Goal: Task Accomplishment & Management: Complete application form

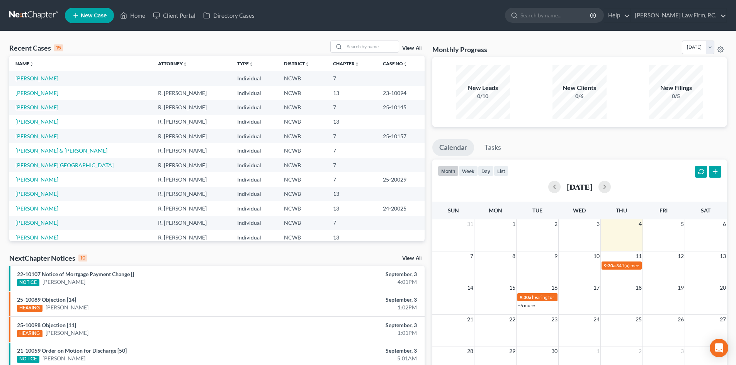
click at [33, 109] on link "[PERSON_NAME]" at bounding box center [36, 107] width 43 height 7
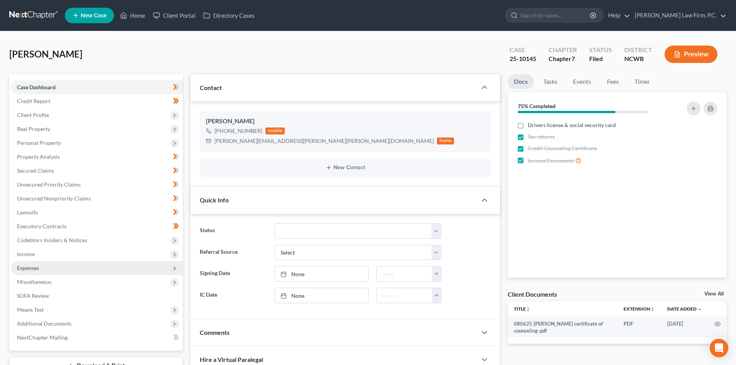
click at [56, 265] on span "Expenses" at bounding box center [97, 268] width 172 height 14
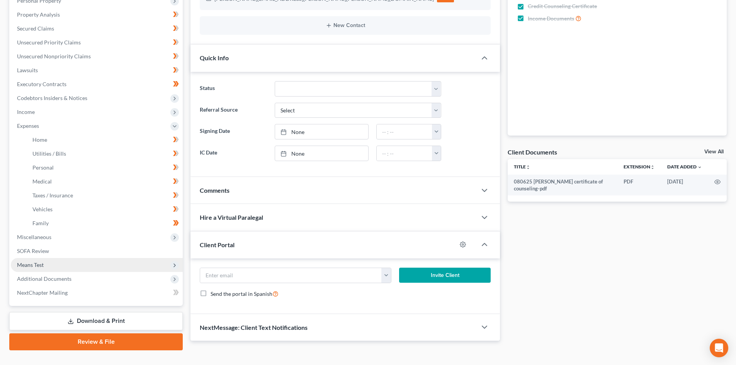
scroll to position [157, 0]
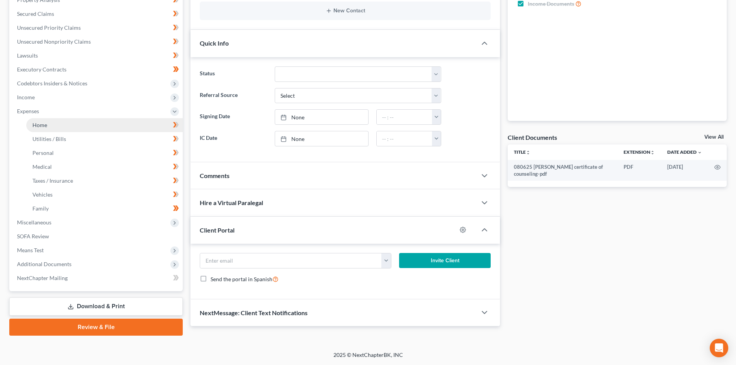
click at [73, 124] on link "Home" at bounding box center [104, 125] width 156 height 14
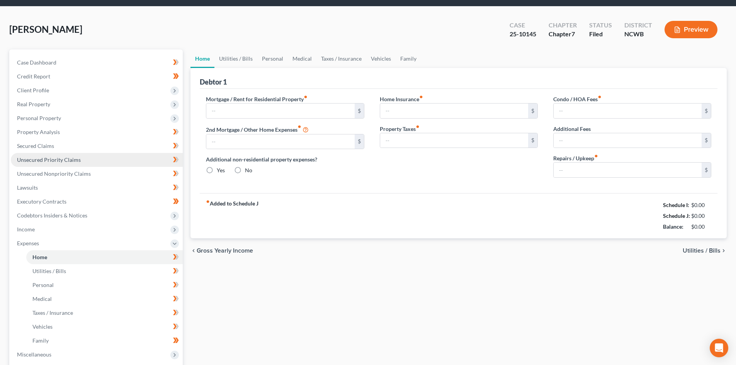
scroll to position [0, 0]
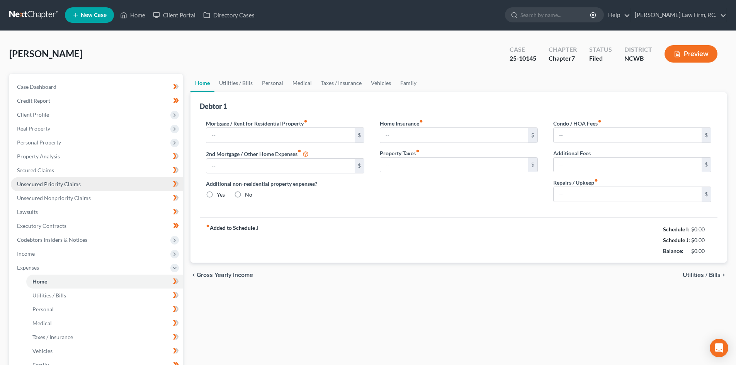
type input "3,088.89"
type input "0.00"
radio input "true"
type input "0.00"
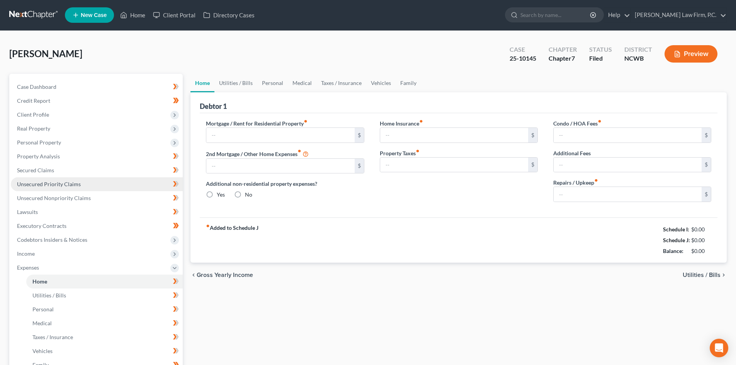
type input "0.00"
type input "200.00"
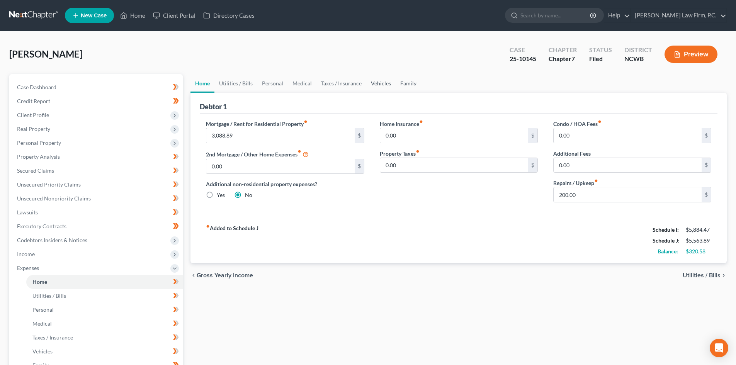
click at [381, 80] on link "Vehicles" at bounding box center [380, 83] width 29 height 19
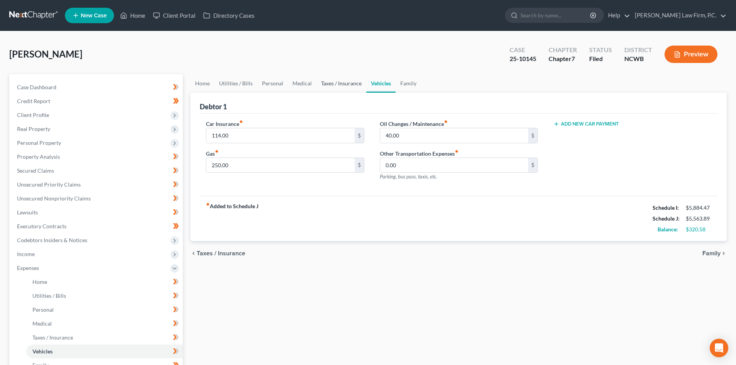
click at [337, 78] on link "Taxes / Insurance" at bounding box center [341, 83] width 50 height 19
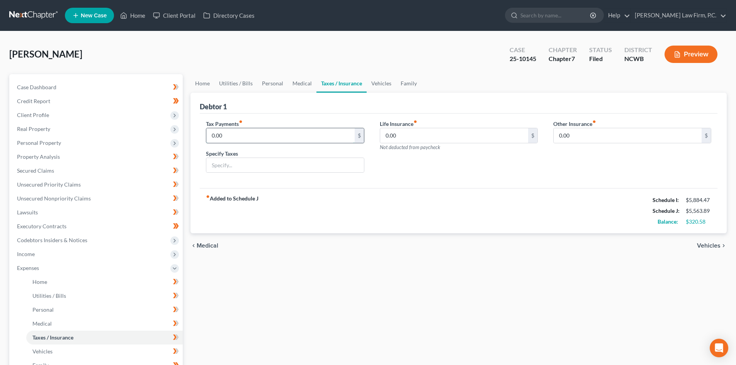
click at [256, 139] on input "0.00" at bounding box center [280, 135] width 148 height 15
type input "294.00"
click at [243, 165] on input "text" at bounding box center [284, 165] width 157 height 15
click at [267, 193] on div "fiber_manual_record Added to Schedule J Schedule I: $5,884.47 Schedule J: $5,85…" at bounding box center [459, 210] width 518 height 45
click at [254, 167] on input "IRS" at bounding box center [284, 165] width 157 height 15
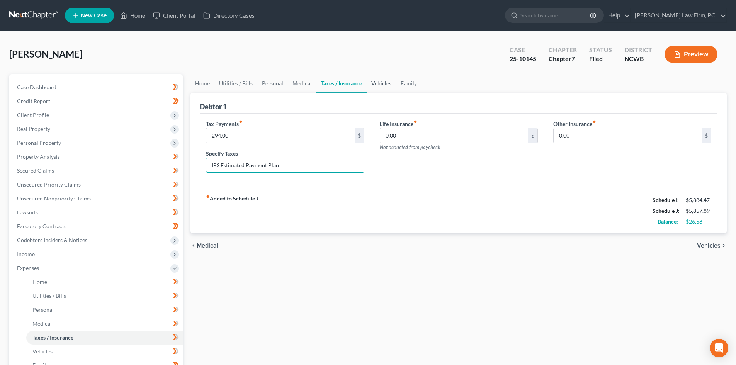
type input "IRS Estimated Payment Plan"
click at [374, 83] on link "Vehicles" at bounding box center [381, 83] width 29 height 19
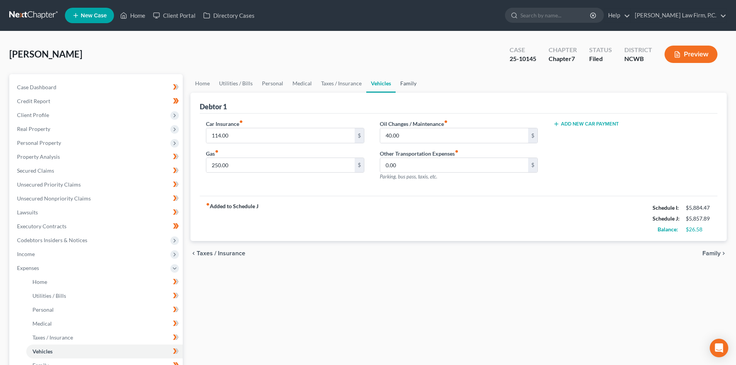
click at [407, 87] on link "Family" at bounding box center [409, 83] width 26 height 19
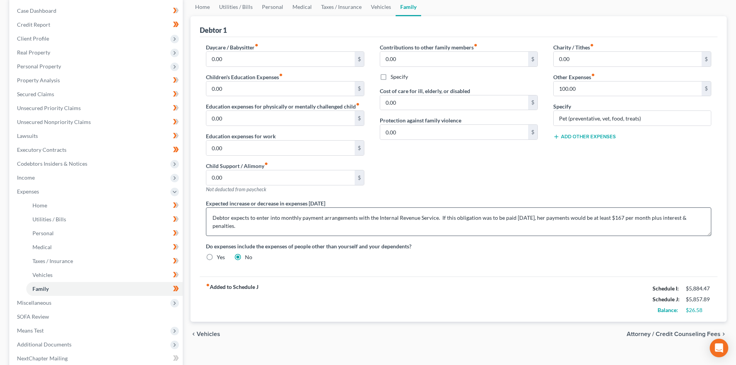
scroll to position [77, 0]
click at [254, 224] on textarea "Debtor expects to enter into monthly payment arrangements with the Internal Rev…" at bounding box center [458, 221] width 505 height 29
drag, startPoint x: 530, startPoint y: 218, endPoint x: 535, endPoint y: 217, distance: 5.2
click at [535, 217] on textarea "Debtor expects to enter into monthly payment arrangements with the Internal Rev…" at bounding box center [458, 221] width 505 height 29
type textarea "Debtor expects to enter into monthly payment arrangements with the Internal Rev…"
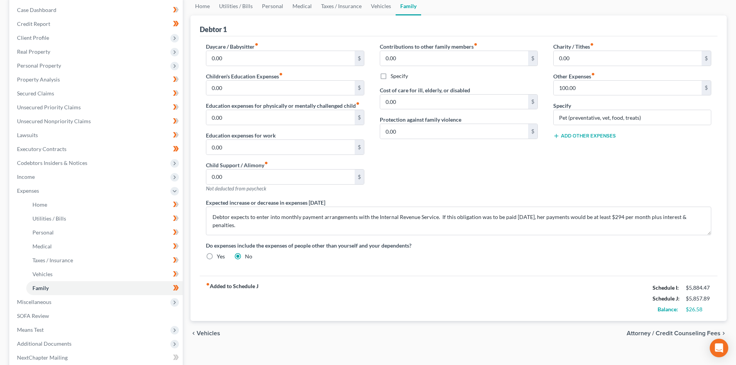
click at [509, 278] on div "fiber_manual_record Added to Schedule J Schedule I: $5,884.47 Schedule J: $5,85…" at bounding box center [459, 298] width 518 height 45
click at [263, 225] on textarea "Debtor expects to enter into monthly payment arrangements with the Internal Rev…" at bounding box center [458, 221] width 505 height 29
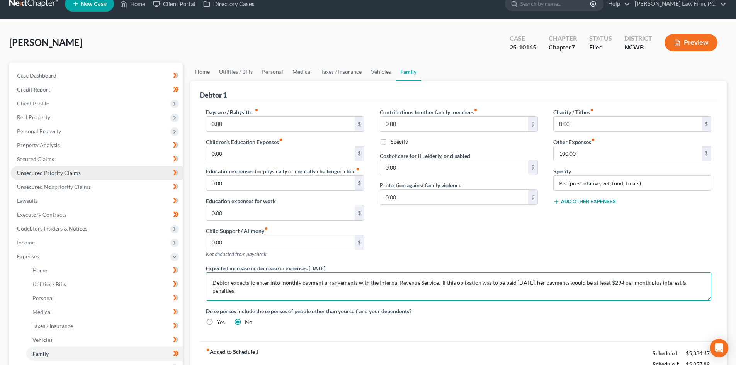
scroll to position [0, 0]
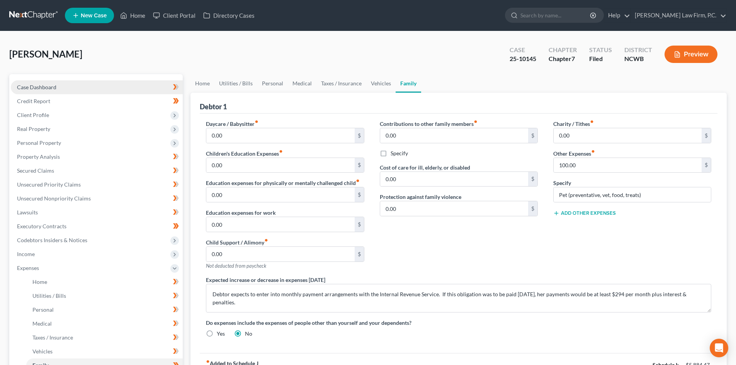
click at [56, 87] on span "Case Dashboard" at bounding box center [36, 87] width 39 height 7
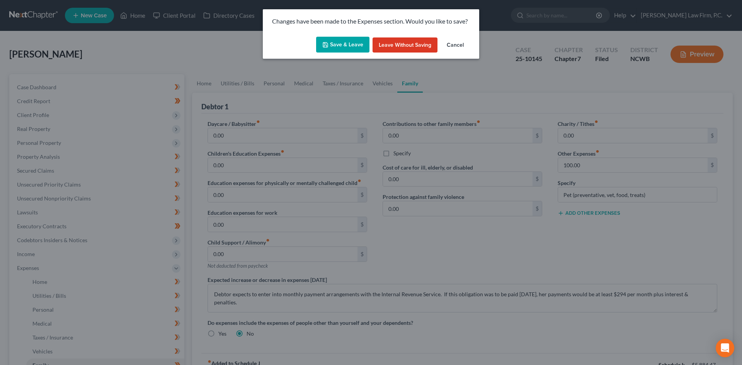
click at [342, 40] on button "Save & Leave" at bounding box center [342, 45] width 53 height 16
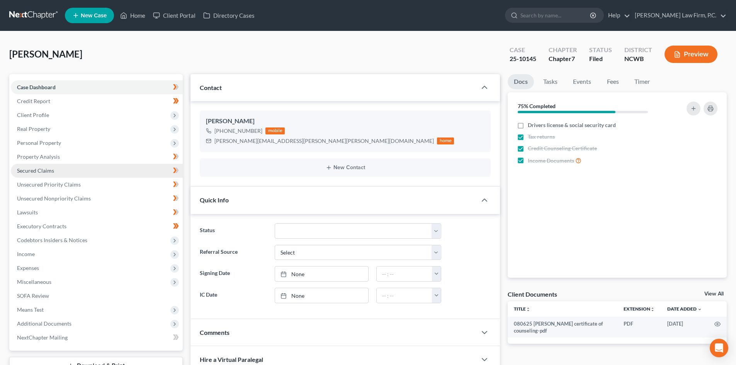
click at [44, 168] on span "Secured Claims" at bounding box center [35, 170] width 37 height 7
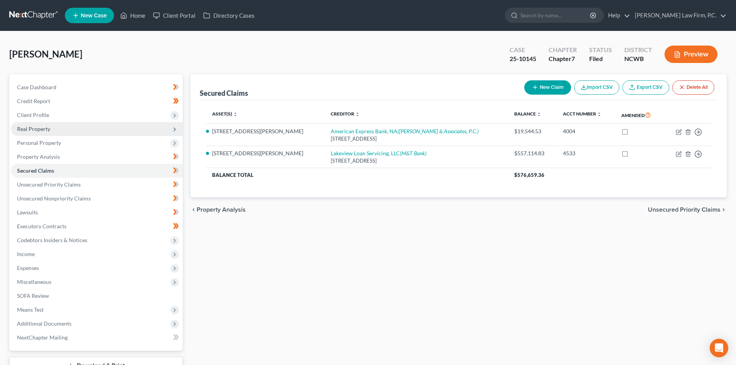
click at [36, 128] on span "Real Property" at bounding box center [33, 129] width 33 height 7
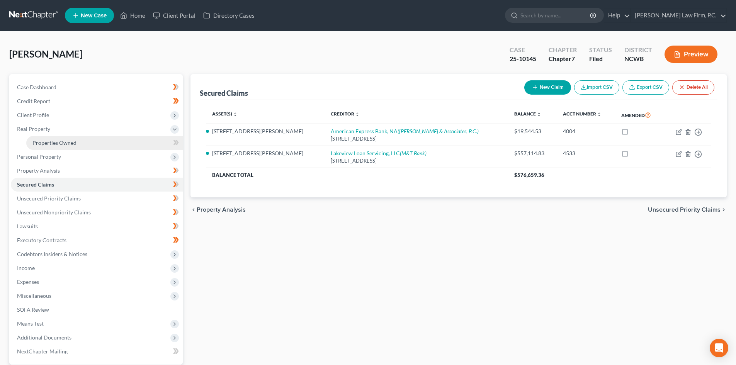
click at [45, 143] on span "Properties Owned" at bounding box center [54, 142] width 44 height 7
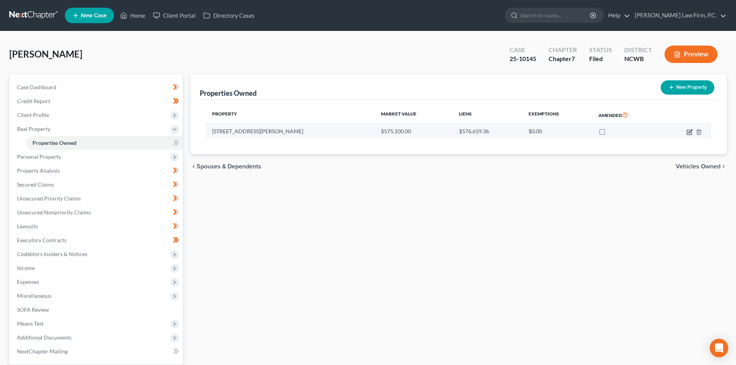
click at [691, 131] on icon "button" at bounding box center [690, 132] width 6 height 6
select select "28"
select select "0"
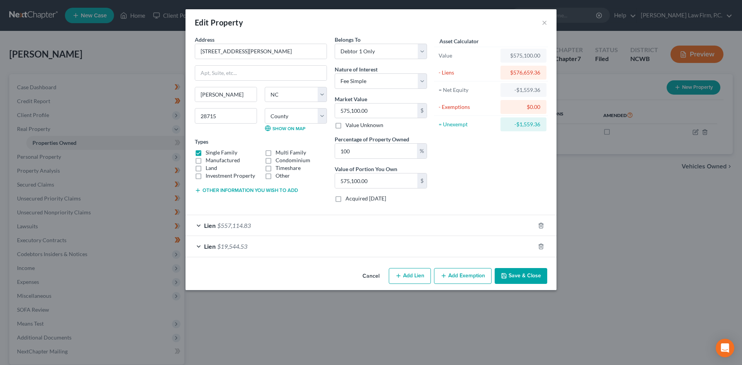
click at [374, 273] on button "Cancel" at bounding box center [370, 276] width 29 height 15
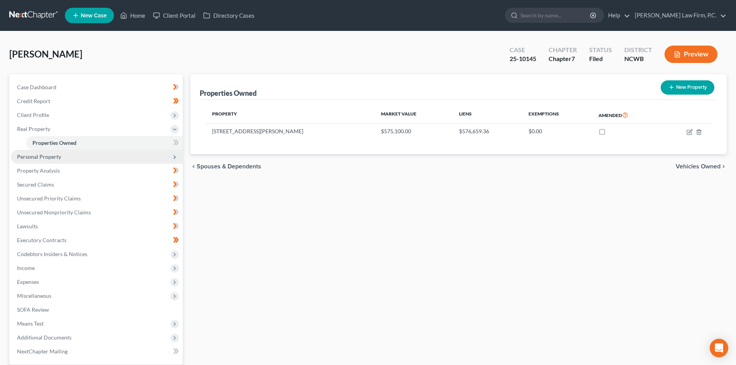
click at [55, 161] on span "Personal Property" at bounding box center [97, 157] width 172 height 14
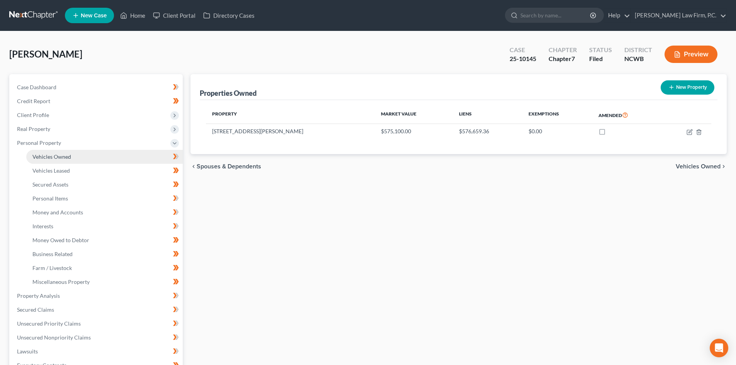
click at [53, 160] on link "Vehicles Owned" at bounding box center [104, 157] width 156 height 14
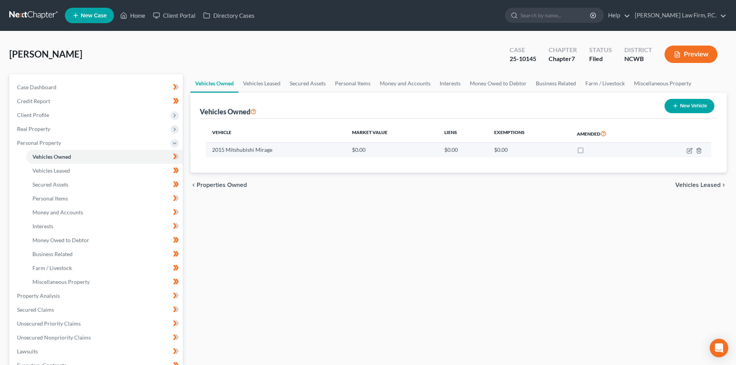
click at [686, 151] on td at bounding box center [682, 150] width 60 height 15
click at [237, 155] on td "2015 Mitshubishi Mirage" at bounding box center [276, 150] width 140 height 15
click at [685, 151] on td at bounding box center [682, 150] width 60 height 15
click at [690, 151] on icon "button" at bounding box center [690, 149] width 3 height 3
select select "0"
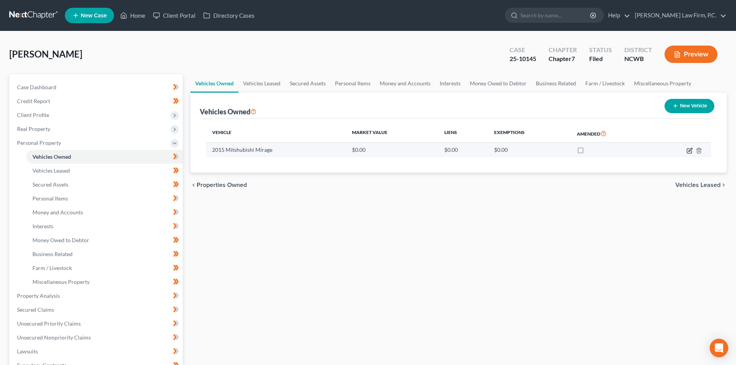
select select "11"
select select "2"
select select "0"
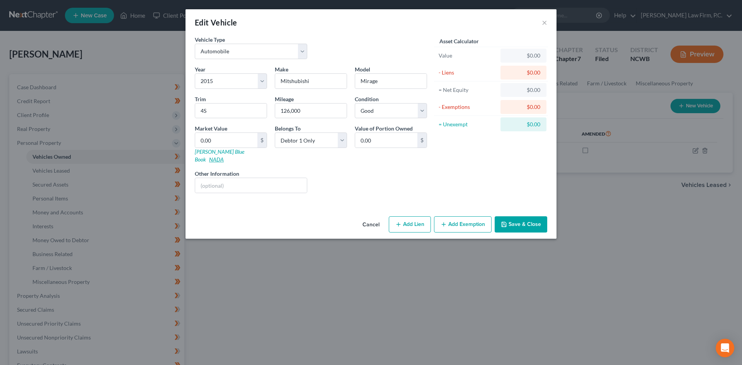
click at [224, 156] on link "NADA" at bounding box center [216, 159] width 15 height 7
click at [225, 136] on input "0.00" at bounding box center [226, 140] width 62 height 15
type input "1"
type input "1.00"
type input "1,450"
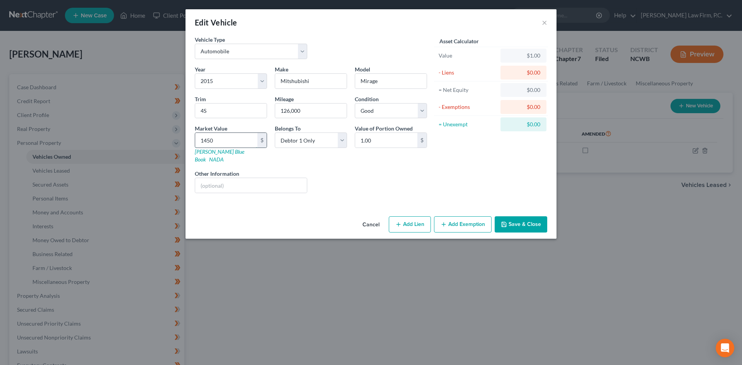
type input "1,450.00"
click at [222, 178] on input "text" at bounding box center [251, 185] width 112 height 15
type input "value derived from JD Power"
click at [235, 147] on input "1,450.00" at bounding box center [226, 140] width 62 height 15
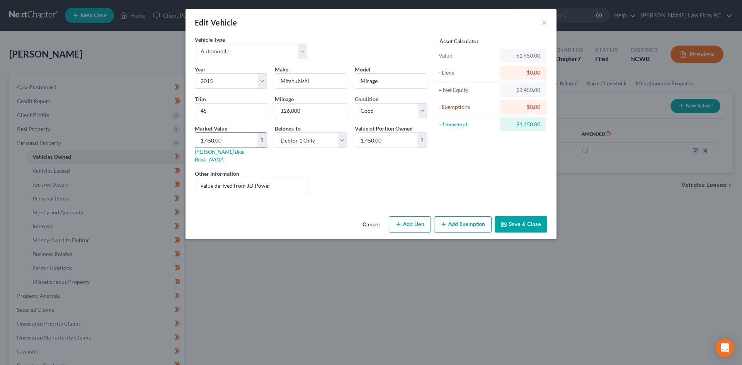
type input "3"
type input "3.00"
type input "36"
type input "36.00"
type input "365"
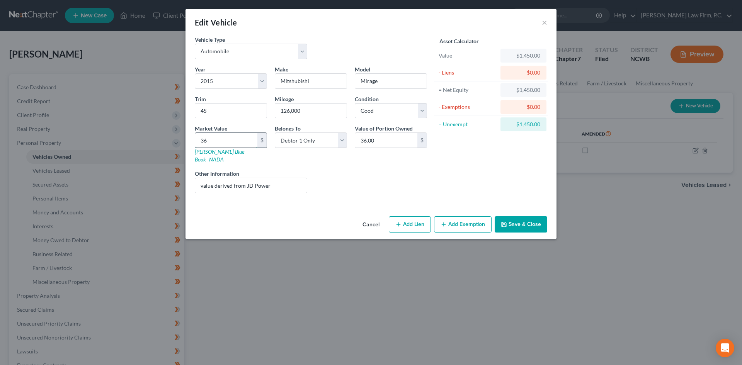
type input "365.00"
type input "3659"
type input "3,659.00"
type input "3,65"
type input "365.00"
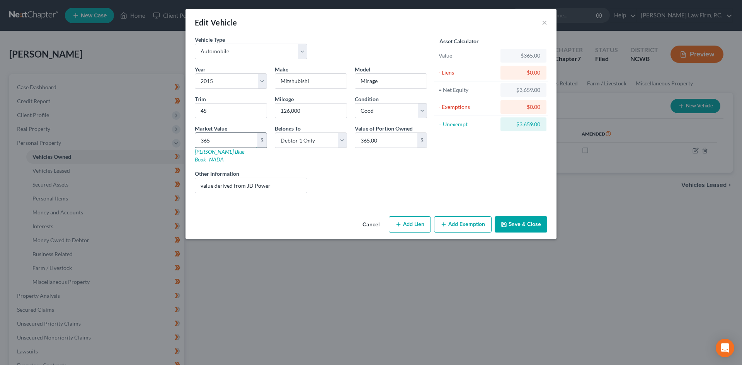
click at [216, 140] on input "365" at bounding box center [226, 140] width 62 height 15
type input "3"
type input "3.00"
type input "35"
type input "35.00"
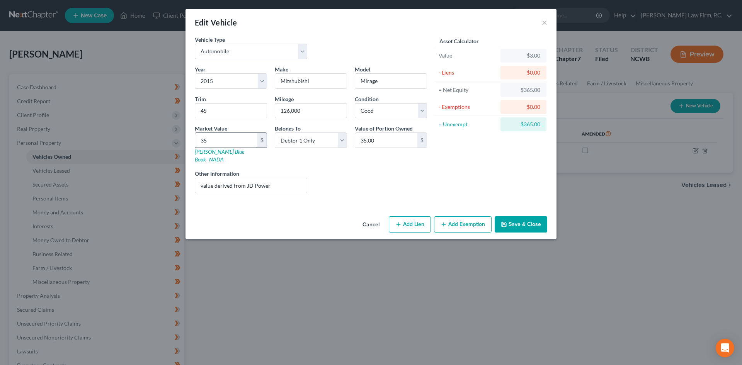
type input "356"
type input "356.00"
type input "3569"
type input "3,569.00"
type input "3,569"
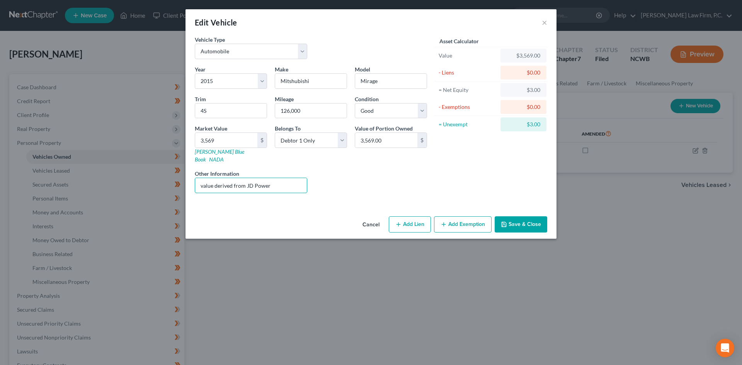
drag, startPoint x: 137, startPoint y: 192, endPoint x: 8, endPoint y: 194, distance: 129.1
click at [8, 194] on div "Edit Vehicle × Vehicle Type Select Automobile Truck Trailer Watercraft Aircraft…" at bounding box center [371, 182] width 742 height 365
click at [532, 216] on button "Save & Close" at bounding box center [521, 224] width 53 height 16
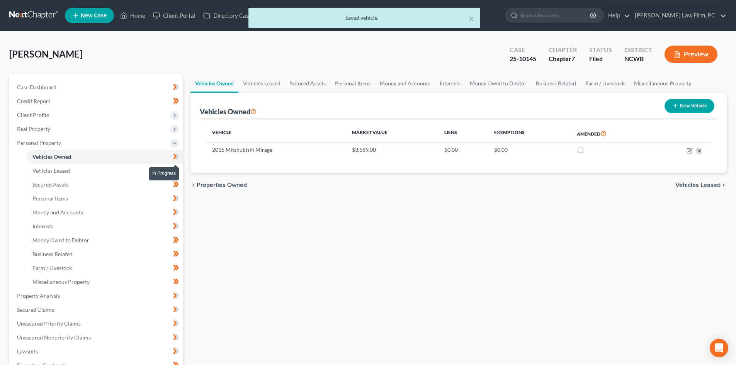
click at [178, 156] on icon at bounding box center [176, 156] width 3 height 5
click at [306, 82] on link "Secured Assets" at bounding box center [307, 83] width 45 height 19
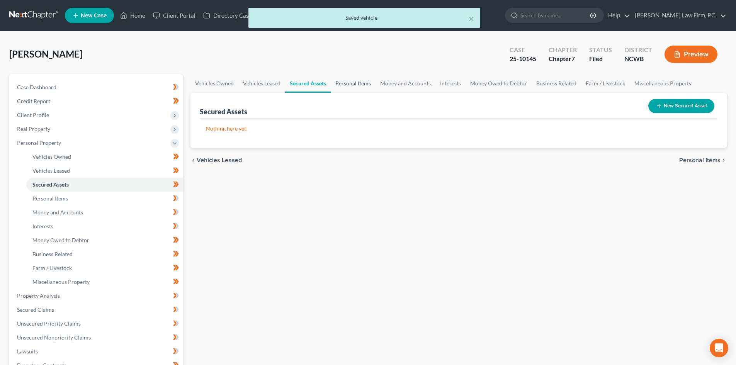
click at [354, 80] on link "Personal Items" at bounding box center [353, 83] width 45 height 19
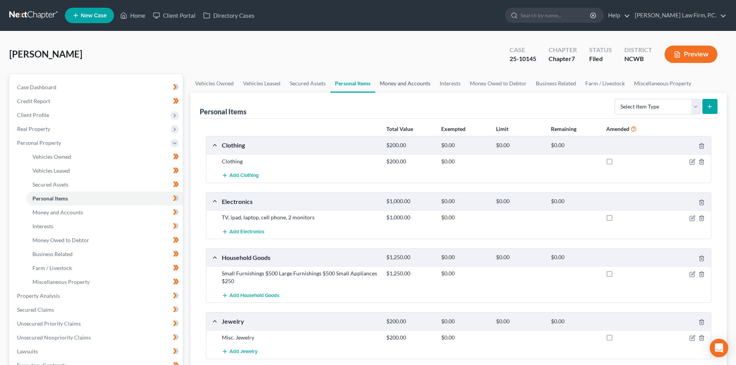
click at [403, 83] on link "Money and Accounts" at bounding box center [405, 83] width 60 height 19
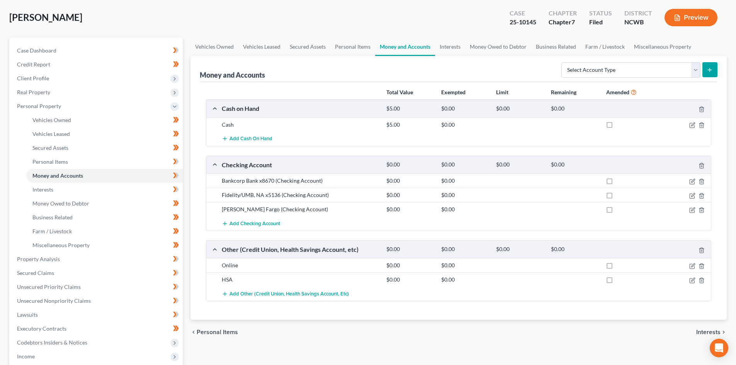
scroll to position [39, 0]
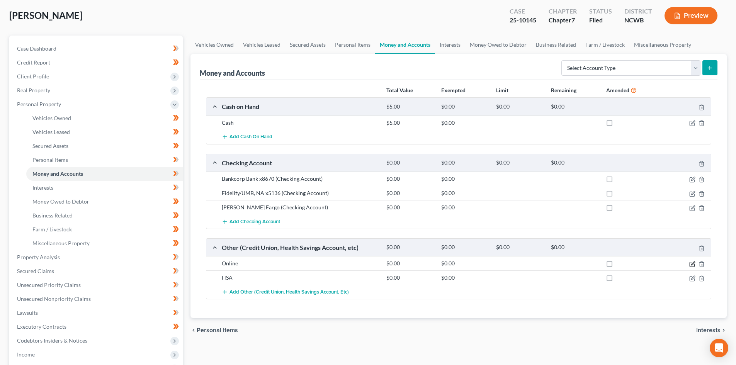
click at [692, 262] on icon "button" at bounding box center [692, 264] width 6 height 6
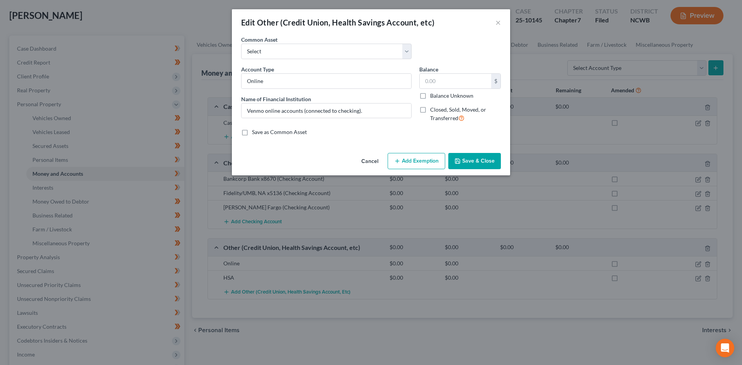
click at [371, 162] on button "Cancel" at bounding box center [369, 161] width 29 height 15
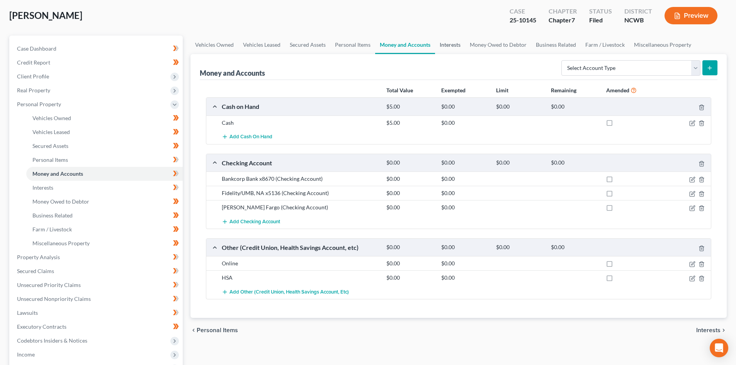
click at [447, 46] on link "Interests" at bounding box center [450, 45] width 30 height 19
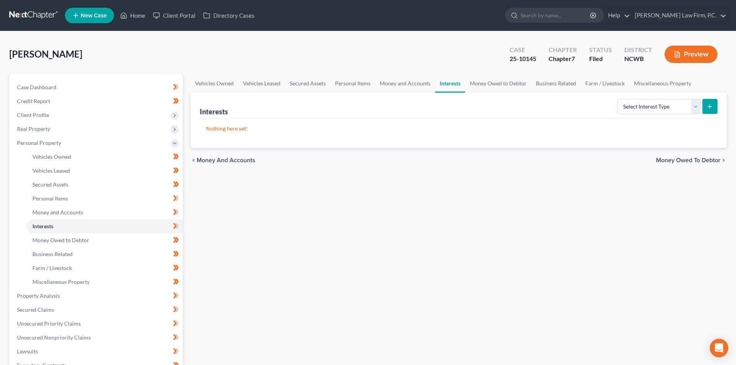
click at [503, 49] on div "Case 25-10145 Chapter Chapter 7 Status Filed District [GEOGRAPHIC_DATA] Preview" at bounding box center [613, 54] width 226 height 27
click at [494, 80] on link "Money Owed to Debtor" at bounding box center [498, 83] width 66 height 19
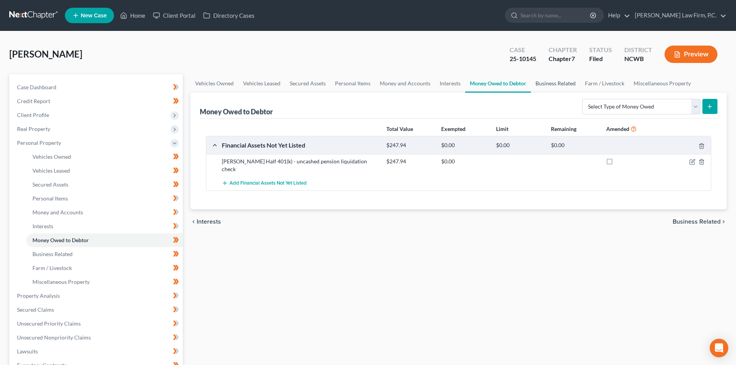
click at [561, 80] on link "Business Related" at bounding box center [555, 83] width 49 height 19
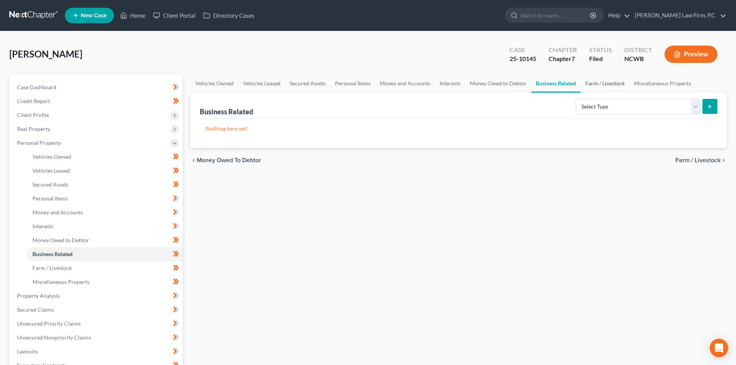
click at [615, 85] on link "Farm / Livestock" at bounding box center [605, 83] width 49 height 19
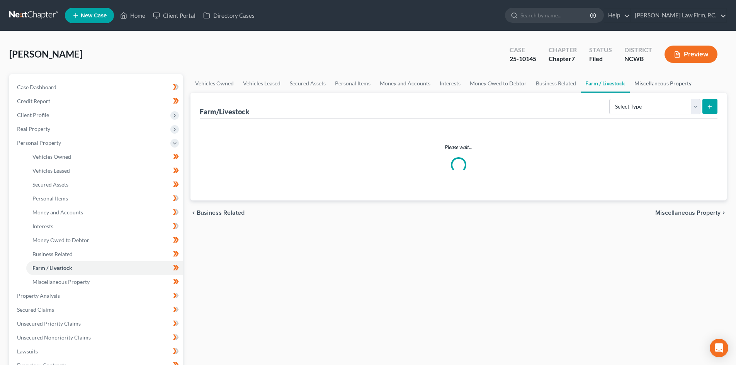
click at [662, 87] on link "Miscellaneous Property" at bounding box center [663, 83] width 66 height 19
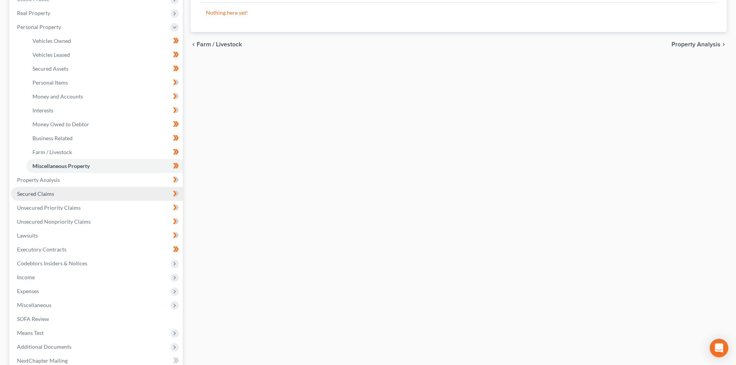
click at [48, 190] on link "Secured Claims" at bounding box center [97, 194] width 172 height 14
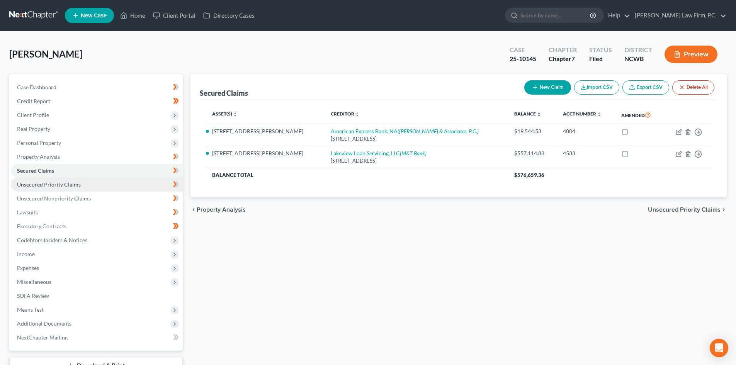
click at [71, 182] on span "Unsecured Priority Claims" at bounding box center [49, 184] width 64 height 7
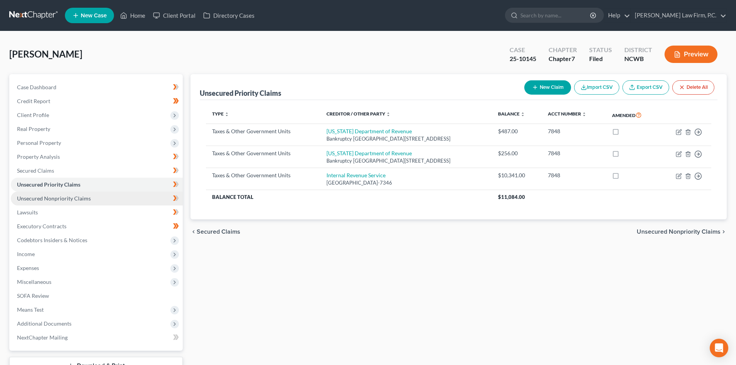
click at [71, 199] on span "Unsecured Nonpriority Claims" at bounding box center [54, 198] width 74 height 7
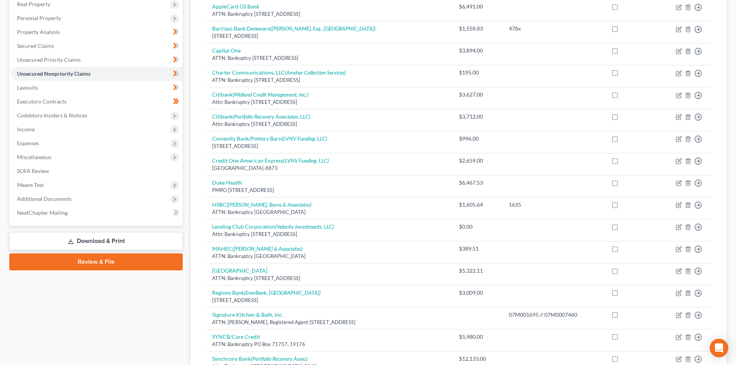
scroll to position [112, 0]
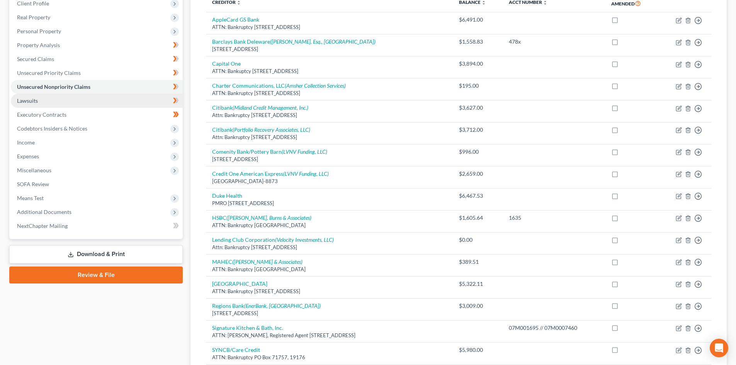
click at [49, 102] on link "Lawsuits" at bounding box center [97, 101] width 172 height 14
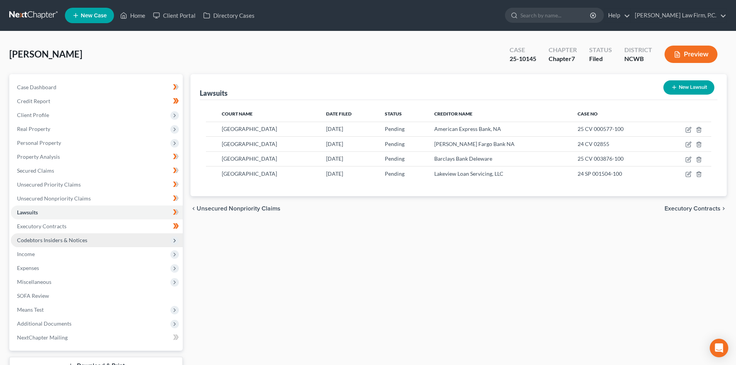
click at [63, 239] on span "Codebtors Insiders & Notices" at bounding box center [52, 240] width 70 height 7
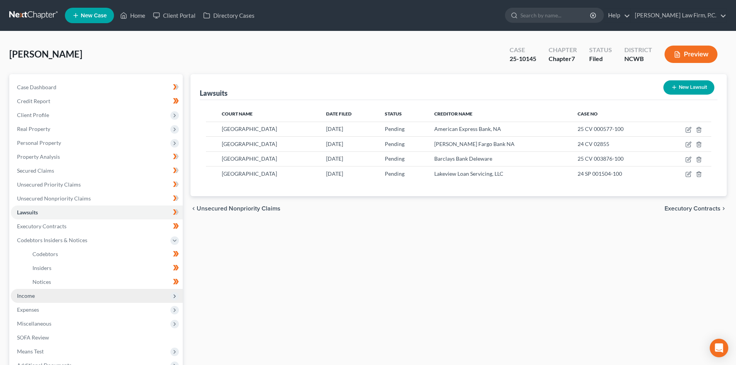
click at [40, 294] on span "Income" at bounding box center [97, 296] width 172 height 14
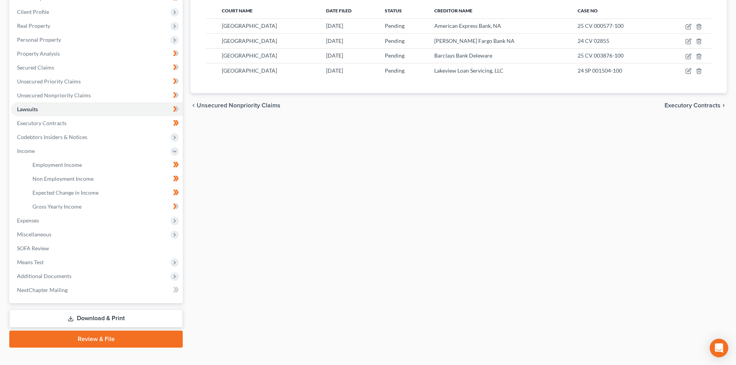
scroll to position [115, 0]
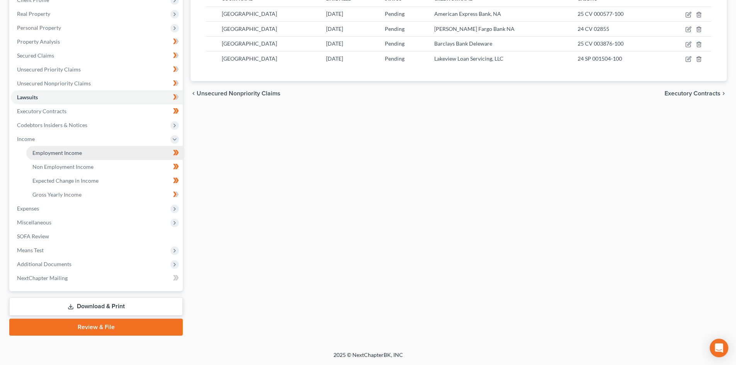
click at [78, 156] on link "Employment Income" at bounding box center [104, 153] width 156 height 14
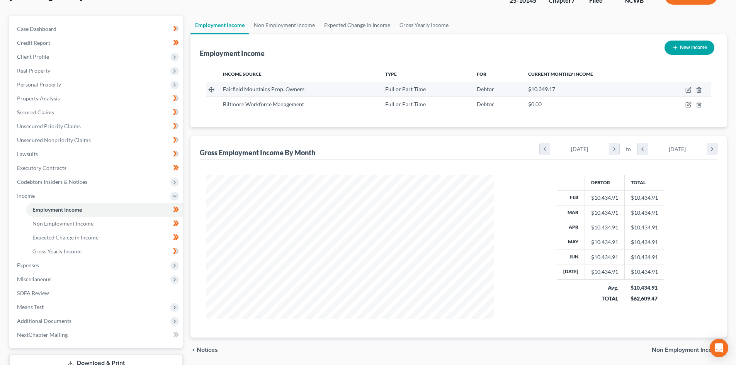
scroll to position [38, 0]
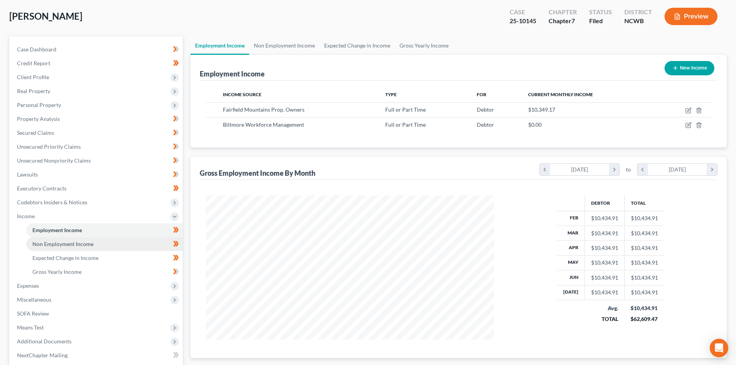
click at [61, 247] on span "Non Employment Income" at bounding box center [62, 244] width 61 height 7
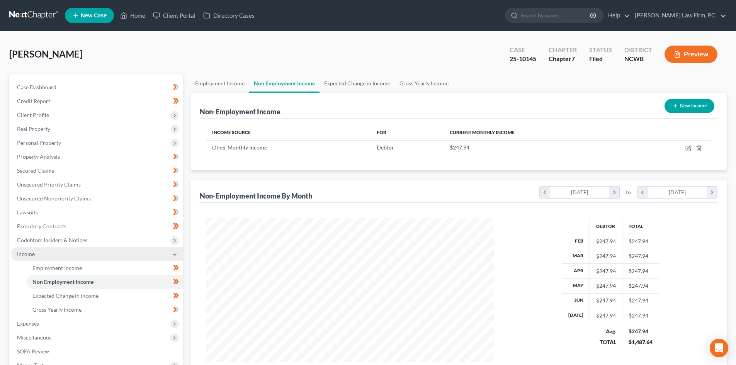
scroll to position [144, 304]
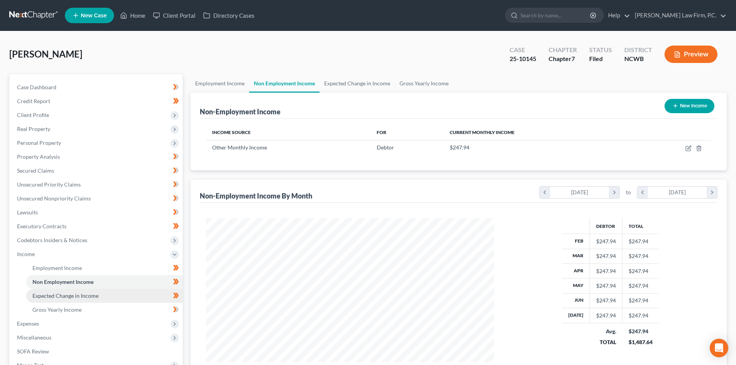
click at [82, 298] on span "Expected Change in Income" at bounding box center [65, 296] width 66 height 7
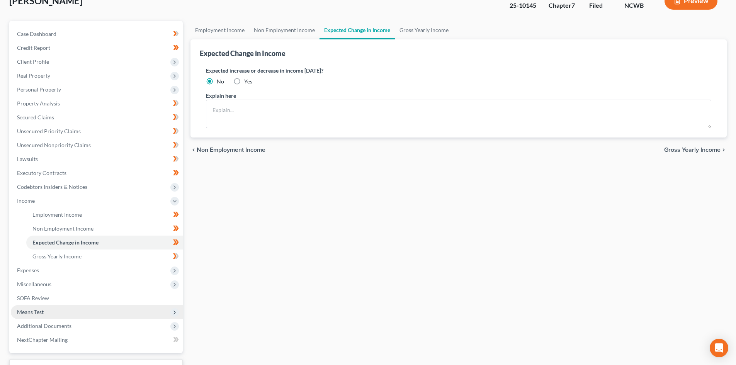
scroll to position [77, 0]
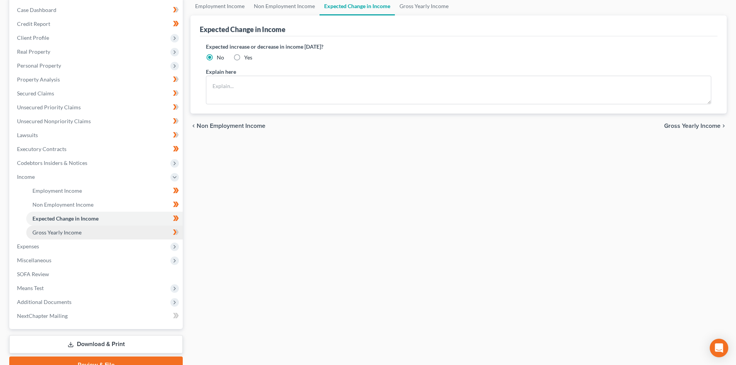
click at [72, 232] on span "Gross Yearly Income" at bounding box center [56, 232] width 49 height 7
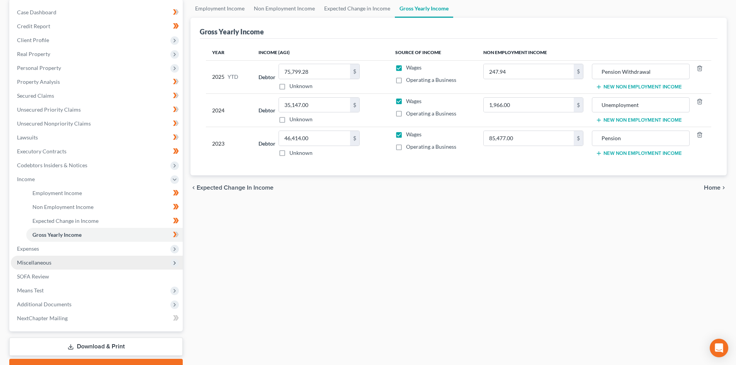
scroll to position [77, 0]
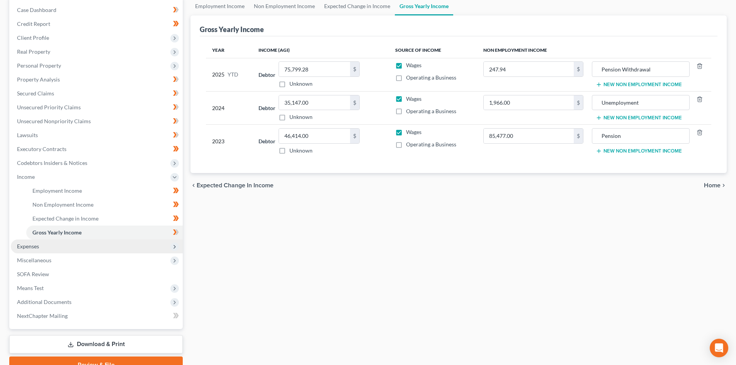
click at [55, 249] on span "Expenses" at bounding box center [97, 247] width 172 height 14
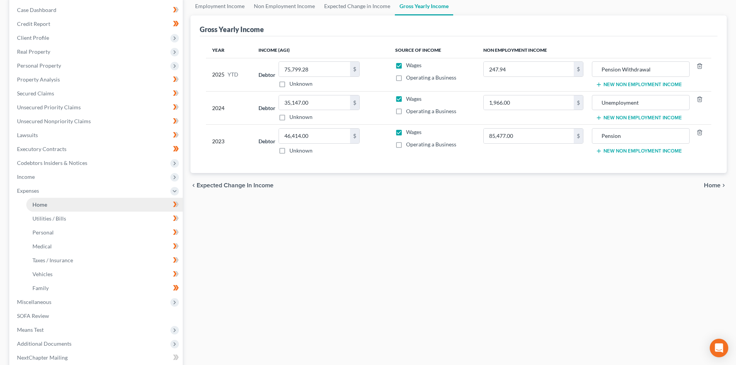
click at [62, 208] on link "Home" at bounding box center [104, 205] width 156 height 14
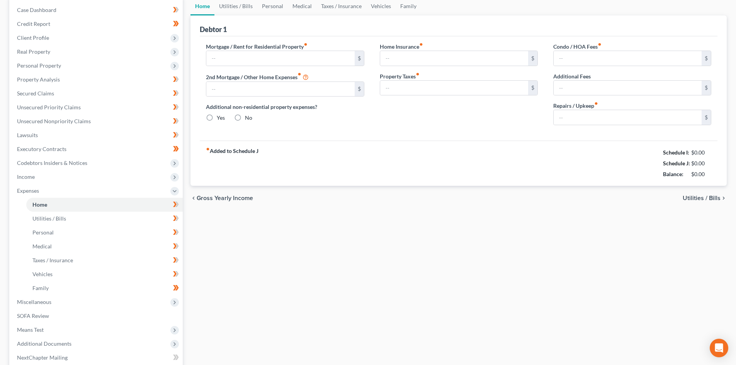
scroll to position [4, 0]
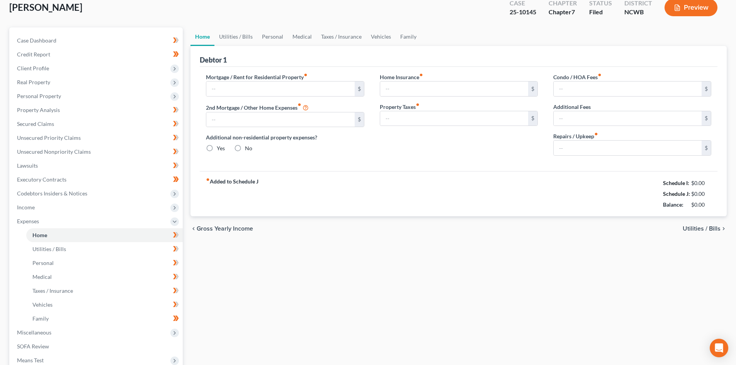
type input "3,088.89"
type input "0.00"
radio input "true"
type input "0.00"
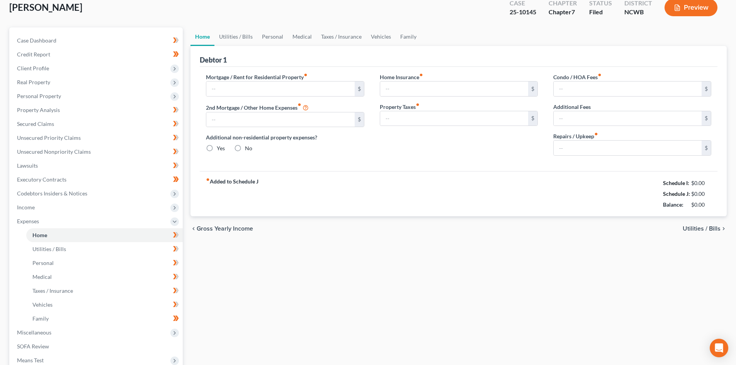
type input "0.00"
type input "200.00"
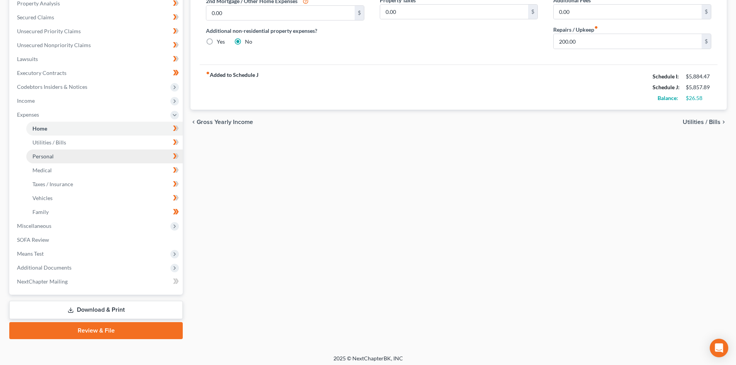
scroll to position [155, 0]
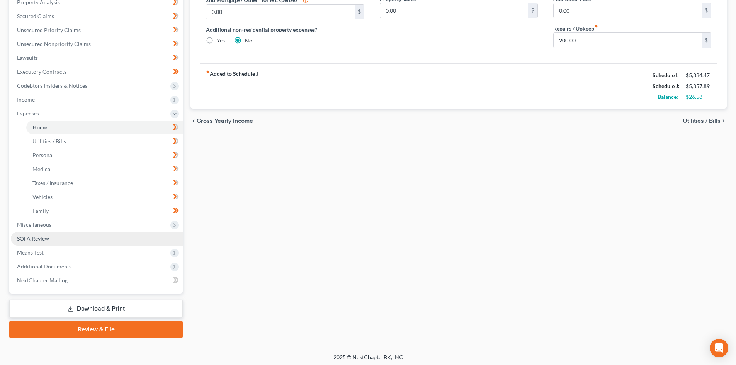
click at [59, 238] on link "SOFA Review" at bounding box center [97, 239] width 172 height 14
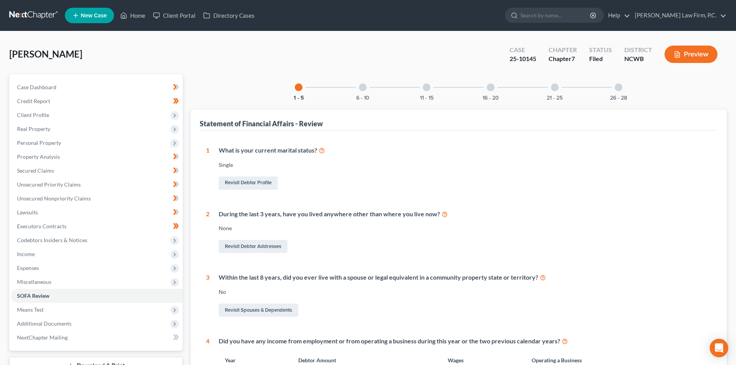
click at [421, 90] on div "11 - 15" at bounding box center [426, 87] width 26 height 26
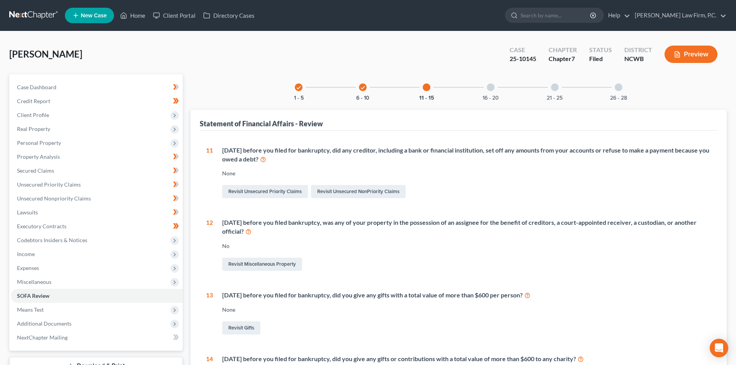
click at [315, 89] on div "check 1 - 5 check 6 - 10 11 - 15 16 - 20 21 - 25 26 - 28" at bounding box center [459, 87] width 346 height 26
click at [299, 87] on icon "check" at bounding box center [298, 87] width 5 height 5
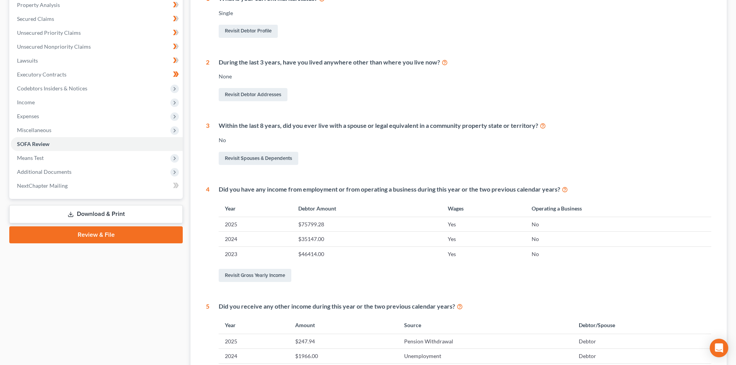
scroll to position [155, 0]
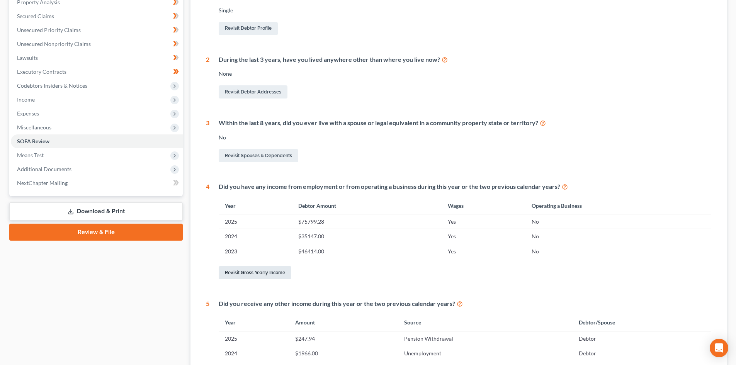
click at [271, 273] on link "Revisit Gross Yearly Income" at bounding box center [255, 272] width 73 height 13
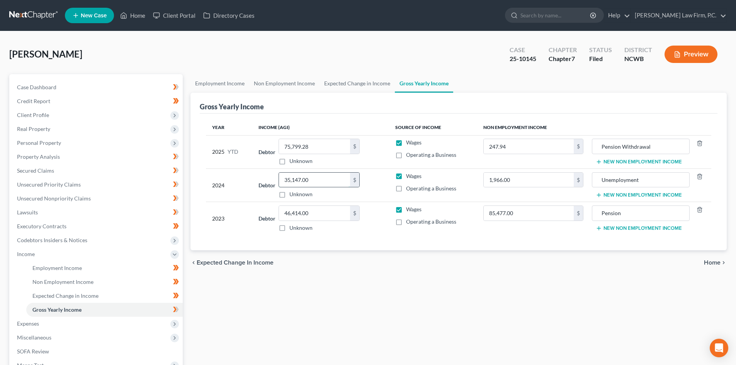
click at [318, 179] on input "35,147.00" at bounding box center [314, 180] width 71 height 15
type input "33,181.00"
drag, startPoint x: 54, startPoint y: 184, endPoint x: 58, endPoint y: 183, distance: 4.4
click at [54, 184] on span "Unsecured Priority Claims" at bounding box center [49, 184] width 64 height 7
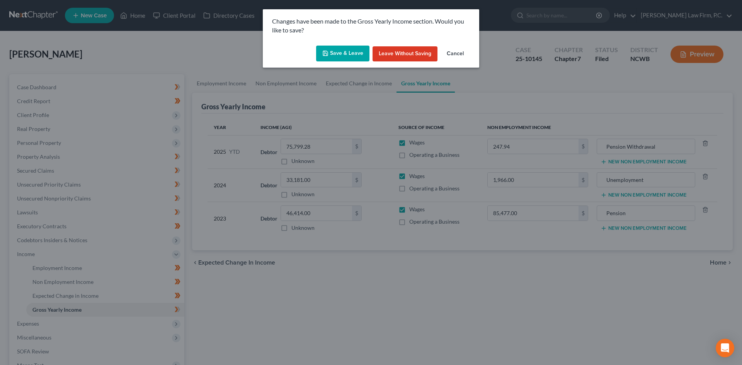
click at [356, 56] on button "Save & Leave" at bounding box center [342, 54] width 53 height 16
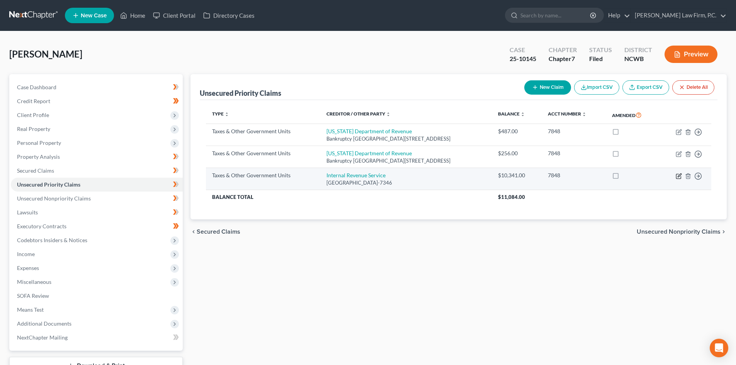
click at [680, 175] on icon "button" at bounding box center [679, 176] width 6 height 6
select select "0"
select select "39"
select select "0"
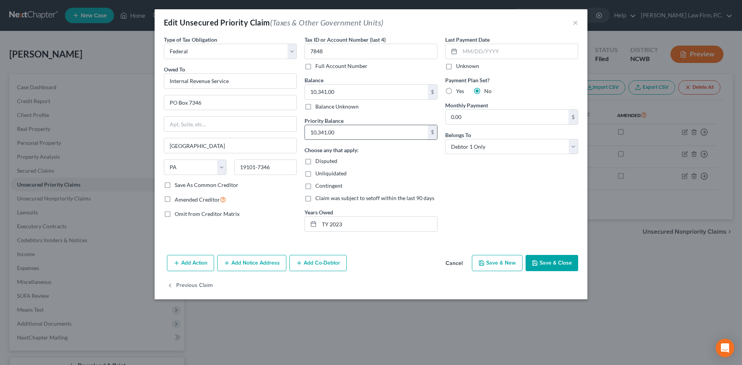
click at [337, 131] on input "10,341.00" at bounding box center [366, 132] width 123 height 15
type input "11,932.19"
click at [367, 92] on input "10,341.00" at bounding box center [366, 92] width 123 height 15
type input "1,932.19"
drag, startPoint x: 538, startPoint y: 259, endPoint x: 492, endPoint y: 121, distance: 145.9
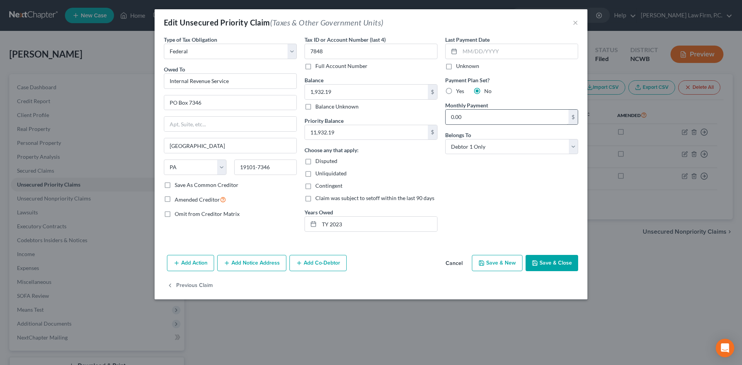
click at [494, 122] on div "Edit Unsecured Priority Claim (Taxes & Other Government Units) × Type of Tax Ob…" at bounding box center [371, 154] width 433 height 290
click at [492, 121] on input "0.00" at bounding box center [507, 117] width 123 height 15
click at [552, 261] on button "Save & Close" at bounding box center [552, 263] width 53 height 16
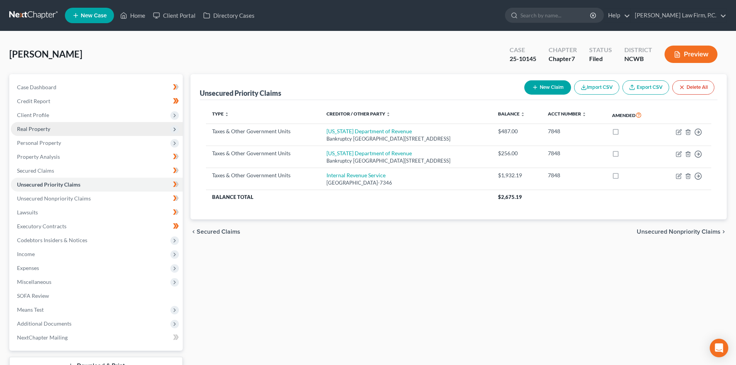
click at [72, 129] on span "Real Property" at bounding box center [97, 129] width 172 height 14
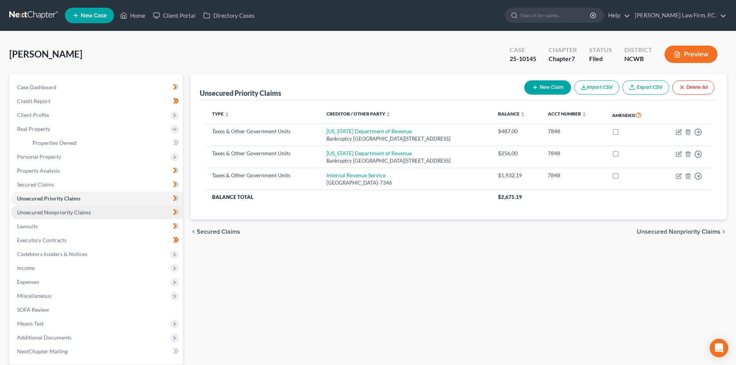
click at [68, 213] on span "Unsecured Nonpriority Claims" at bounding box center [54, 212] width 74 height 7
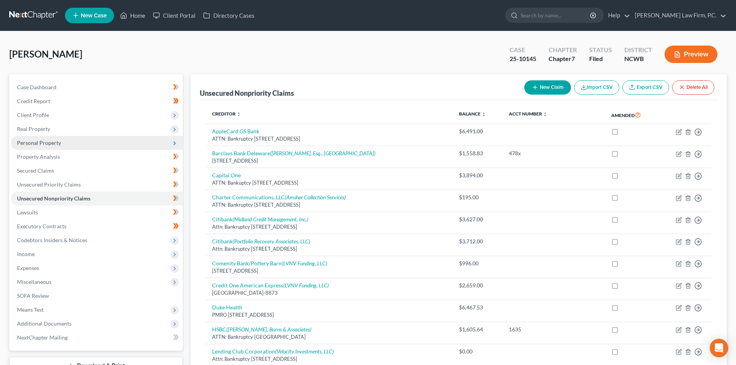
click at [68, 143] on span "Personal Property" at bounding box center [97, 143] width 172 height 14
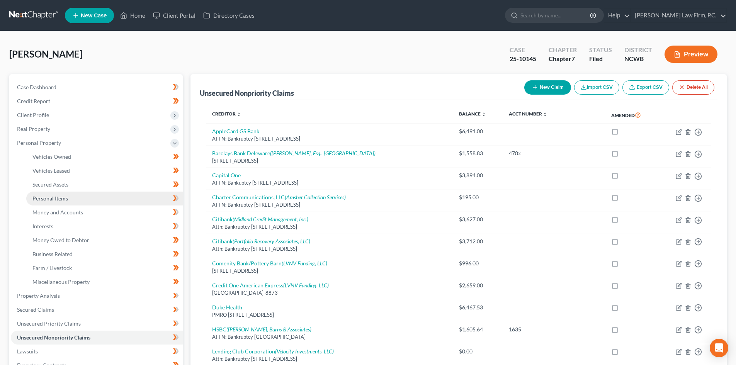
click at [65, 200] on span "Personal Items" at bounding box center [50, 198] width 36 height 7
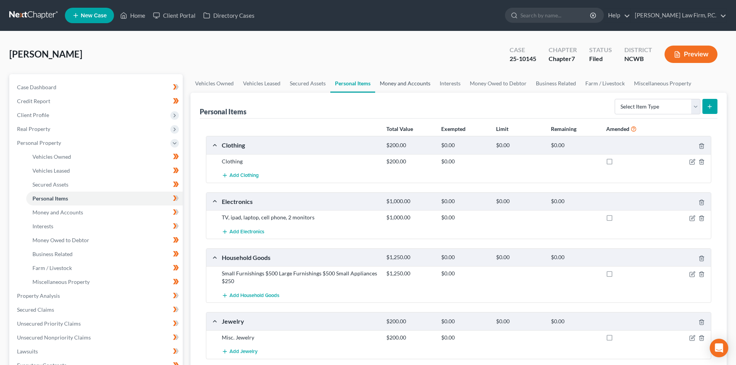
click at [399, 80] on link "Money and Accounts" at bounding box center [405, 83] width 60 height 19
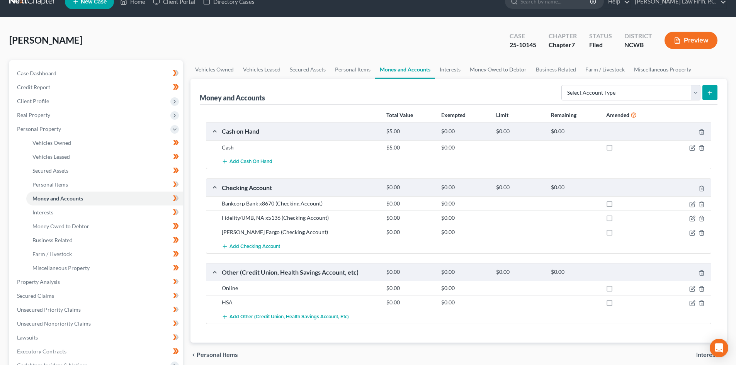
scroll to position [39, 0]
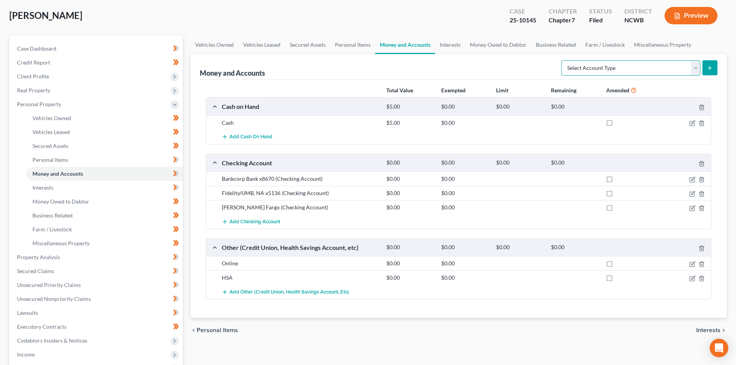
click at [696, 67] on select "Select Account Type Brokerage Cash on Hand Certificates of Deposit Checking Acc…" at bounding box center [630, 67] width 139 height 15
click at [689, 193] on div at bounding box center [684, 193] width 55 height 8
click at [692, 194] on icon "button" at bounding box center [692, 192] width 3 height 3
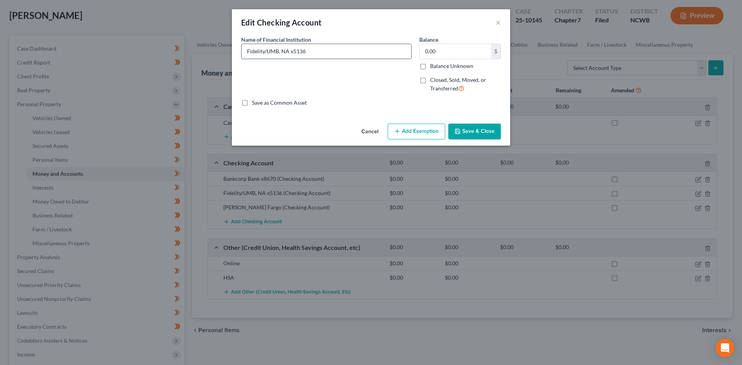
click at [325, 51] on input "Fidelity/UMB, NA x5136" at bounding box center [327, 51] width 170 height 15
type input "Fidelity/UMB, NA x5136 & 5343"
click at [464, 134] on button "Save & Close" at bounding box center [474, 132] width 53 height 16
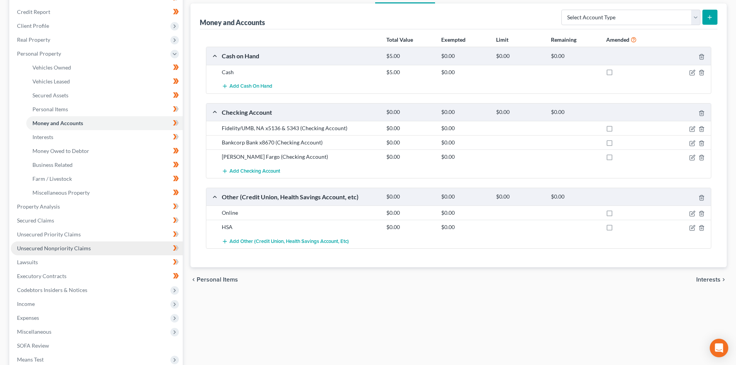
scroll to position [116, 0]
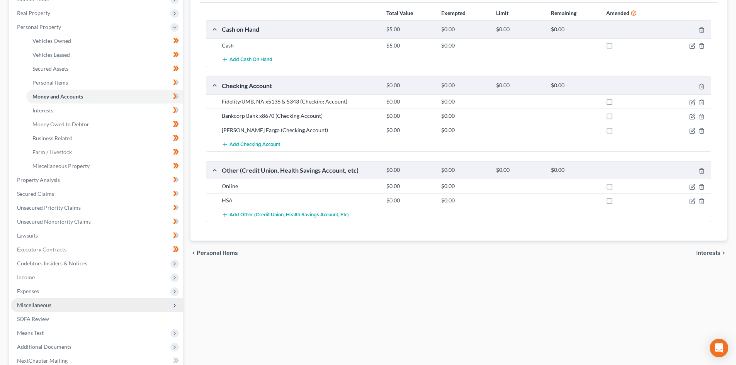
click at [48, 302] on span "Miscellaneous" at bounding box center [34, 305] width 34 height 7
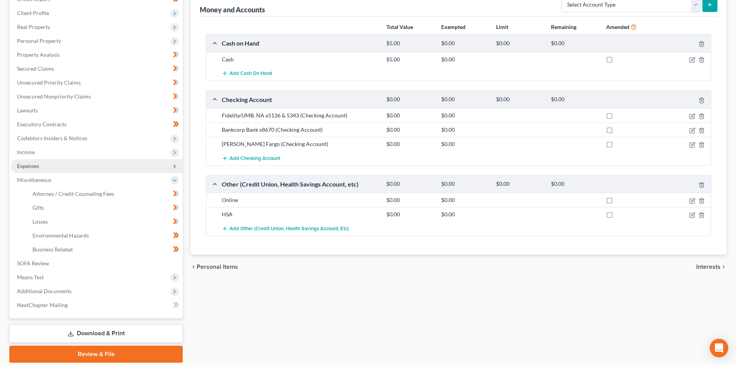
scroll to position [77, 0]
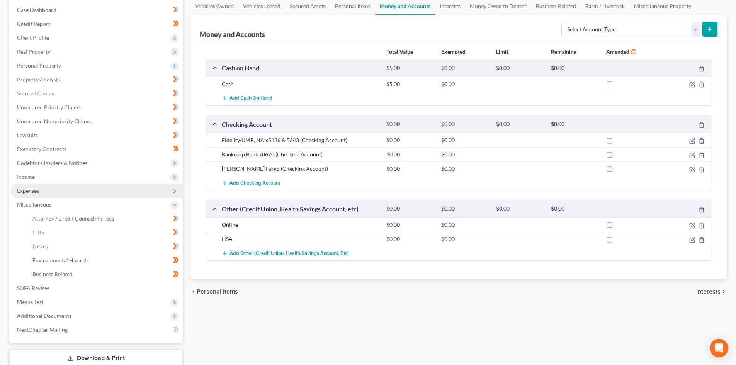
click at [49, 192] on span "Expenses" at bounding box center [97, 191] width 172 height 14
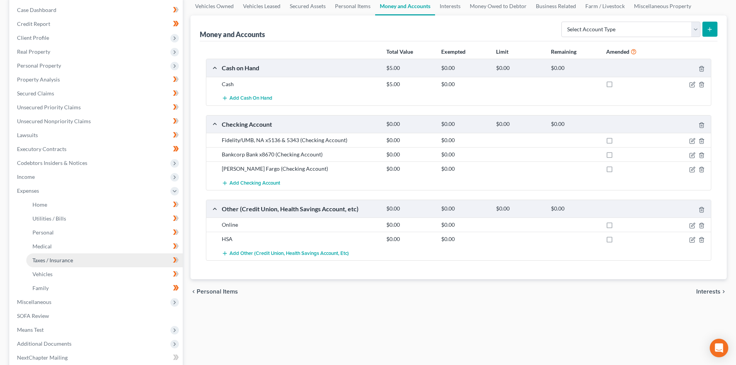
click at [56, 259] on span "Taxes / Insurance" at bounding box center [52, 260] width 41 height 7
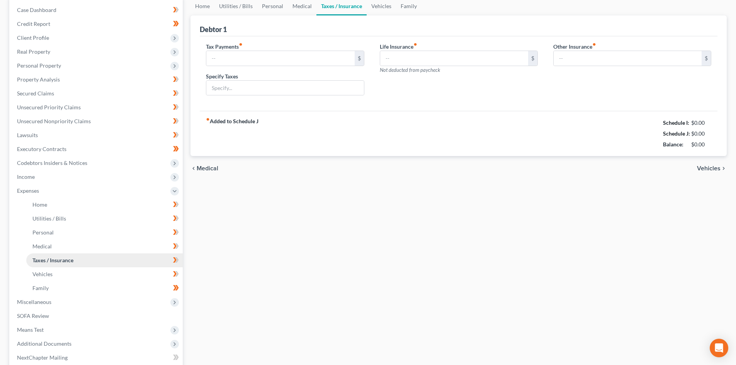
scroll to position [3, 0]
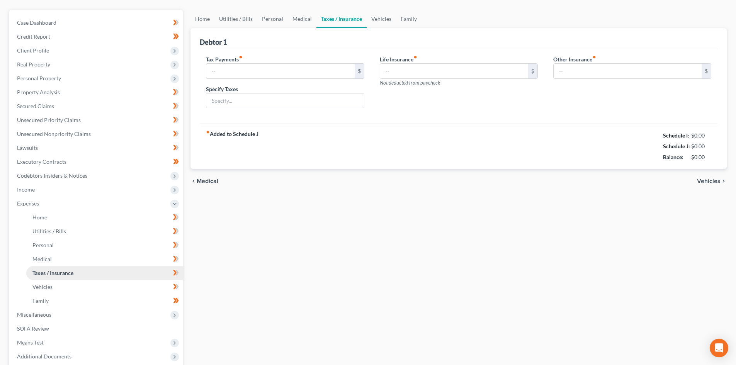
type input "294.00"
type input "IRS Estimated Payment Plan"
type input "0.00"
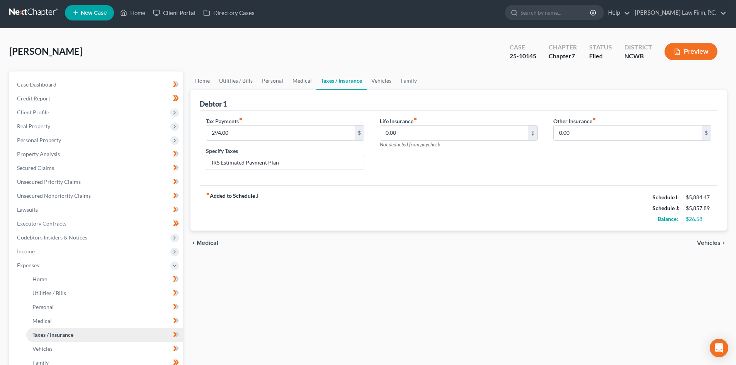
scroll to position [0, 0]
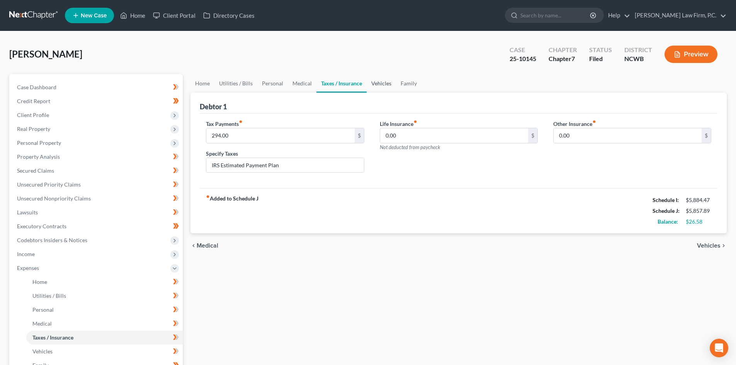
click at [384, 80] on link "Vehicles" at bounding box center [381, 83] width 29 height 19
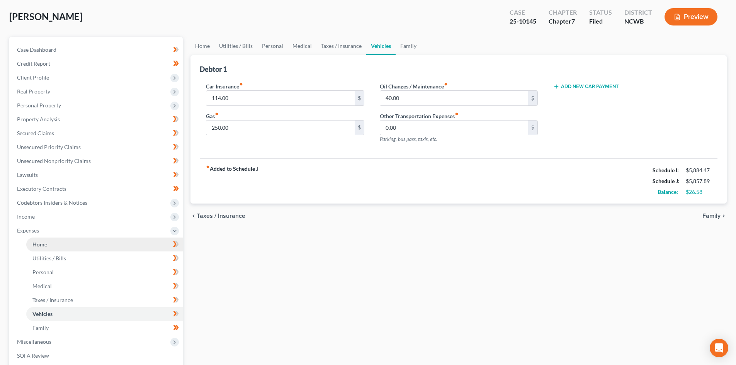
scroll to position [116, 0]
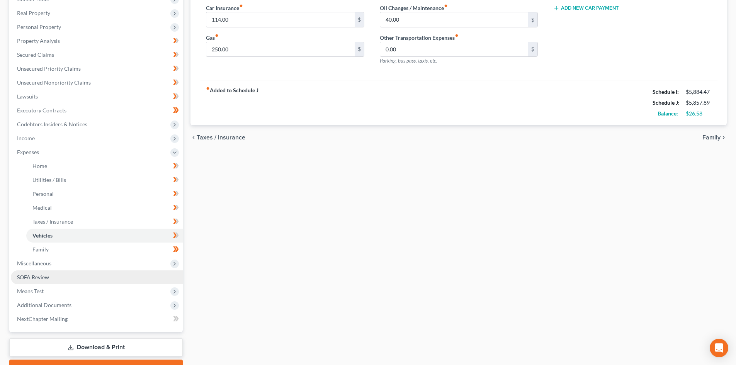
click at [35, 273] on link "SOFA Review" at bounding box center [97, 277] width 172 height 14
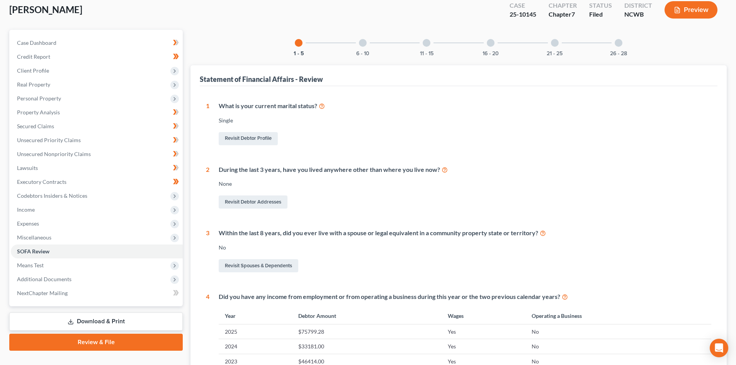
scroll to position [37, 0]
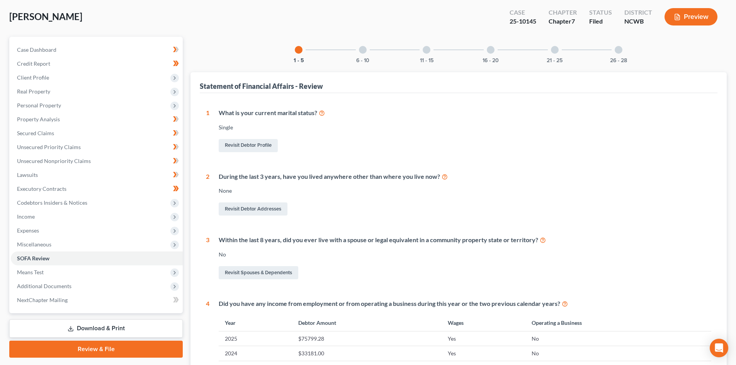
click at [420, 51] on div "11 - 15" at bounding box center [426, 50] width 26 height 26
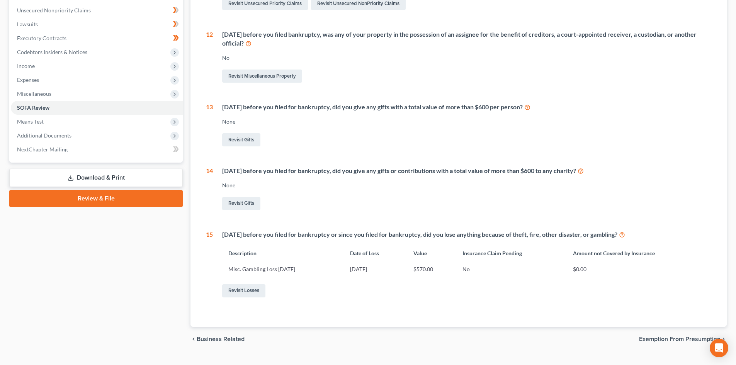
scroll to position [192, 0]
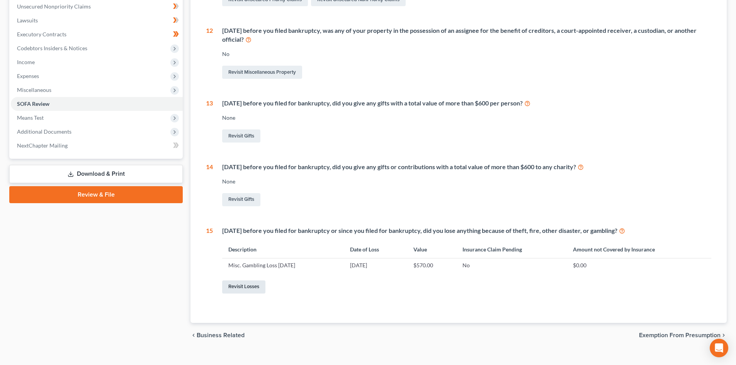
click at [241, 287] on link "Revisit Losses" at bounding box center [243, 287] width 43 height 13
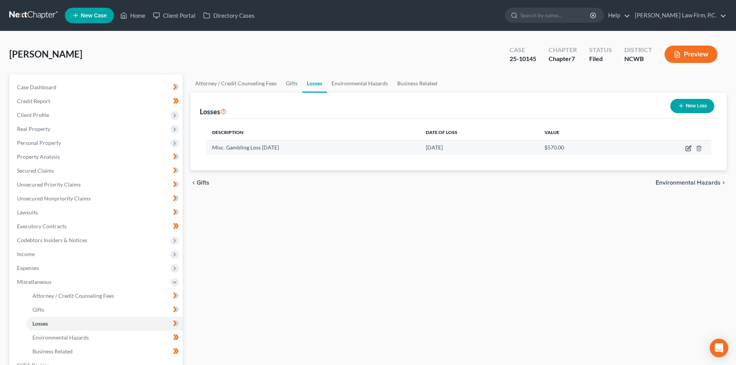
click at [687, 148] on icon "button" at bounding box center [689, 148] width 6 height 6
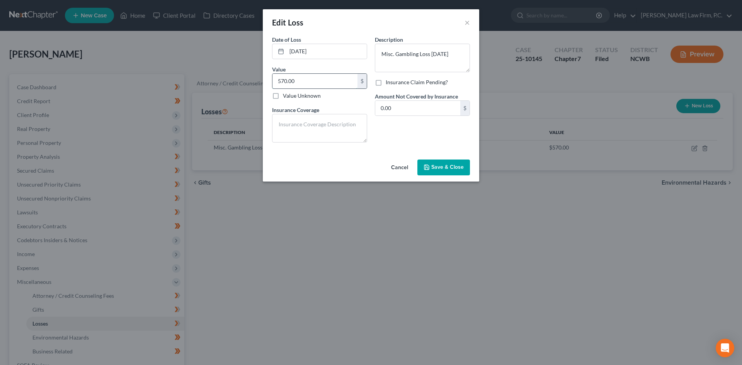
click at [320, 82] on input "570.00" at bounding box center [314, 81] width 85 height 15
type input "802.50"
click at [413, 58] on textarea "Misc. Gambling Loss [DATE]" at bounding box center [422, 58] width 95 height 29
click at [447, 53] on textarea "Misc. Gambling Loss [DATE]" at bounding box center [422, 58] width 95 height 29
click at [449, 162] on button "Save & Close" at bounding box center [443, 168] width 53 height 16
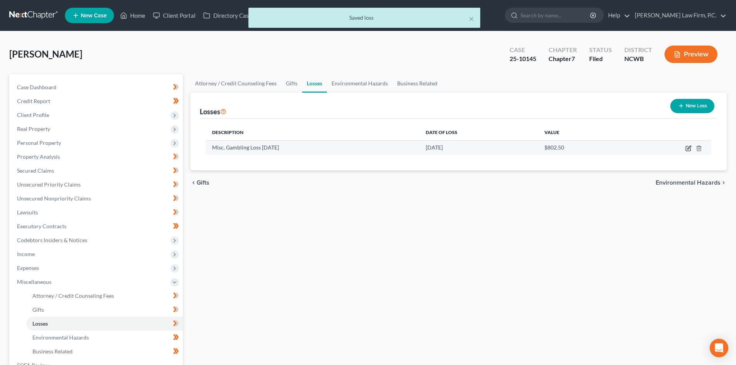
click at [692, 150] on icon "button" at bounding box center [689, 148] width 6 height 6
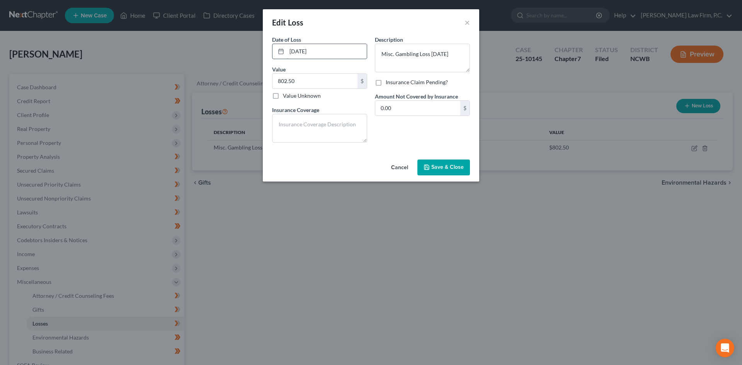
click at [335, 48] on input "[DATE]" at bounding box center [327, 51] width 80 height 15
drag, startPoint x: 332, startPoint y: 50, endPoint x: 262, endPoint y: 51, distance: 69.9
click at [260, 53] on div "Edit Loss × Date of Loss * [DATE] Value 802.50 $ Value Unknown Balance Undeterm…" at bounding box center [371, 182] width 742 height 365
click at [301, 49] on input "[DATE]" at bounding box center [327, 51] width 80 height 15
type input "[DATE]"
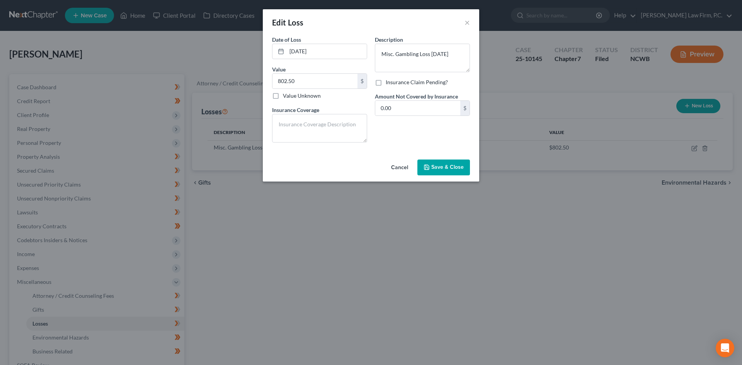
click at [424, 168] on icon "button" at bounding box center [427, 167] width 6 height 6
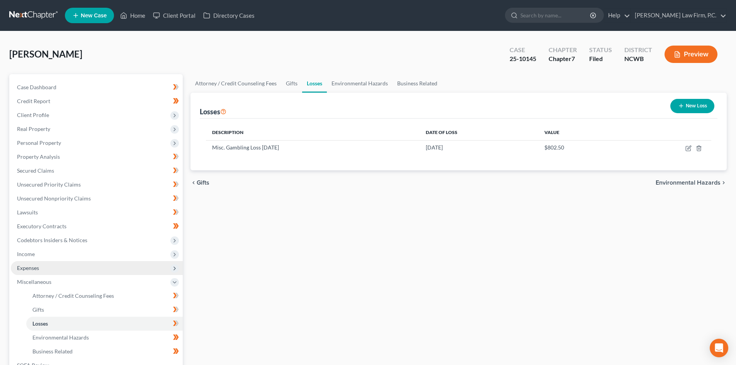
click at [43, 268] on span "Expenses" at bounding box center [97, 268] width 172 height 14
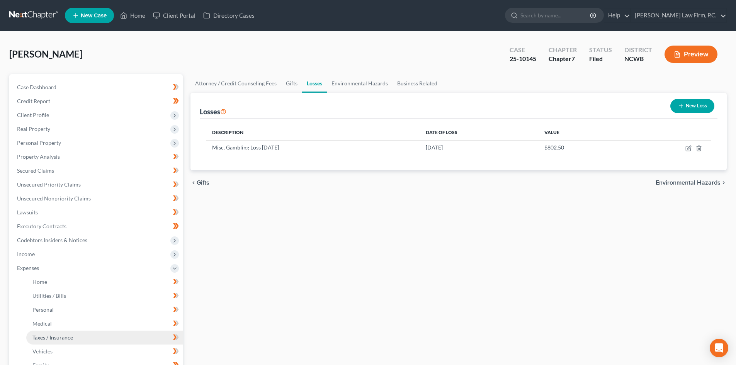
click at [46, 332] on link "Taxes / Insurance" at bounding box center [104, 338] width 156 height 14
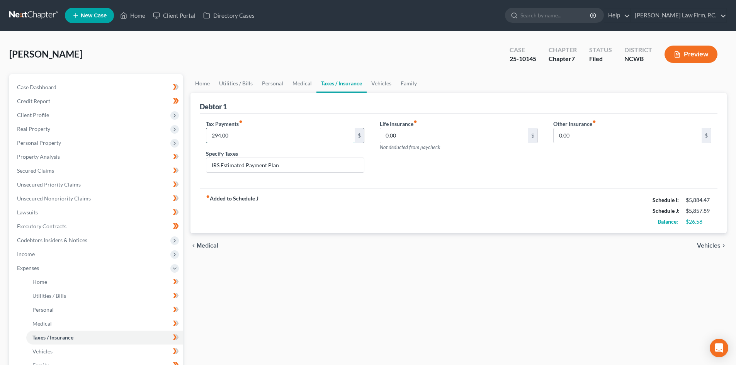
click at [251, 135] on input "294.00" at bounding box center [280, 135] width 148 height 15
type input "394.00"
drag, startPoint x: 219, startPoint y: 162, endPoint x: 248, endPoint y: 165, distance: 28.8
click at [248, 165] on input "IRS Estimated Payment Plan" at bounding box center [284, 165] width 157 height 15
type input "IRS Payment Plan"
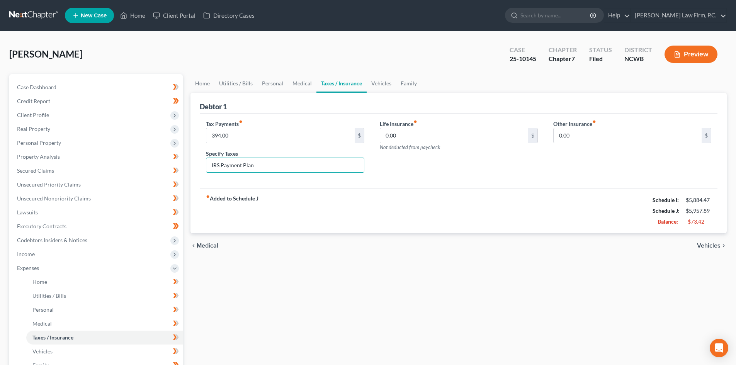
click at [327, 197] on div "fiber_manual_record Added to Schedule J Schedule I: $5,884.47 Schedule J: $5,95…" at bounding box center [459, 210] width 518 height 45
click at [373, 81] on link "Vehicles" at bounding box center [381, 83] width 29 height 19
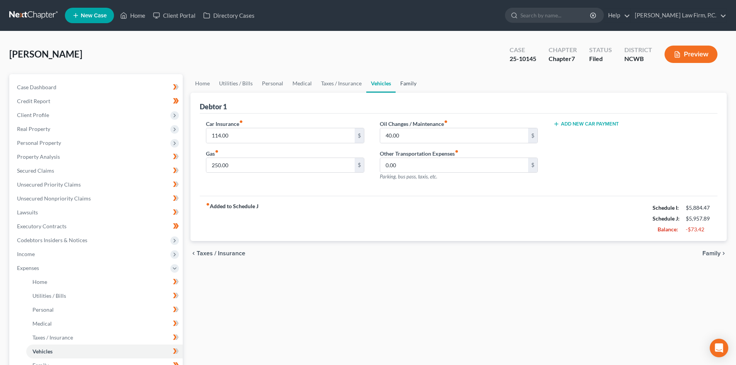
click at [404, 84] on link "Family" at bounding box center [409, 83] width 26 height 19
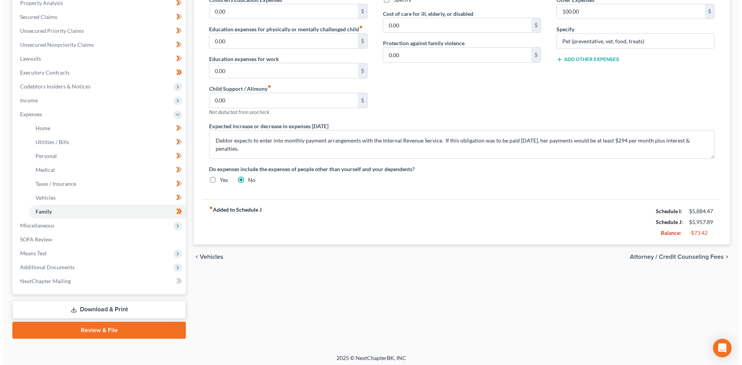
scroll to position [155, 0]
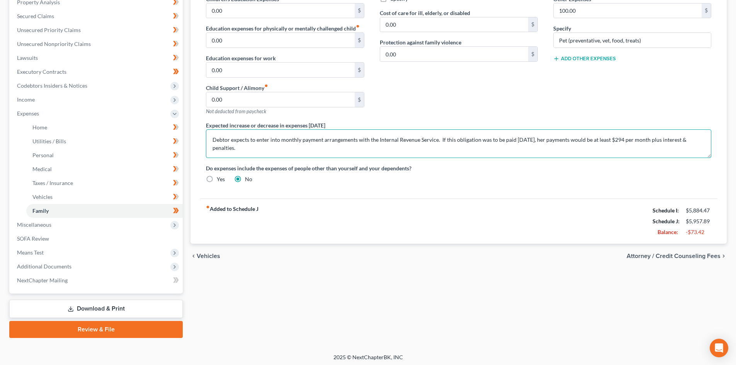
drag, startPoint x: 233, startPoint y: 137, endPoint x: 266, endPoint y: 168, distance: 45.1
click at [266, 168] on div "Daycare / Babysitter fiber_manual_record 0.00 $ Children's Education Expenses f…" at bounding box center [458, 77] width 521 height 224
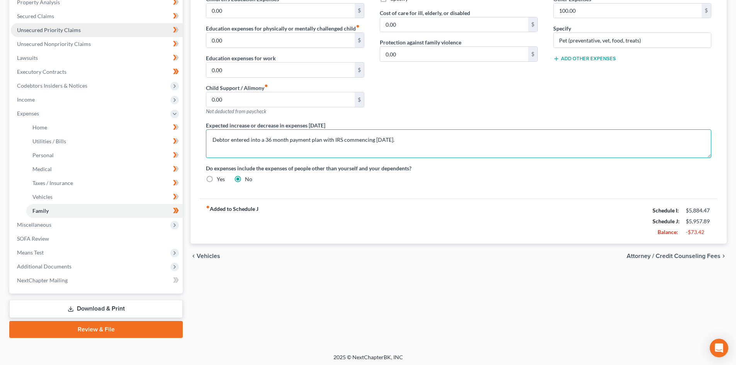
type textarea "Debtor entered into a 36 month payment plan with IRS commencing [DATE]."
click at [72, 32] on span "Unsecured Priority Claims" at bounding box center [49, 30] width 64 height 7
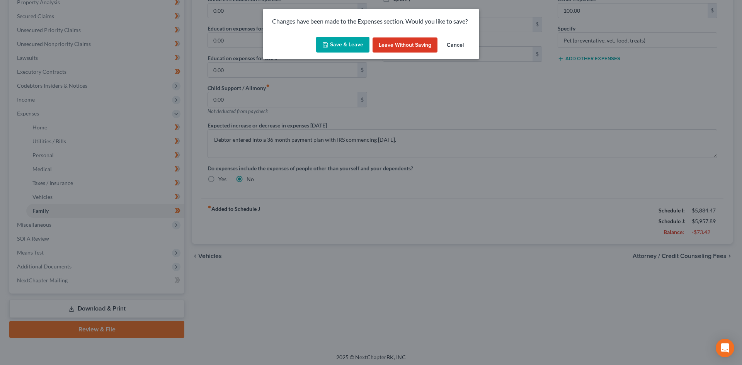
click at [334, 42] on button "Save & Leave" at bounding box center [342, 45] width 53 height 16
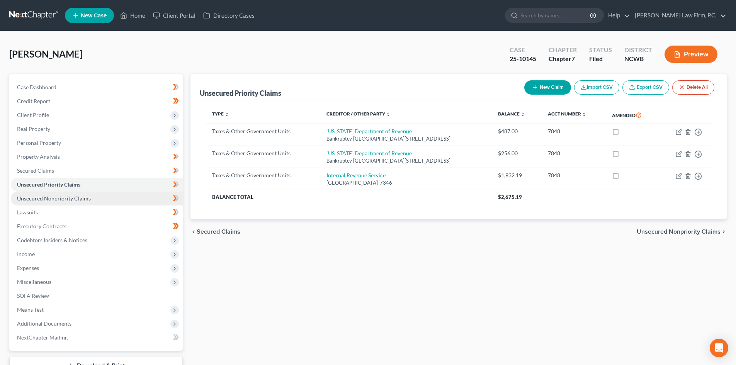
click at [73, 201] on span "Unsecured Nonpriority Claims" at bounding box center [54, 198] width 74 height 7
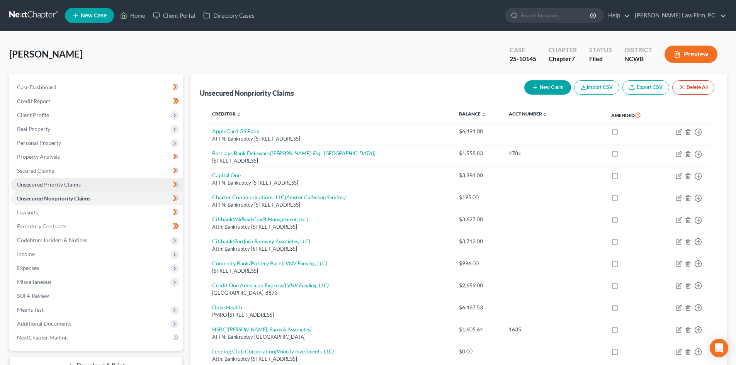
click at [76, 187] on span "Unsecured Priority Claims" at bounding box center [49, 184] width 64 height 7
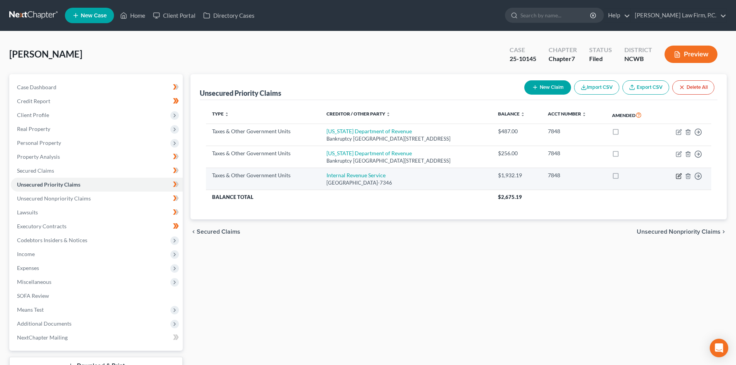
click at [676, 179] on icon "button" at bounding box center [679, 176] width 6 height 6
select select "0"
select select "39"
select select "0"
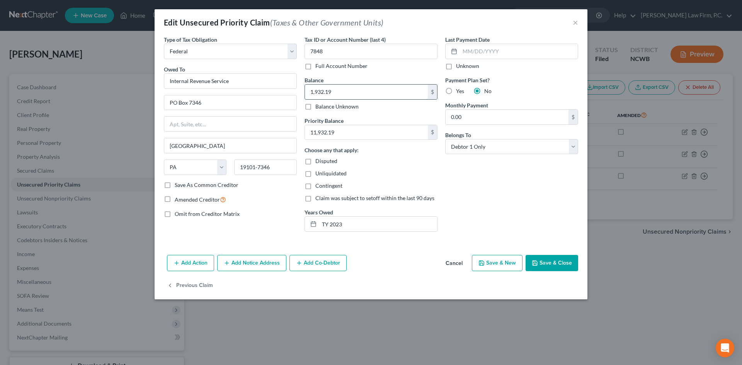
click at [347, 95] on input "1,932.19" at bounding box center [366, 92] width 123 height 15
type input "14,172.15"
click at [359, 122] on div "Priority Balance 11,932.19 $" at bounding box center [370, 129] width 133 height 24
click at [356, 127] on input "11,932.19" at bounding box center [366, 132] width 123 height 15
type input "14,172.15"
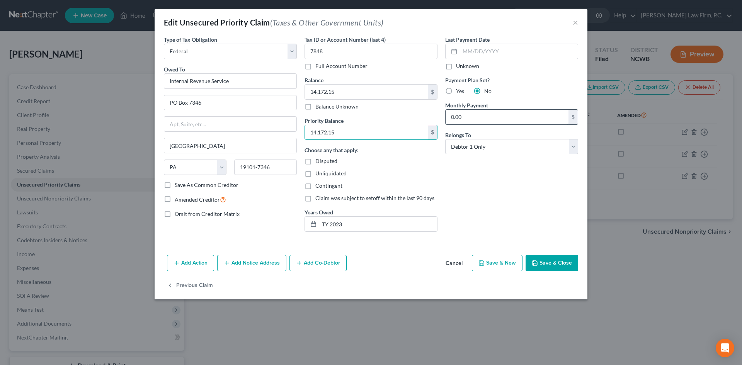
click at [480, 117] on input "0.00" at bounding box center [507, 117] width 123 height 15
type input "394.00"
click at [456, 90] on label "Yes" at bounding box center [460, 91] width 8 height 8
click at [459, 90] on input "Yes" at bounding box center [461, 89] width 5 height 5
radio input "true"
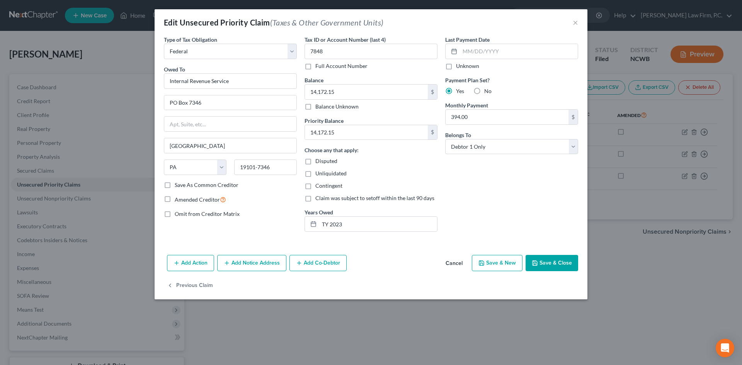
click at [553, 264] on button "Save & Close" at bounding box center [552, 263] width 53 height 16
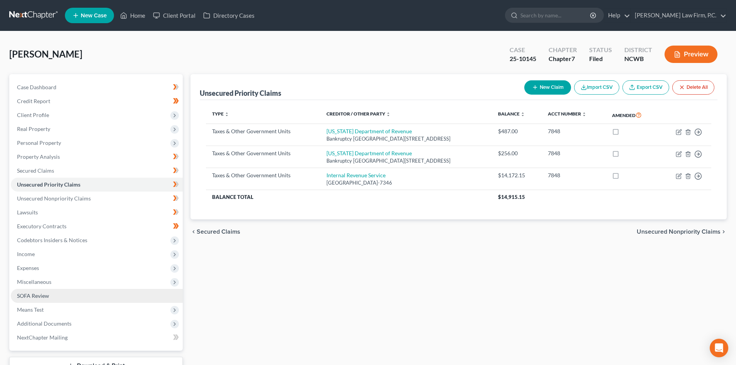
click at [73, 301] on link "SOFA Review" at bounding box center [97, 296] width 172 height 14
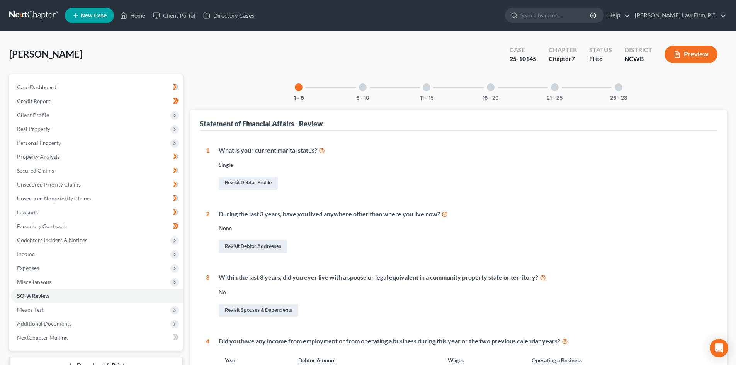
click at [493, 87] on div at bounding box center [491, 87] width 8 height 8
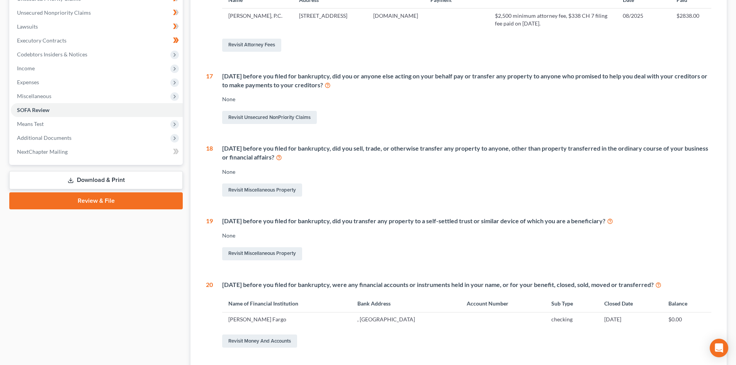
scroll to position [193, 0]
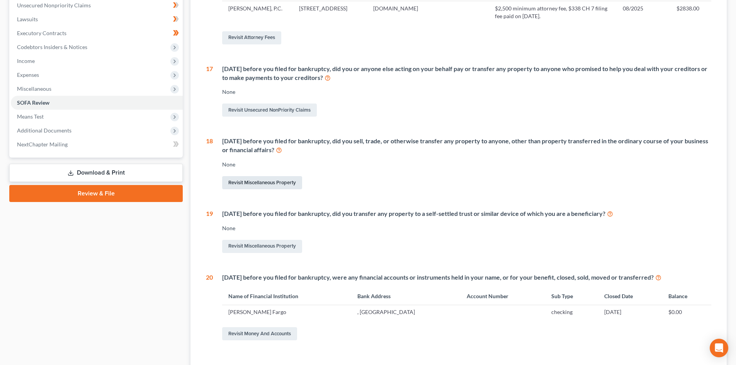
click at [266, 182] on link "Revisit Miscellaneous Property" at bounding box center [262, 182] width 80 height 13
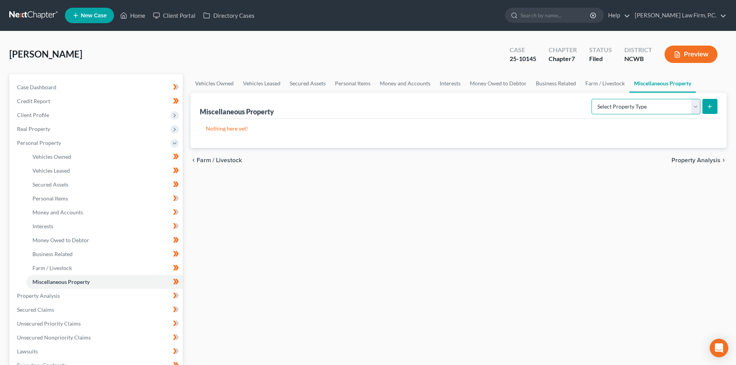
click at [697, 109] on select "Select Property Type Assigned for Creditor Benefit [DATE] Holding for Another N…" at bounding box center [646, 106] width 109 height 15
select select "transferred"
click at [592, 99] on select "Select Property Type Assigned for Creditor Benefit [DATE] Holding for Another N…" at bounding box center [646, 106] width 109 height 15
click at [711, 104] on icon "submit" at bounding box center [710, 107] width 6 height 6
select select "Ordinary ([DATE])"
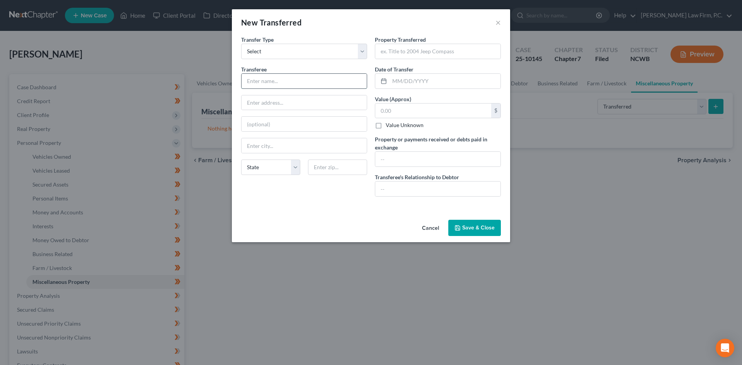
click at [291, 80] on input "text" at bounding box center [304, 81] width 125 height 15
type input "CarMax"
click at [392, 51] on input "text" at bounding box center [437, 51] width 125 height 15
type input "Subaru Crosstrek"
type input "[DATE]"
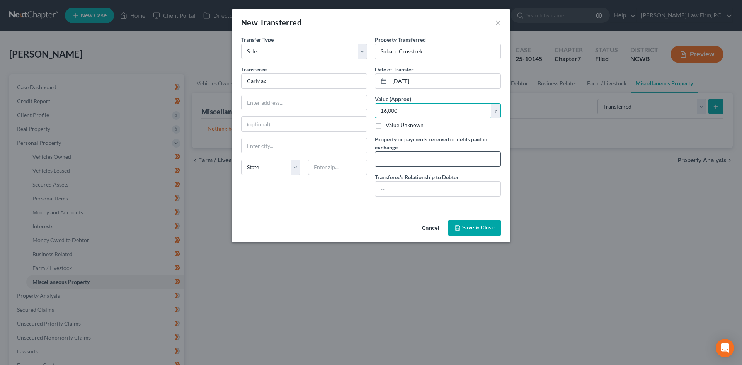
type input "16,000"
click at [415, 163] on input "text" at bounding box center [437, 159] width 125 height 15
click at [401, 193] on input "text" at bounding box center [437, 189] width 125 height 15
type input "n/a"
click at [402, 163] on input "text" at bounding box center [437, 159] width 125 height 15
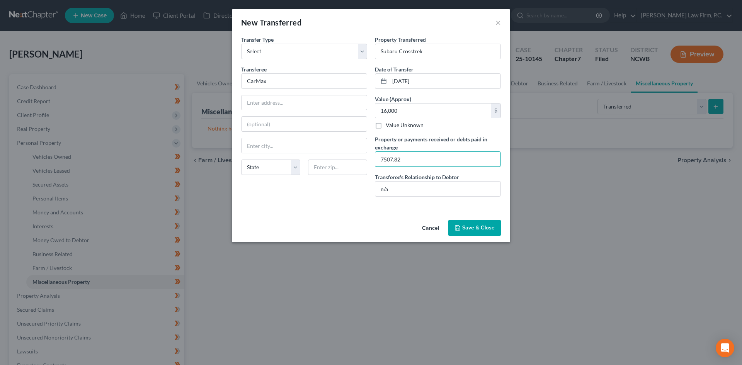
type input "7507.82"
click at [481, 226] on button "Save & Close" at bounding box center [474, 228] width 53 height 16
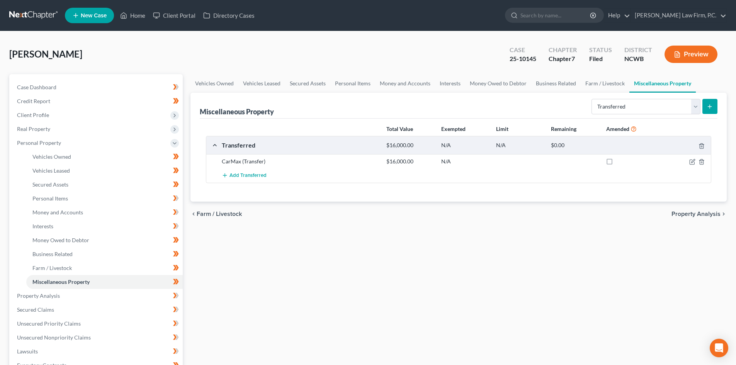
click at [681, 55] on button "Preview" at bounding box center [691, 54] width 53 height 17
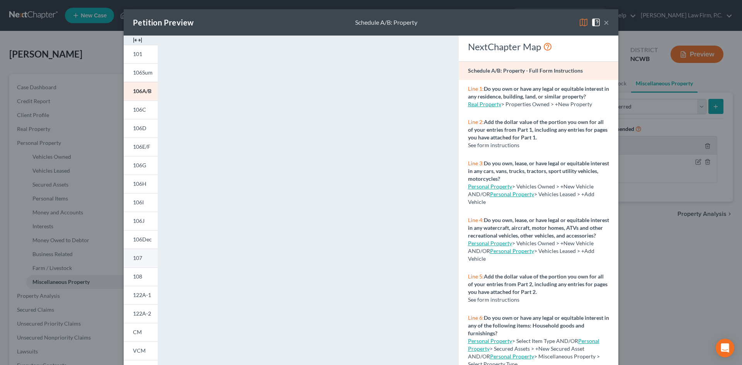
click at [139, 256] on span "107" at bounding box center [137, 258] width 9 height 7
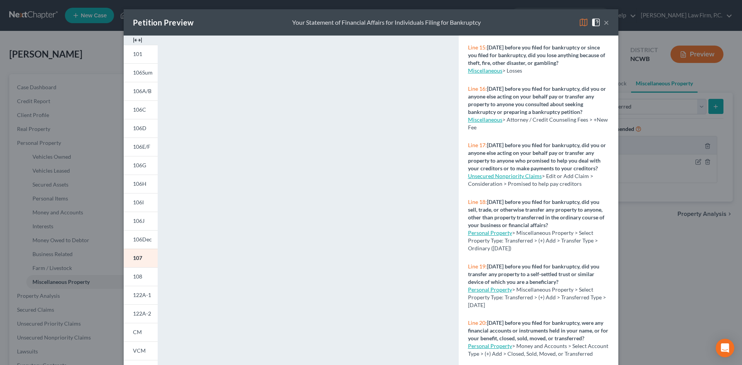
scroll to position [696, 0]
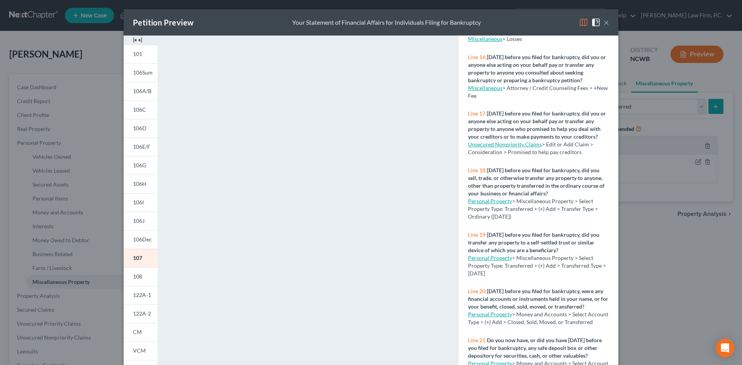
click at [491, 204] on link "Personal Property" at bounding box center [490, 201] width 44 height 7
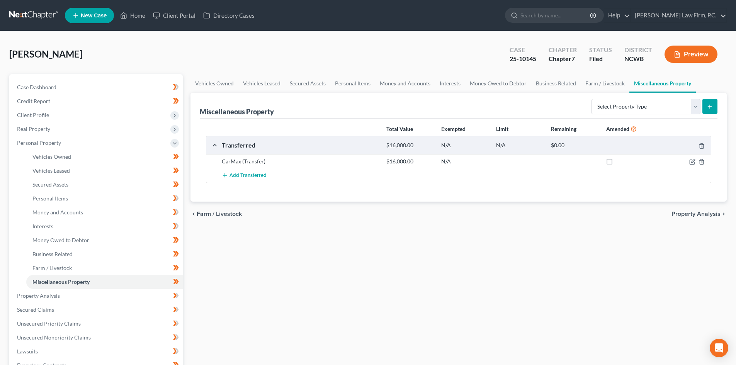
click at [692, 57] on button "Preview" at bounding box center [691, 54] width 53 height 17
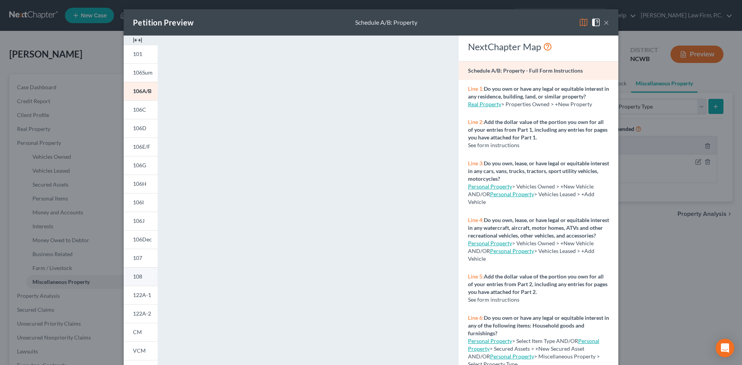
click at [145, 273] on link "108" at bounding box center [141, 276] width 34 height 19
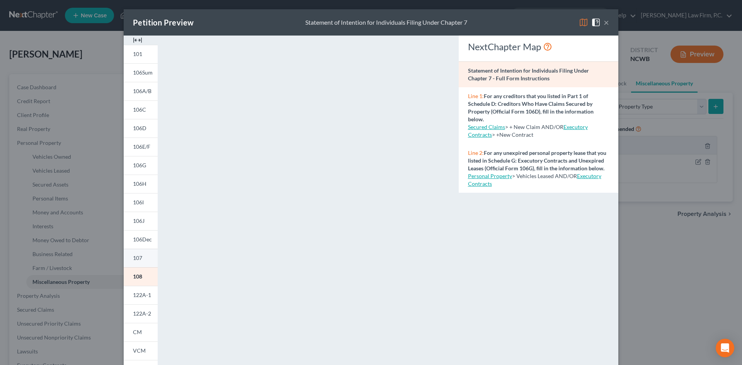
click at [145, 257] on link "107" at bounding box center [141, 258] width 34 height 19
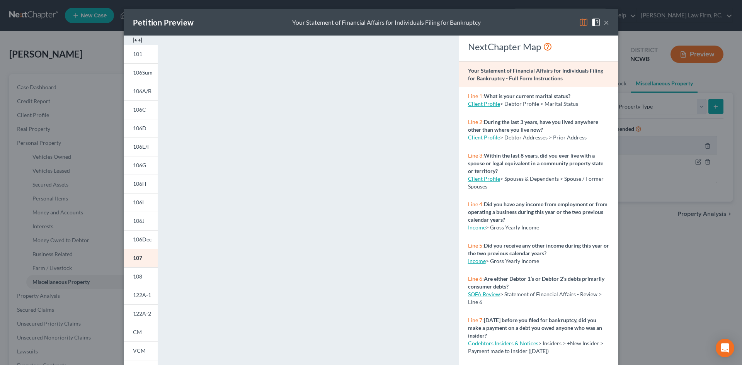
drag, startPoint x: 602, startPoint y: 24, endPoint x: 515, endPoint y: 137, distance: 142.3
click at [604, 23] on button "×" at bounding box center [606, 22] width 5 height 9
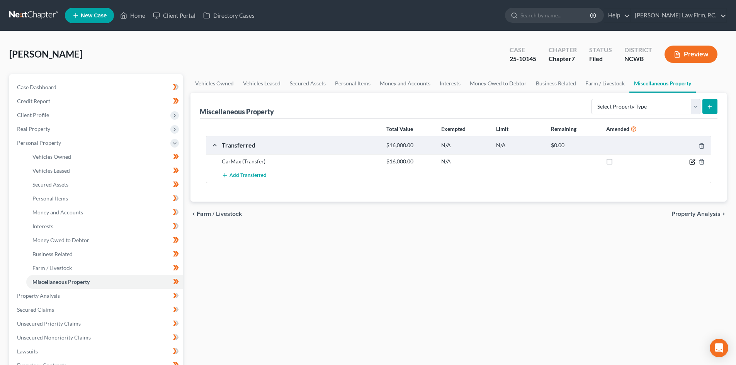
click at [694, 162] on icon "button" at bounding box center [692, 162] width 6 height 6
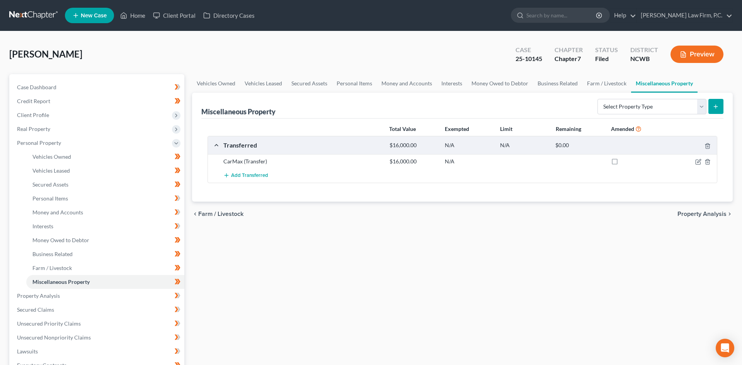
select select "Ordinary ([DATE])"
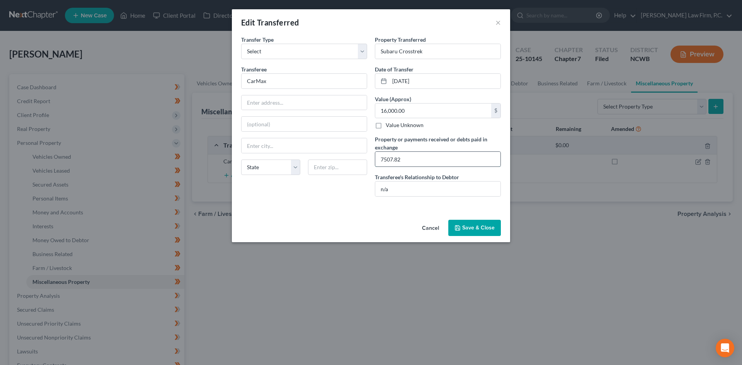
click at [418, 158] on input "7507.82" at bounding box center [437, 159] width 125 height 15
type input "$7507.82 purchase price of 2015 Mitsubishi; Debtor lived on balance of proceeds…"
click at [473, 223] on button "Save & Close" at bounding box center [474, 228] width 53 height 16
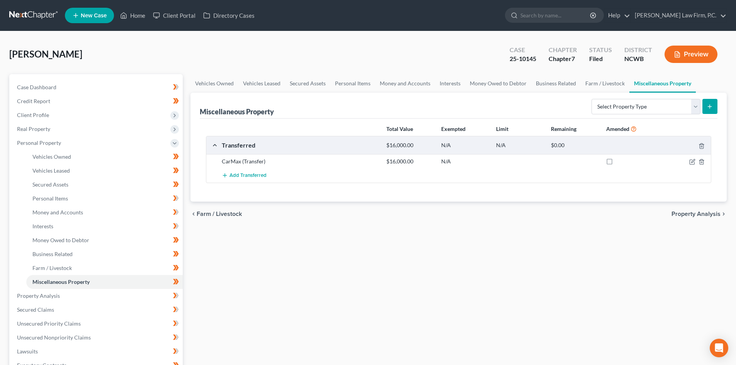
click at [687, 63] on div "Preview" at bounding box center [692, 55] width 68 height 23
click at [687, 53] on button "Preview" at bounding box center [691, 54] width 53 height 17
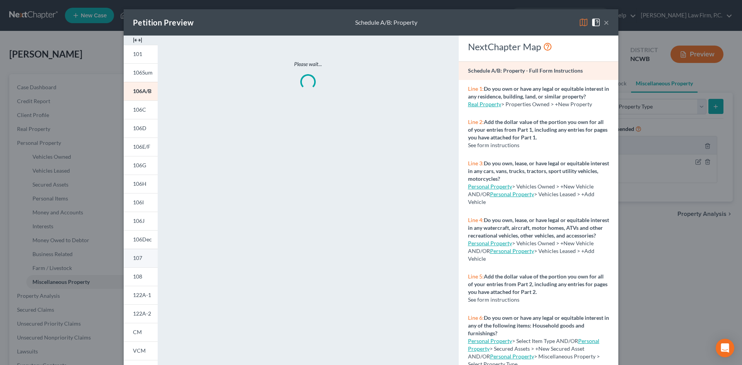
click at [133, 258] on span "107" at bounding box center [137, 258] width 9 height 7
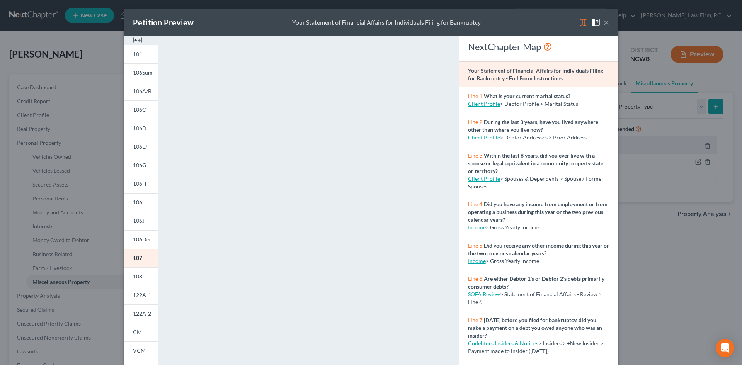
click at [607, 24] on div "Petition Preview Your Statement of Financial Affairs for Individuals Filing for…" at bounding box center [371, 22] width 495 height 26
click at [607, 22] on div "Petition Preview Your Statement of Financial Affairs for Individuals Filing for…" at bounding box center [371, 22] width 495 height 26
drag, startPoint x: 606, startPoint y: 21, endPoint x: 602, endPoint y: 32, distance: 11.0
click at [606, 21] on button "×" at bounding box center [606, 22] width 5 height 9
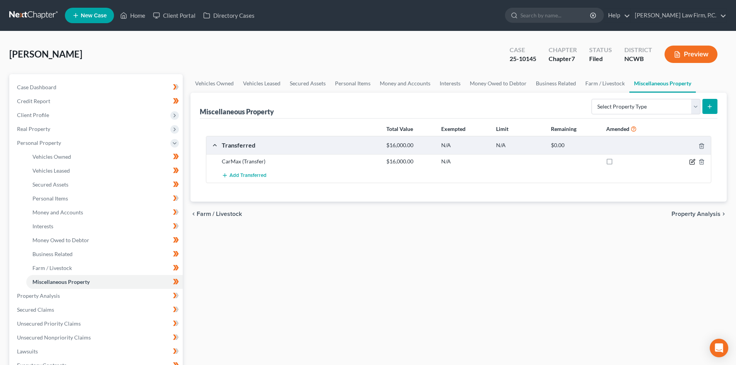
click at [691, 159] on icon "button" at bounding box center [692, 162] width 6 height 6
select select "Ordinary ([DATE])"
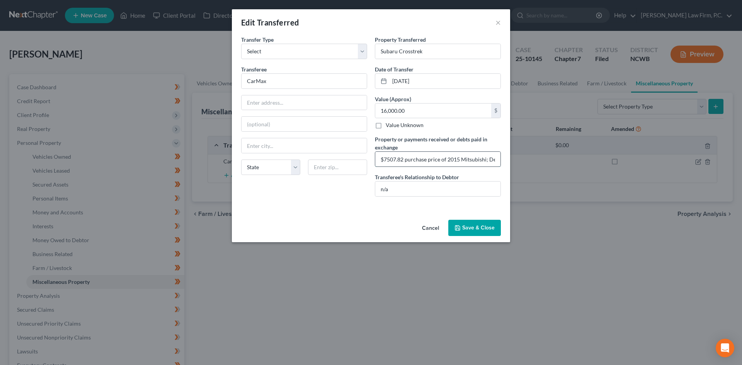
click at [378, 160] on input "$7507.82 purchase price of 2015 Mitsubishi; Debtor lived on balance of proceeds…" at bounding box center [437, 159] width 125 height 15
click at [494, 158] on input "Debtor sold Subaru to CarMaxx after receiving an online offer; She then went to…" at bounding box center [437, 159] width 125 height 15
drag, startPoint x: 452, startPoint y: 155, endPoint x: 505, endPoint y: 179, distance: 57.4
click at [452, 155] on input "Debtor sold Subaru to CarMaxx after receiving an online offer; She then went to…" at bounding box center [437, 159] width 125 height 15
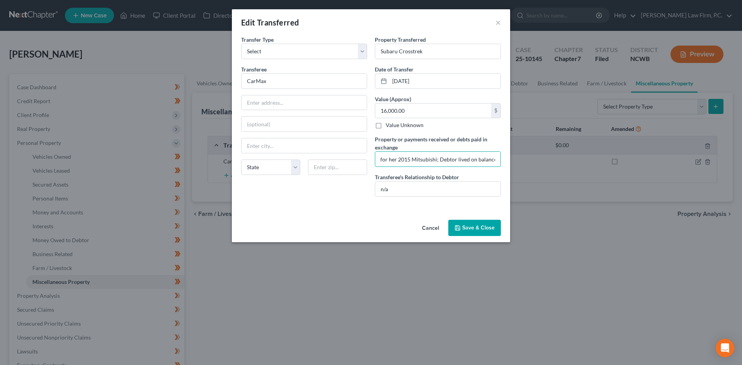
scroll to position [0, 300]
type input "Debtor sold Subaru to CarMaxx after receiving an online offer; She then went to…"
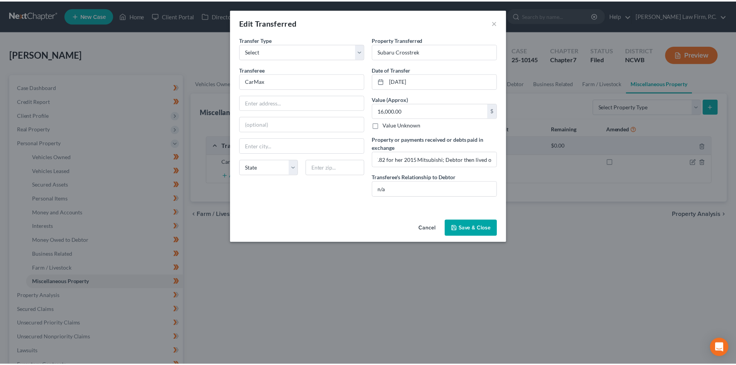
scroll to position [0, 0]
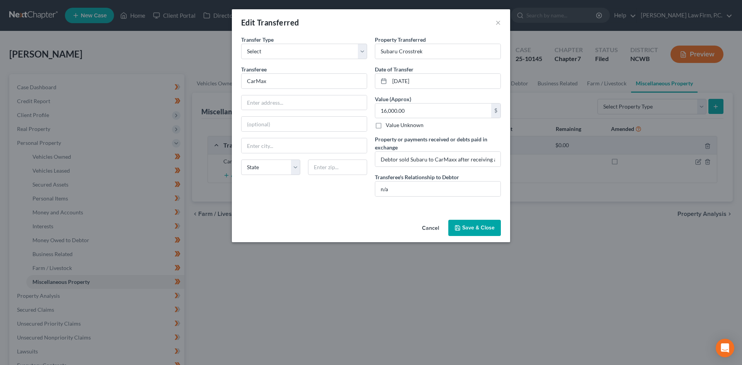
click at [483, 234] on button "Save & Close" at bounding box center [474, 228] width 53 height 16
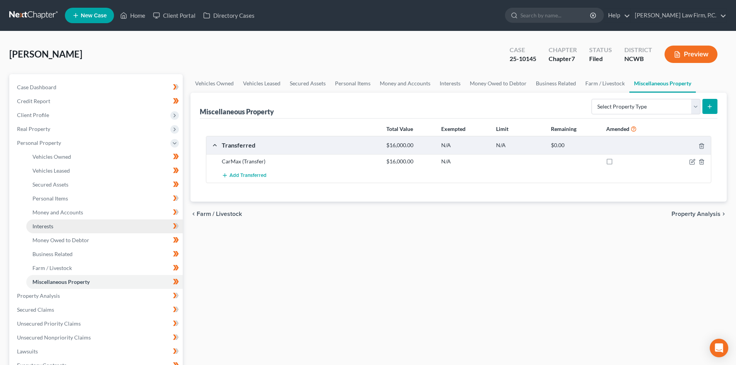
click at [65, 220] on link "Interests" at bounding box center [104, 226] width 156 height 14
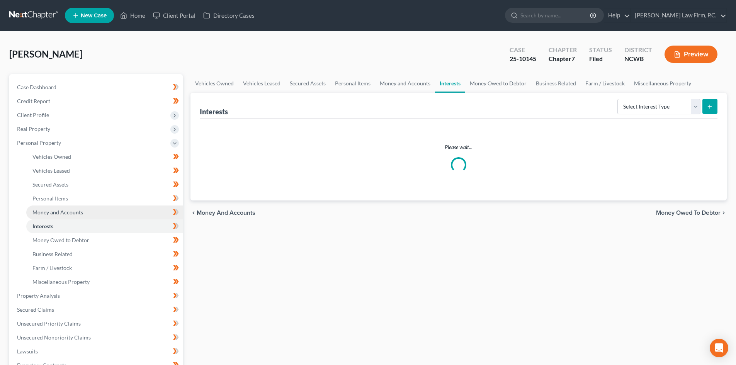
click at [73, 210] on span "Money and Accounts" at bounding box center [57, 212] width 51 height 7
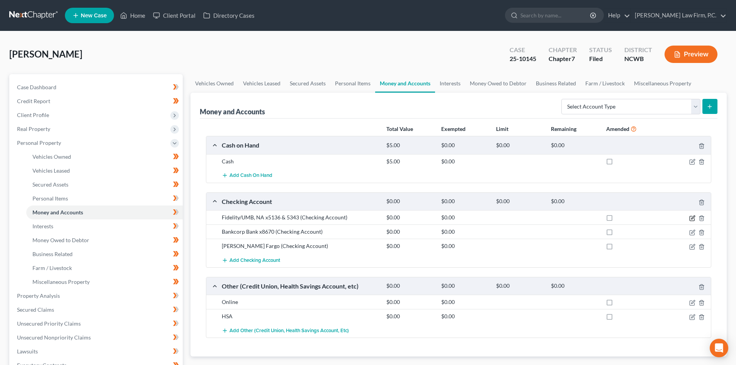
click at [692, 215] on icon "button" at bounding box center [692, 218] width 6 height 6
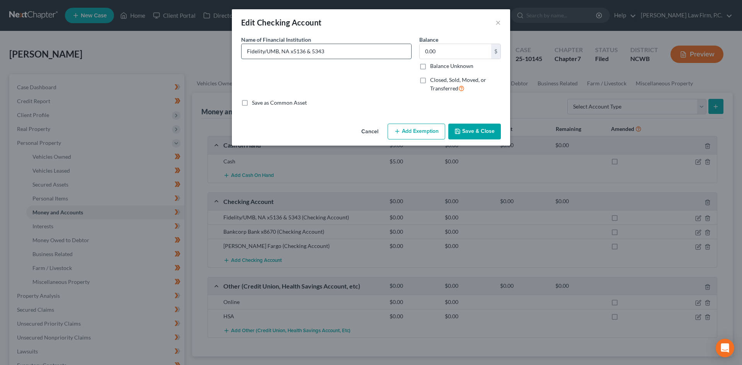
drag, startPoint x: 304, startPoint y: 50, endPoint x: 379, endPoint y: 51, distance: 75.0
click at [379, 51] on input "Fidelity/UMB, NA x5136 & 5343" at bounding box center [327, 51] width 170 height 15
type input "Fidelity/UMB, NA x5136"
drag, startPoint x: 467, startPoint y: 128, endPoint x: 598, endPoint y: 162, distance: 135.3
click at [467, 128] on button "Save & Close" at bounding box center [474, 132] width 53 height 16
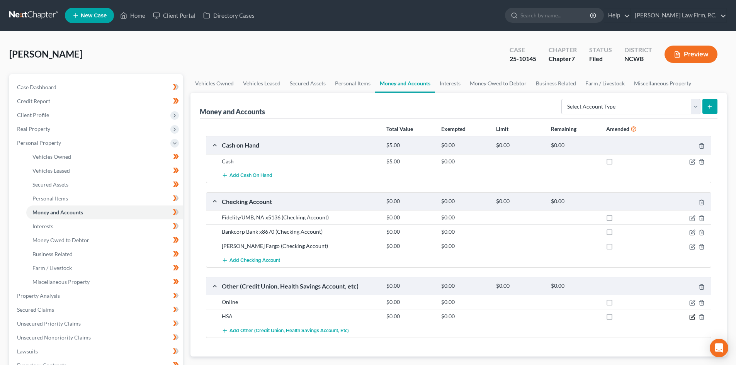
click at [693, 315] on icon "button" at bounding box center [692, 317] width 6 height 6
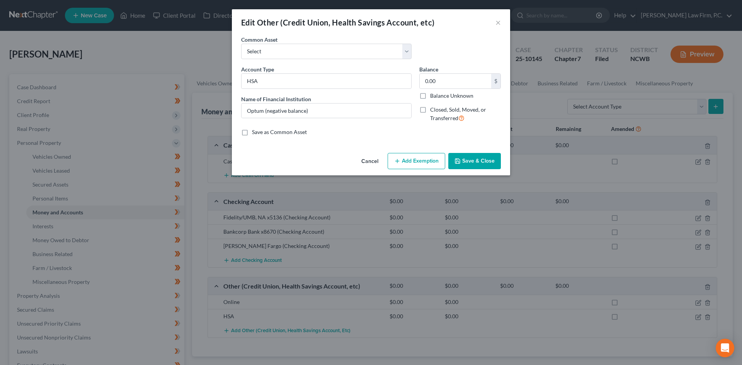
click at [430, 110] on label "Closed, Sold, Moved, or Transferred" at bounding box center [465, 114] width 71 height 17
click at [433, 110] on input "Closed, Sold, Moved, or Transferred" at bounding box center [435, 108] width 5 height 5
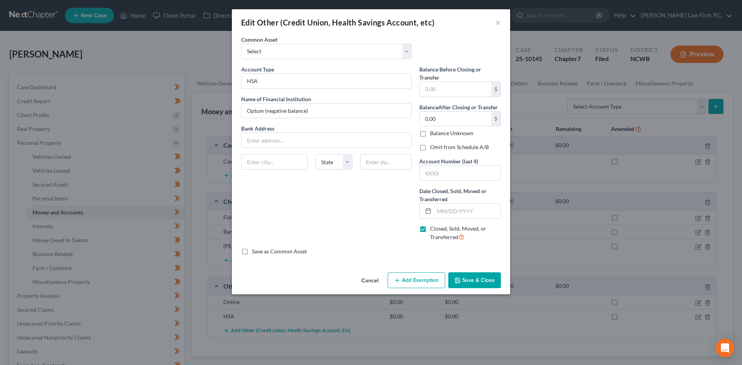
click at [430, 231] on label "Closed, Sold, Moved, or Transferred" at bounding box center [465, 233] width 71 height 17
click at [433, 230] on input "Closed, Sold, Moved, or Transferred" at bounding box center [435, 227] width 5 height 5
checkbox input "false"
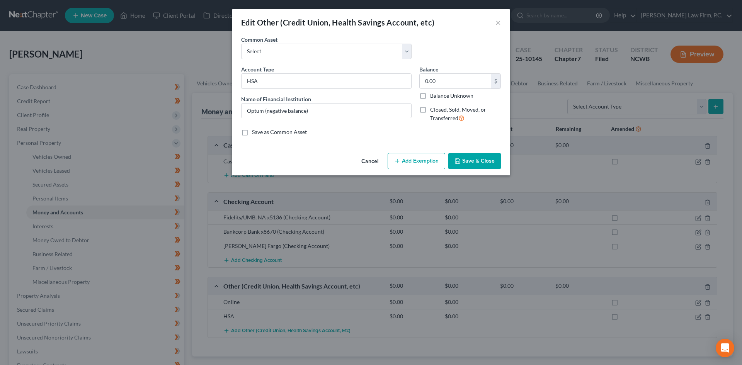
click at [473, 158] on button "Save & Close" at bounding box center [474, 161] width 53 height 16
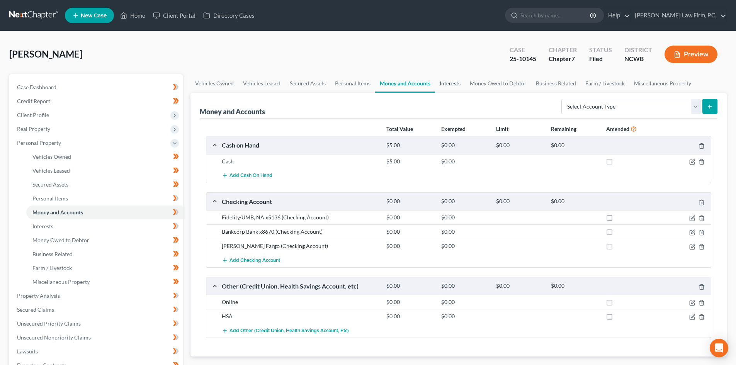
click at [461, 83] on link "Interests" at bounding box center [450, 83] width 30 height 19
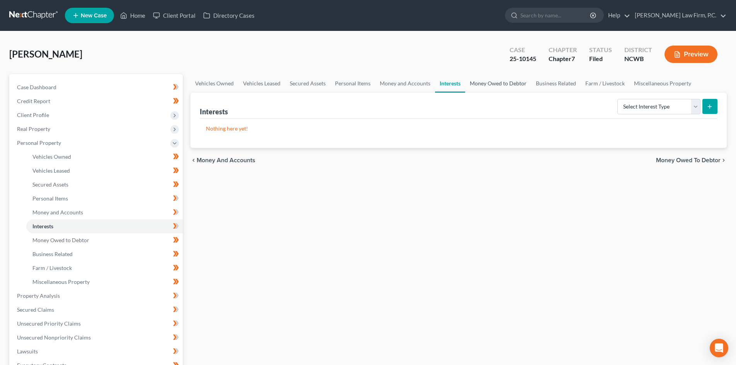
drag, startPoint x: 493, startPoint y: 82, endPoint x: 505, endPoint y: 85, distance: 12.2
click at [493, 82] on link "Money Owed to Debtor" at bounding box center [498, 83] width 66 height 19
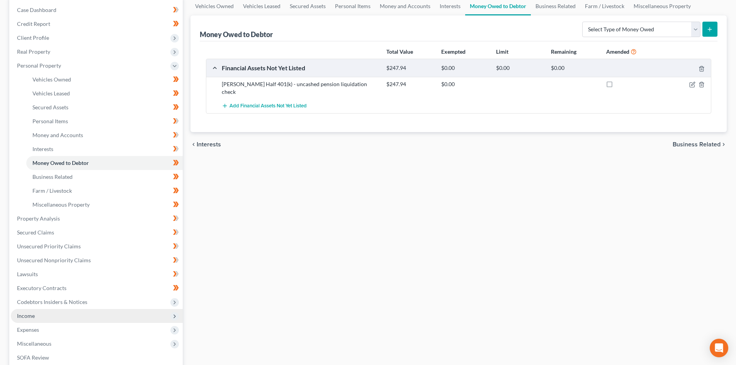
scroll to position [155, 0]
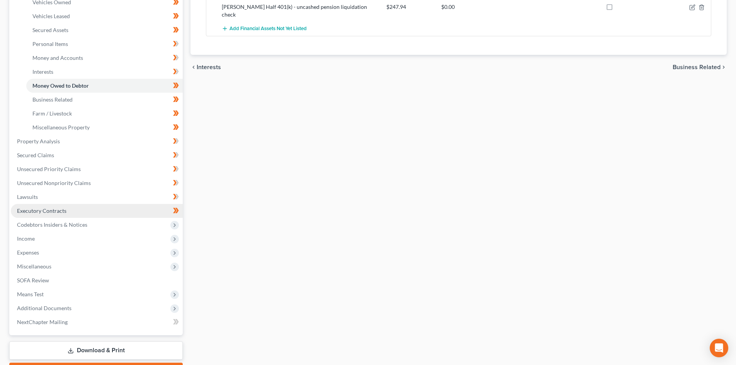
click at [69, 206] on link "Executory Contracts" at bounding box center [97, 211] width 172 height 14
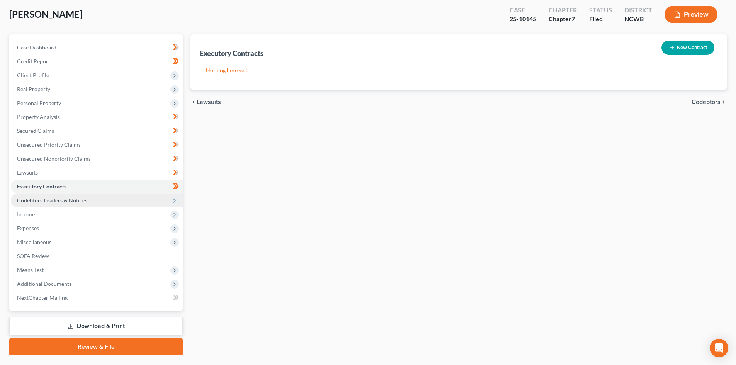
scroll to position [60, 0]
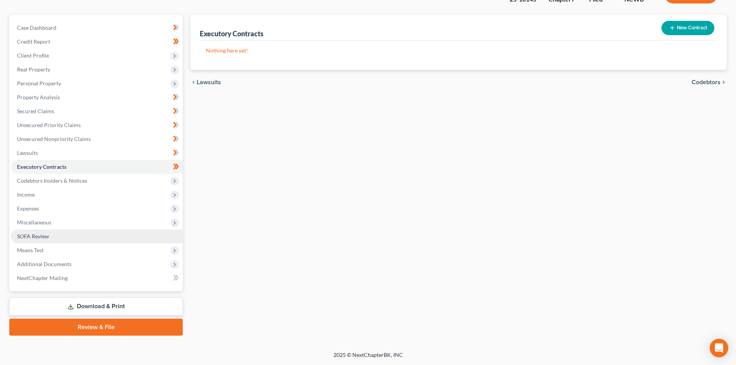
click at [56, 242] on link "SOFA Review" at bounding box center [97, 237] width 172 height 14
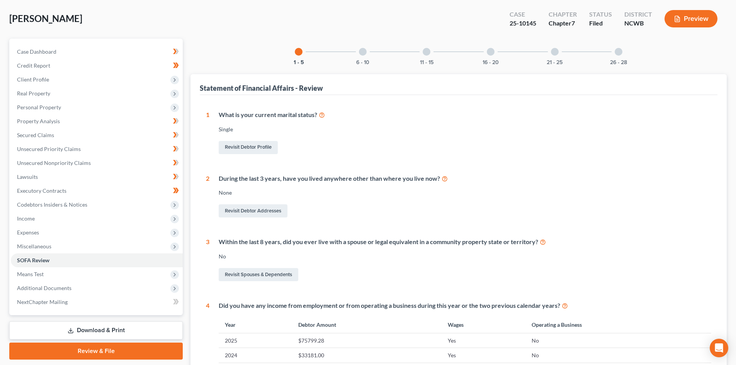
scroll to position [39, 0]
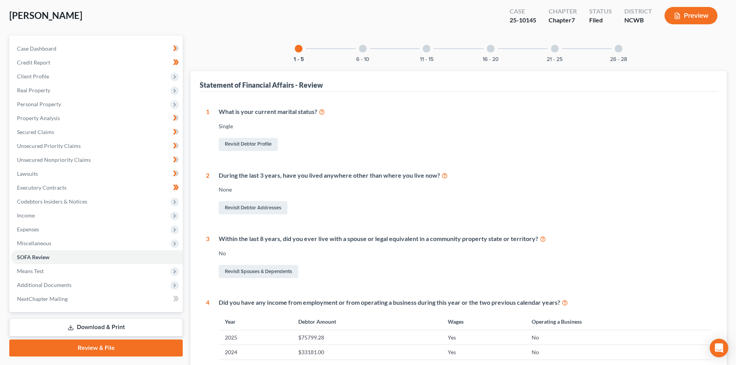
click at [488, 51] on div at bounding box center [491, 49] width 8 height 8
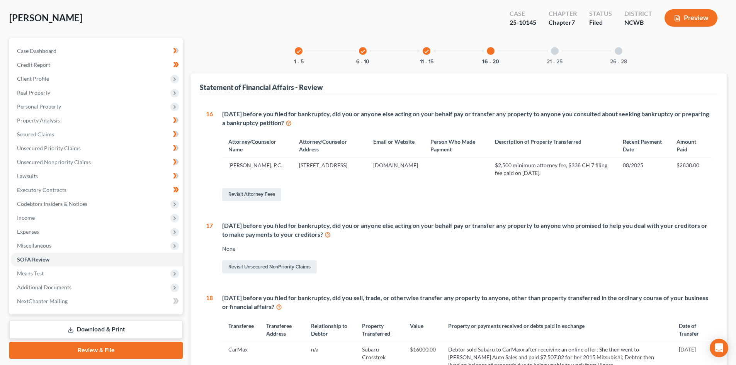
scroll to position [28, 0]
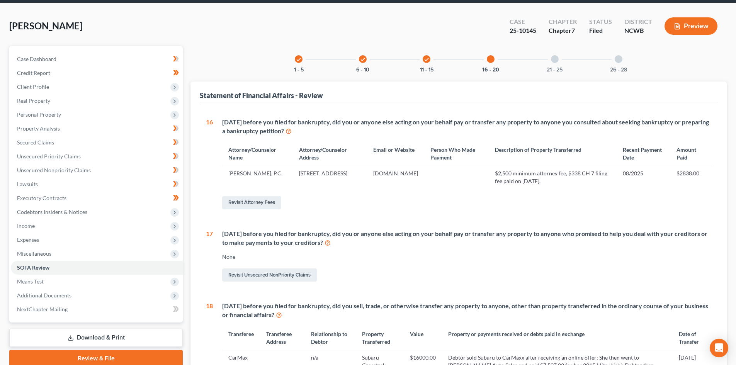
click at [554, 61] on div at bounding box center [555, 59] width 8 height 8
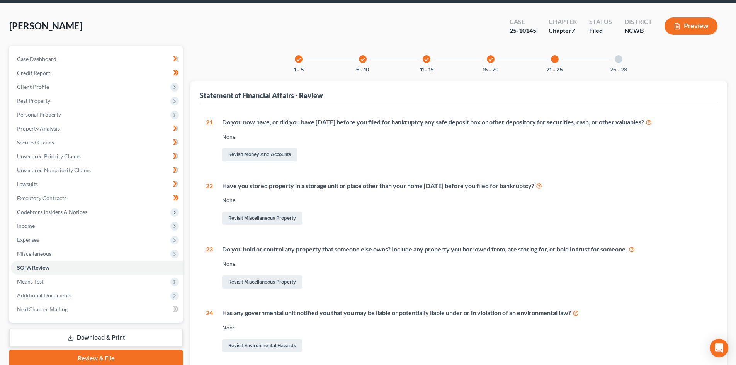
click at [430, 65] on div "check 11 - 15" at bounding box center [426, 59] width 26 height 26
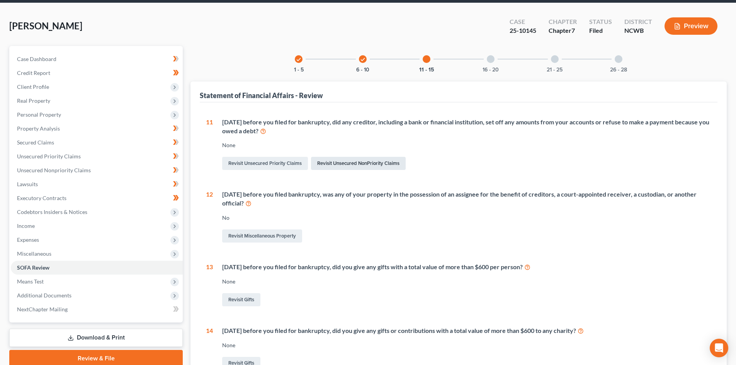
click at [328, 160] on link "Revisit Unsecured NonPriority Claims" at bounding box center [358, 163] width 95 height 13
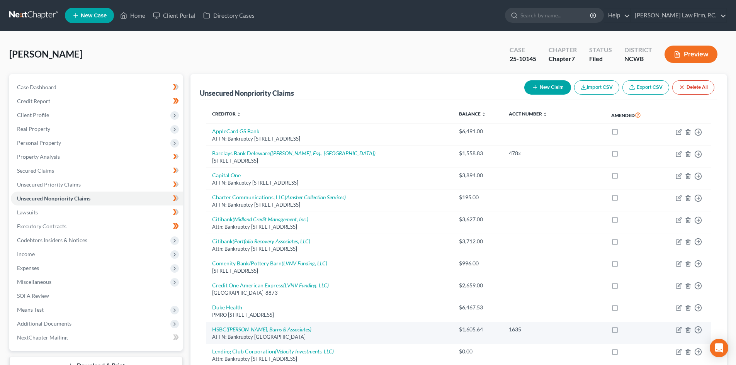
click at [272, 328] on icon "([PERSON_NAME], Burns & Associates)" at bounding box center [268, 329] width 85 height 7
select select "35"
select select "2"
select select "0"
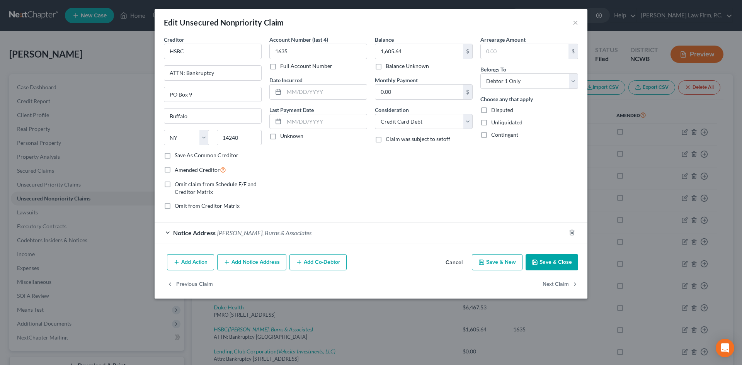
click at [386, 139] on label "Claim was subject to setoff" at bounding box center [418, 139] width 65 height 8
click at [389, 139] on input "Claim was subject to setoff" at bounding box center [391, 137] width 5 height 5
checkbox input "true"
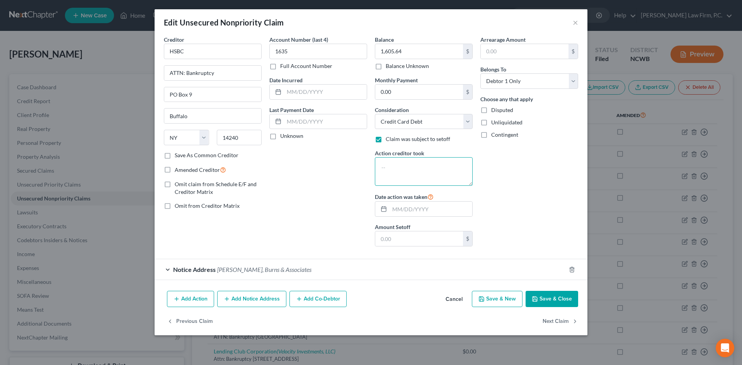
click at [401, 168] on textarea at bounding box center [424, 171] width 98 height 29
type textarea "A"
type textarea "Bank Deduction"
type input "[DATE]"
type input "500.00"
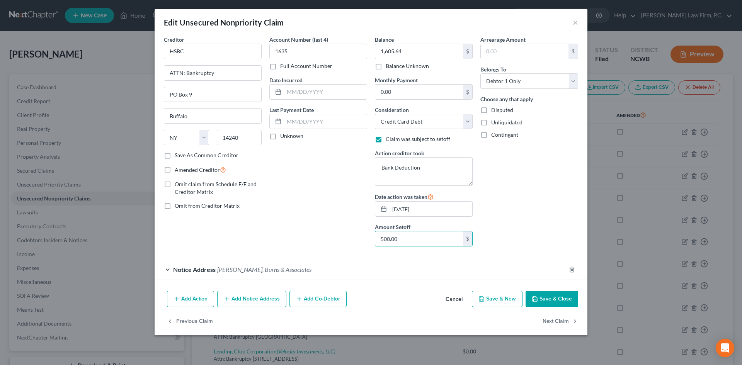
click at [170, 267] on div "Notice Address [PERSON_NAME], Burns & Associates" at bounding box center [360, 269] width 411 height 20
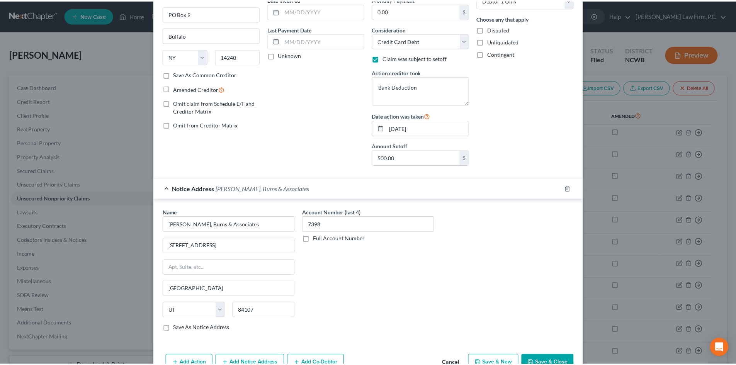
scroll to position [116, 0]
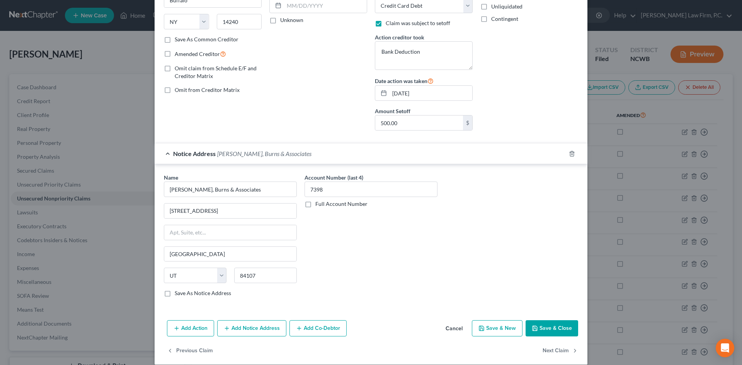
click at [551, 329] on button "Save & Close" at bounding box center [552, 328] width 53 height 16
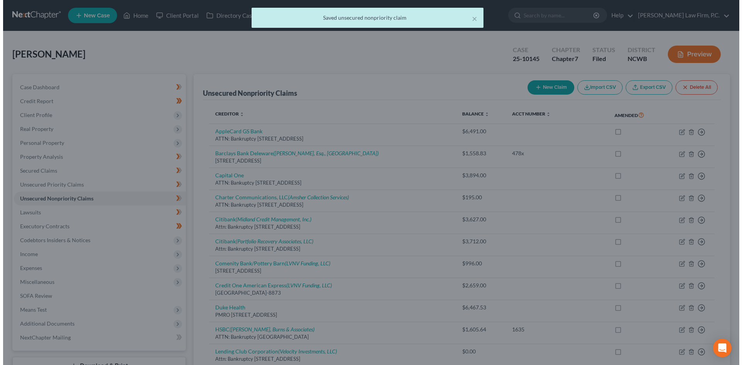
scroll to position [0, 0]
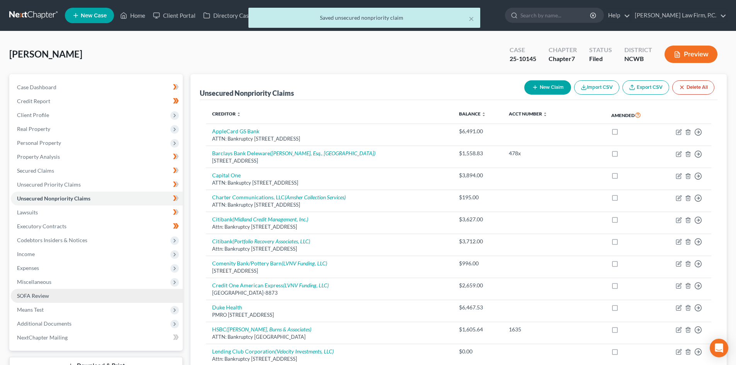
click at [56, 301] on link "SOFA Review" at bounding box center [97, 296] width 172 height 14
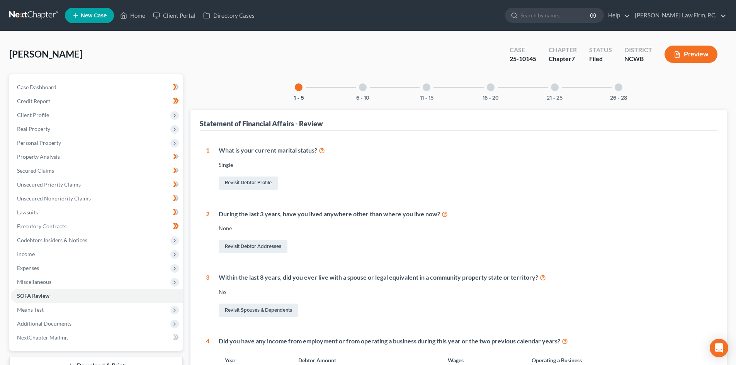
click at [425, 90] on div at bounding box center [427, 87] width 8 height 8
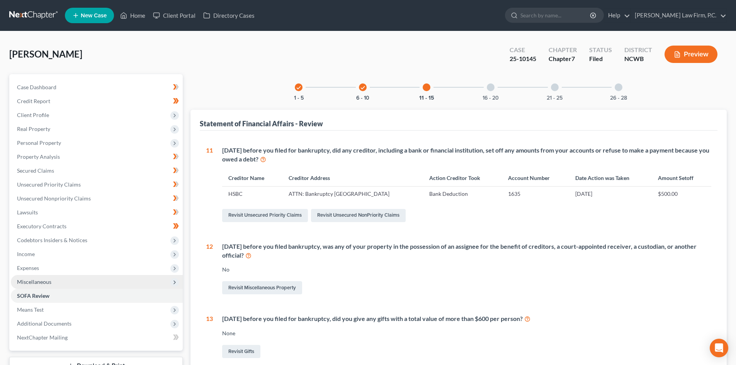
click at [56, 282] on span "Miscellaneous" at bounding box center [97, 282] width 172 height 14
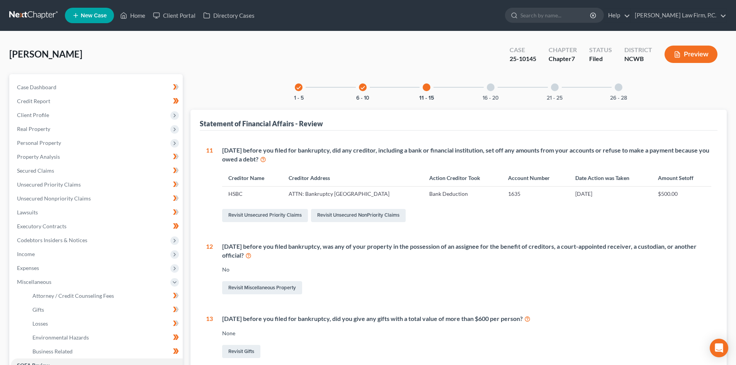
click at [674, 48] on button "Preview" at bounding box center [691, 54] width 53 height 17
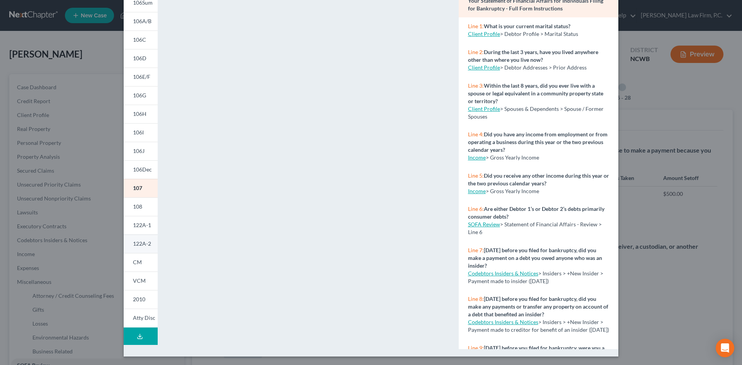
scroll to position [71, 0]
click at [138, 318] on span "Atty Disc" at bounding box center [144, 317] width 22 height 7
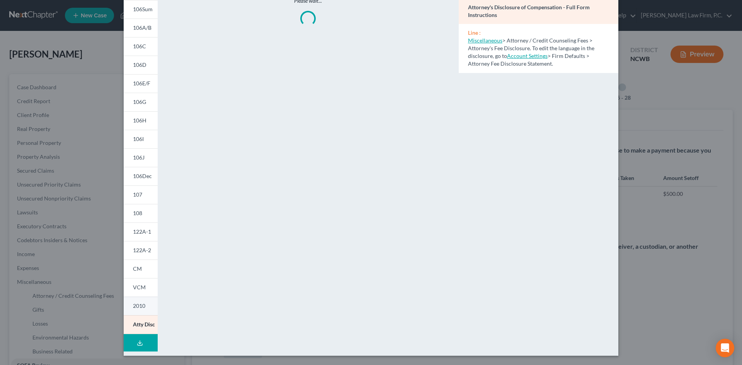
scroll to position [63, 0]
click at [143, 300] on link "2010" at bounding box center [141, 306] width 34 height 19
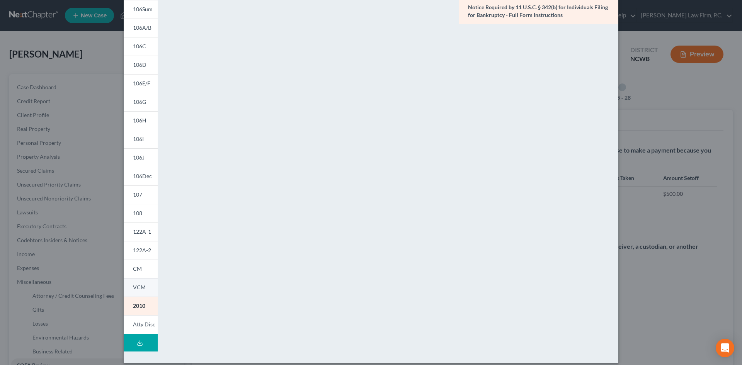
click at [149, 293] on link "VCM" at bounding box center [141, 287] width 34 height 19
click at [147, 266] on link "CM" at bounding box center [141, 269] width 34 height 19
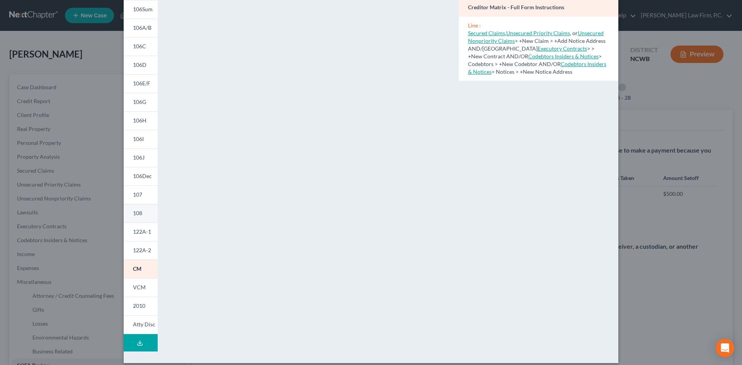
click at [144, 216] on link "108" at bounding box center [141, 213] width 34 height 19
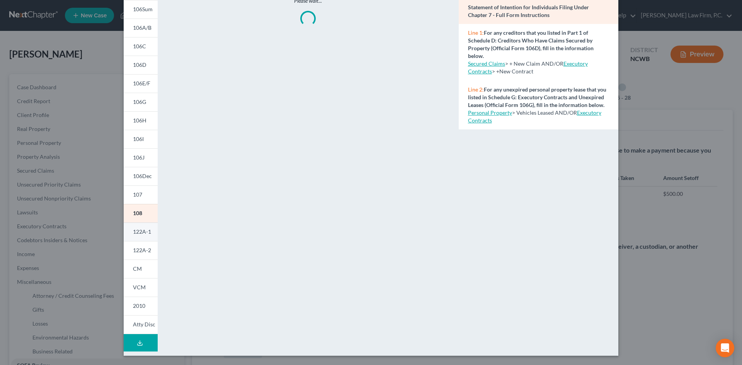
click at [142, 233] on span "122A-1" at bounding box center [142, 231] width 18 height 7
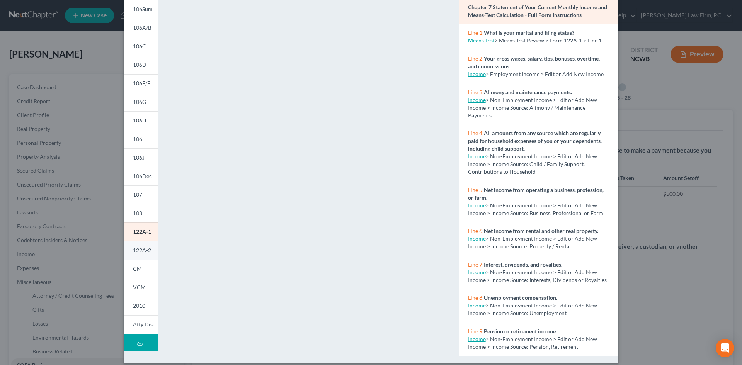
click at [138, 246] on link "122A-2" at bounding box center [141, 250] width 34 height 19
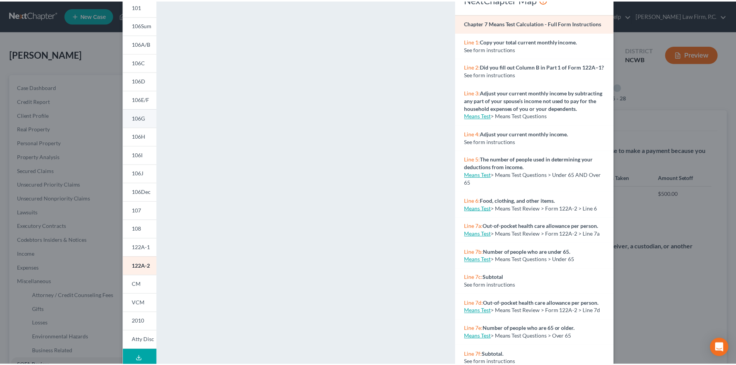
scroll to position [0, 0]
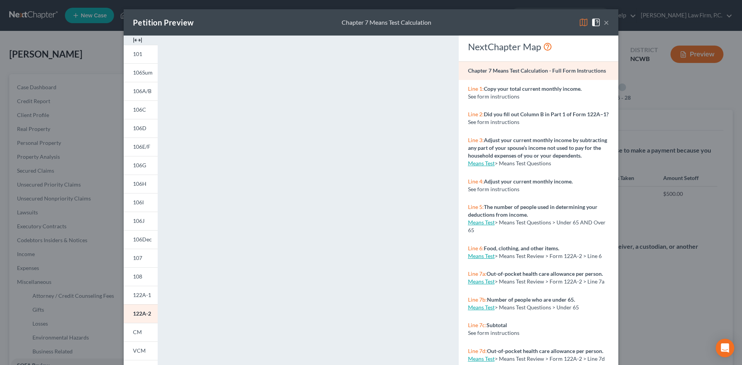
click at [604, 24] on button "×" at bounding box center [606, 22] width 5 height 9
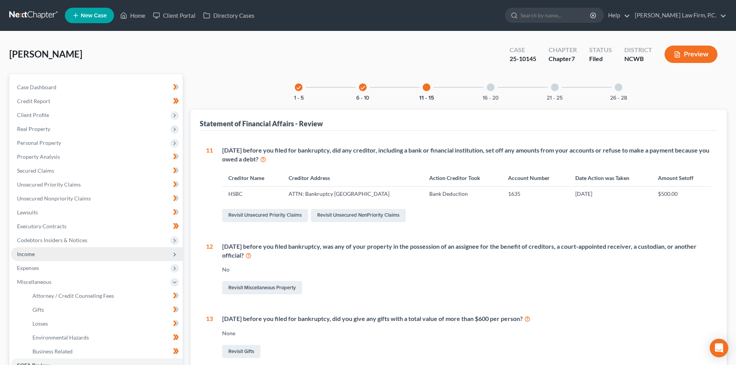
click at [25, 257] on span "Income" at bounding box center [97, 254] width 172 height 14
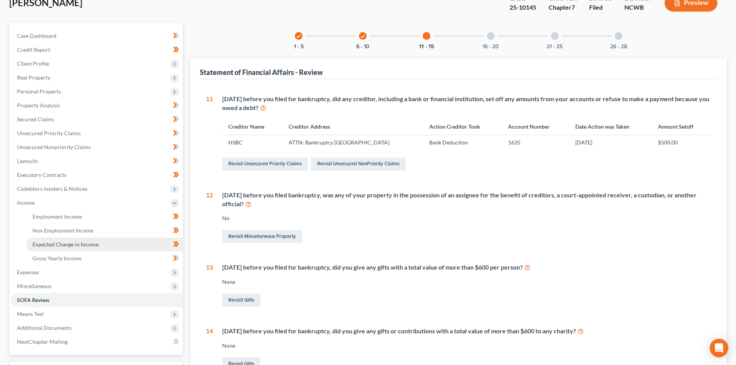
scroll to position [77, 0]
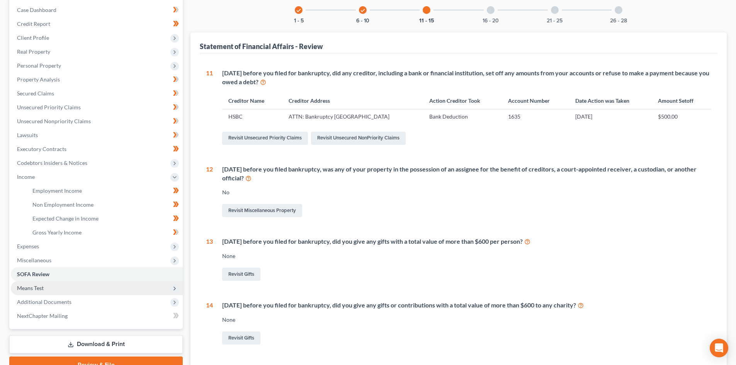
click at [44, 285] on span "Means Test" at bounding box center [30, 288] width 27 height 7
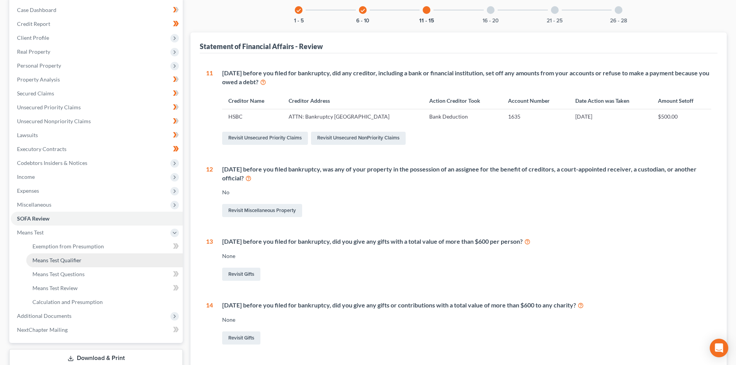
click at [78, 256] on link "Means Test Qualifier" at bounding box center [104, 260] width 156 height 14
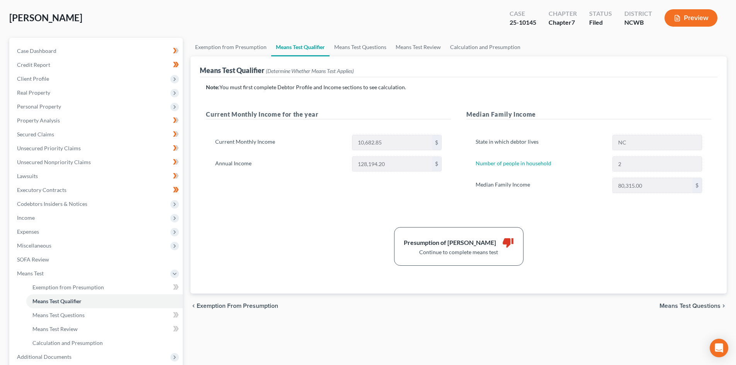
scroll to position [39, 0]
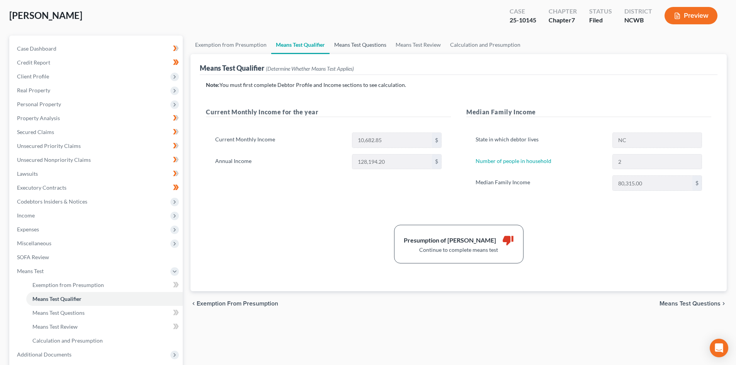
click at [347, 42] on link "Means Test Questions" at bounding box center [360, 45] width 61 height 19
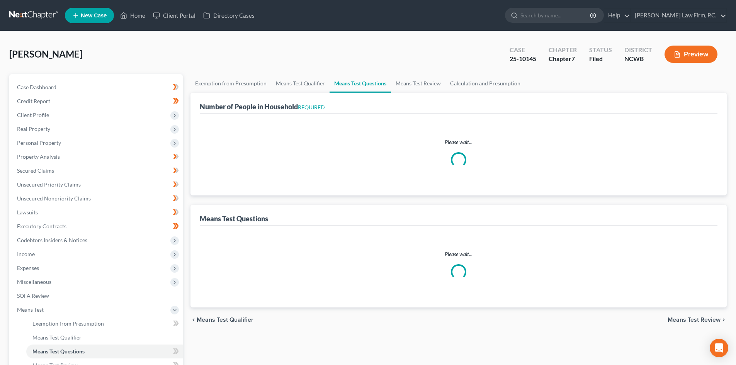
select select "0"
select select "60"
select select "0"
select select "60"
select select "1"
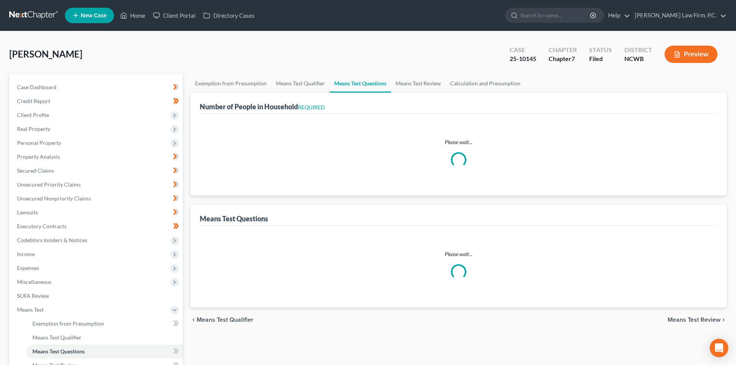
select select "1"
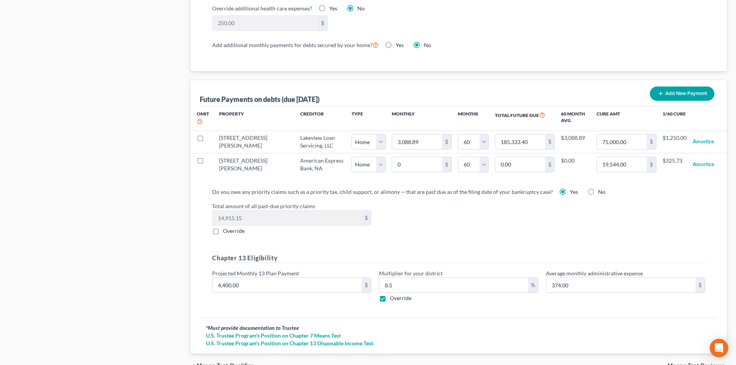
scroll to position [731, 0]
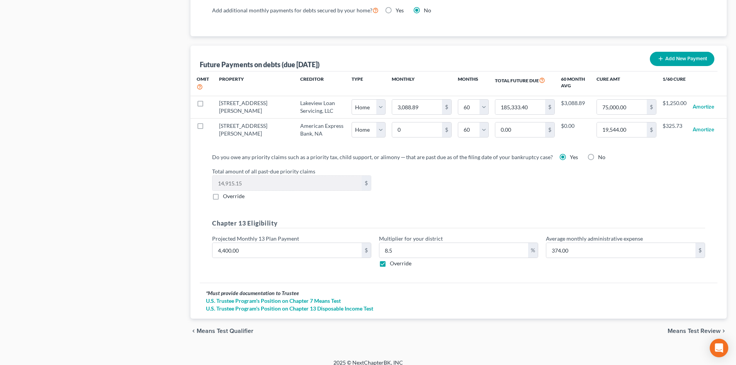
click at [700, 328] on span "Means Test Review" at bounding box center [694, 331] width 53 height 6
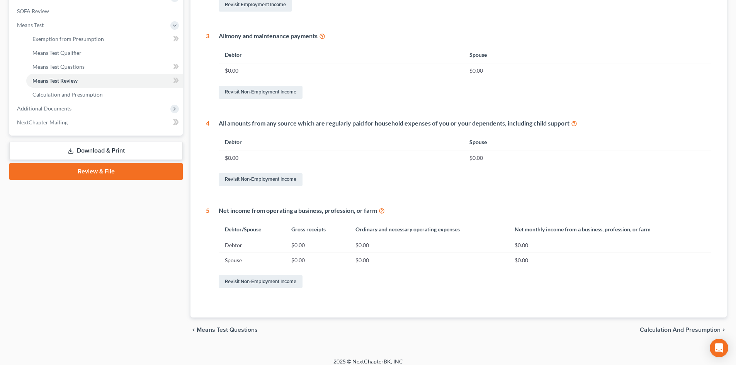
scroll to position [291, 0]
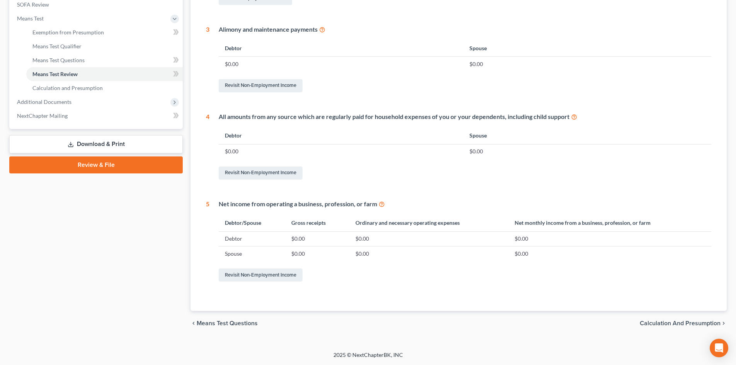
click at [690, 322] on span "Calculation and Presumption" at bounding box center [680, 323] width 81 height 6
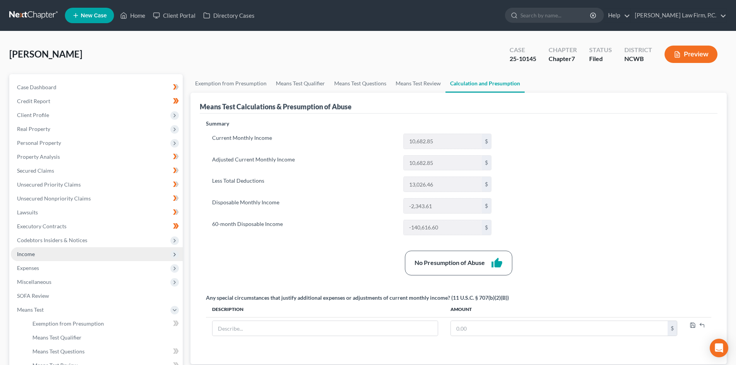
click at [44, 251] on span "Income" at bounding box center [97, 254] width 172 height 14
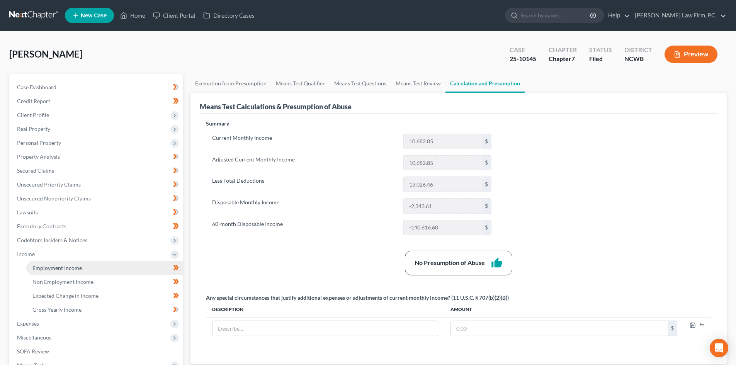
click at [74, 270] on span "Employment Income" at bounding box center [56, 268] width 49 height 7
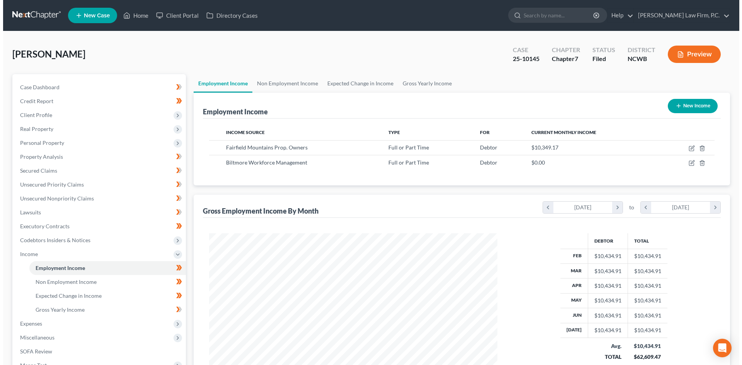
scroll to position [144, 304]
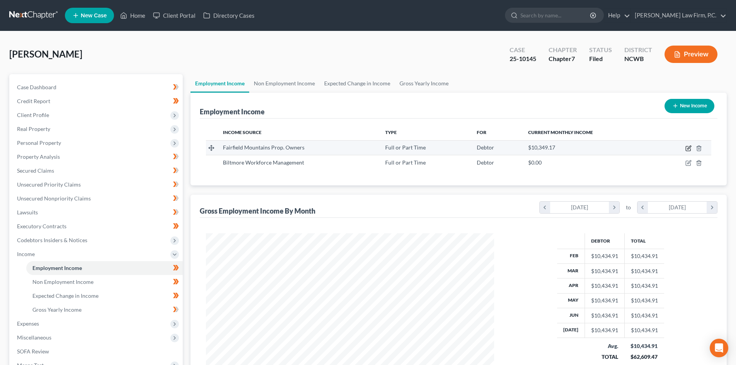
click at [687, 149] on icon "button" at bounding box center [689, 148] width 6 height 6
select select "0"
select select "28"
select select "2"
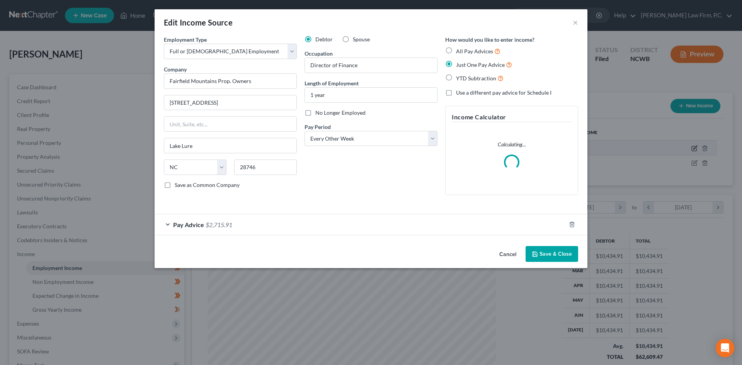
scroll to position [145, 306]
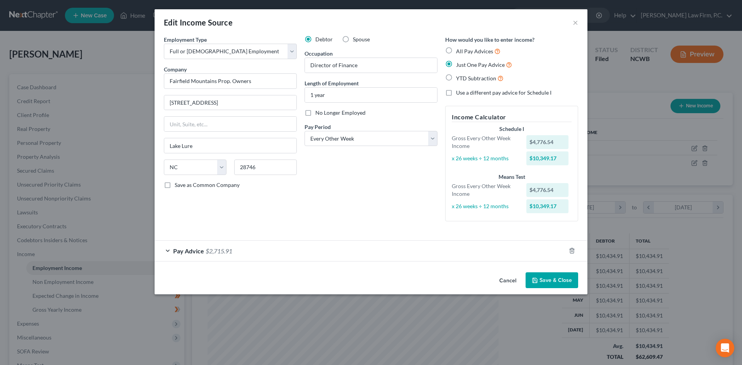
click at [172, 250] on div "Pay Advice $2,715.91" at bounding box center [360, 251] width 411 height 20
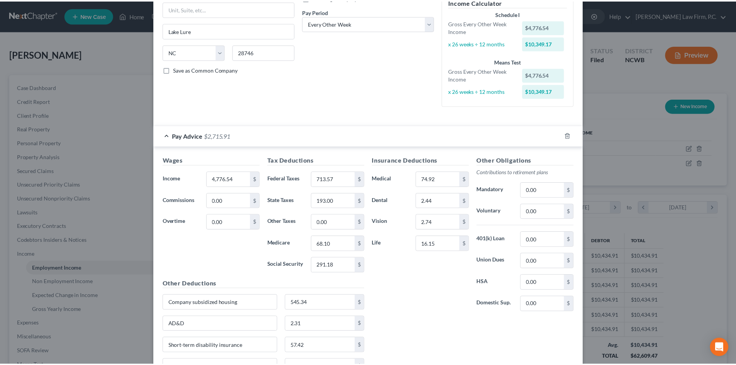
scroll to position [180, 0]
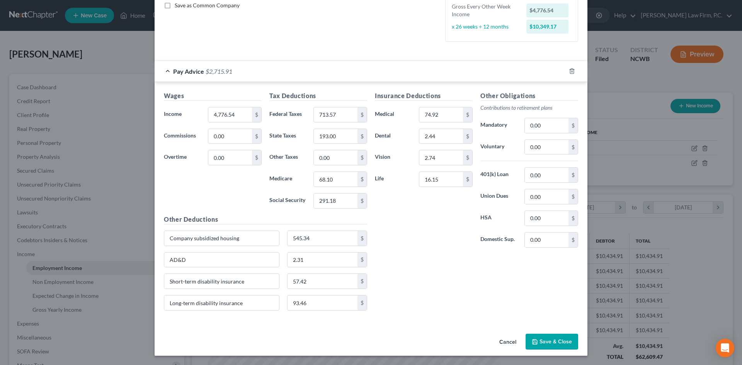
click at [505, 342] on button "Cancel" at bounding box center [507, 342] width 29 height 15
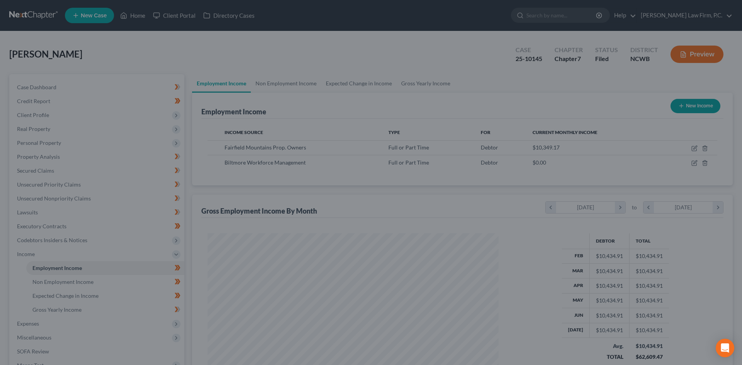
scroll to position [386276, 386116]
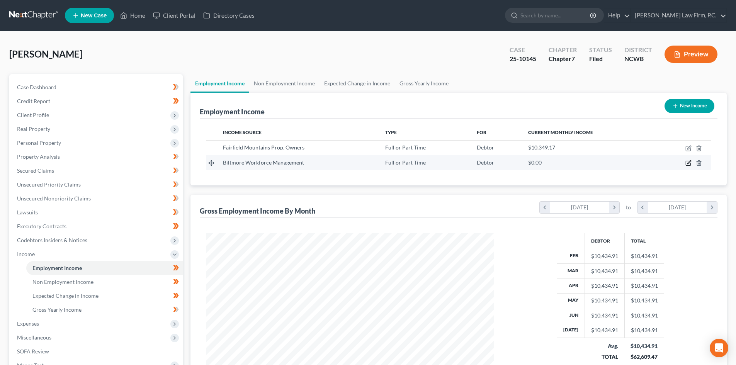
click at [689, 163] on icon "button" at bounding box center [689, 163] width 6 height 6
select select "0"
select select "28"
select select "0"
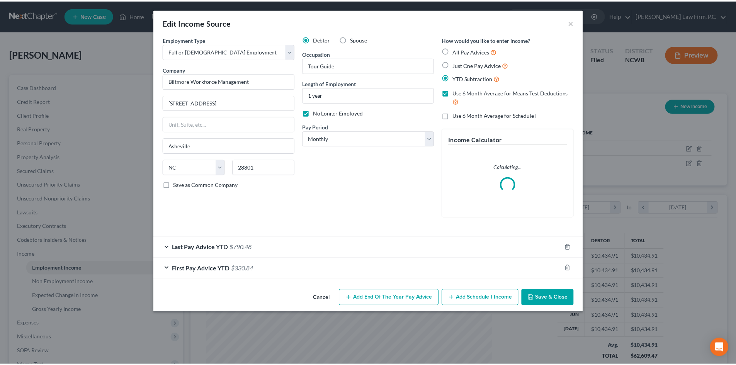
scroll to position [145, 306]
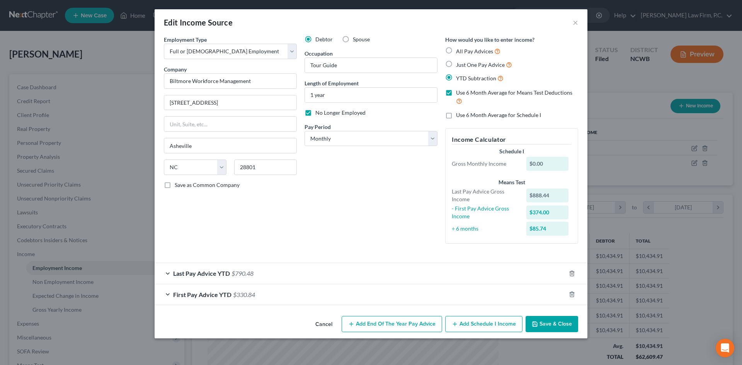
click at [325, 327] on button "Cancel" at bounding box center [323, 324] width 29 height 15
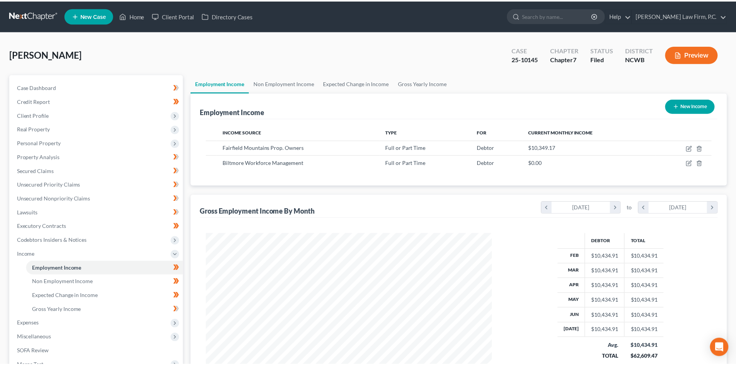
scroll to position [386276, 386116]
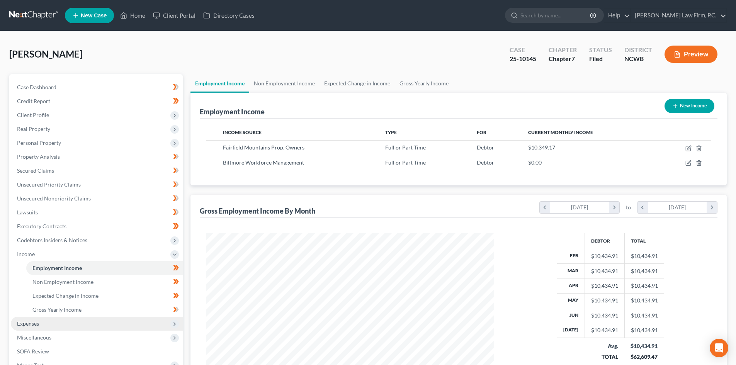
click at [40, 325] on span "Expenses" at bounding box center [97, 324] width 172 height 14
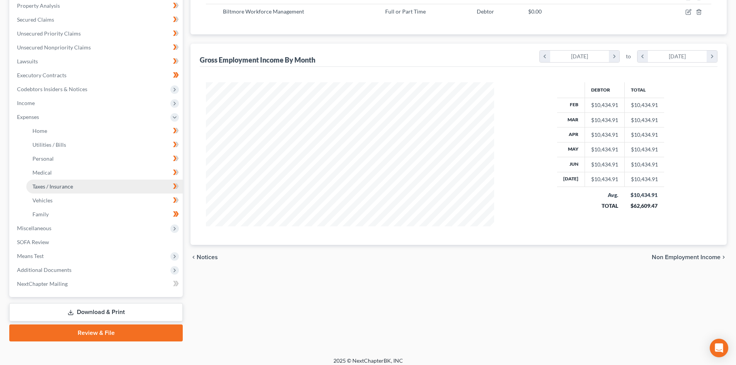
scroll to position [155, 0]
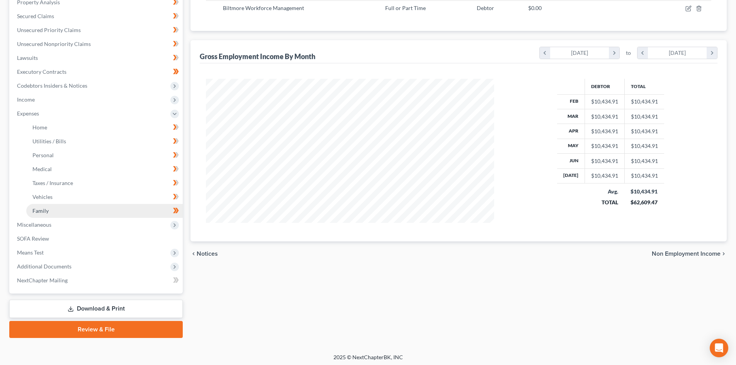
click at [51, 210] on link "Family" at bounding box center [104, 211] width 156 height 14
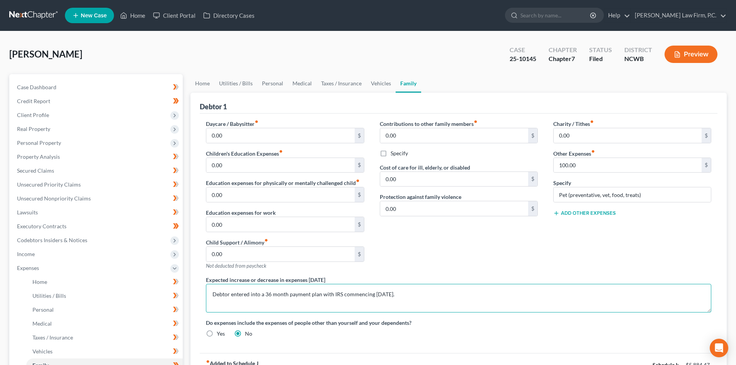
click at [482, 292] on textarea "Debtor entered into a 36 month payment plan with IRS commencing [DATE]." at bounding box center [458, 298] width 505 height 29
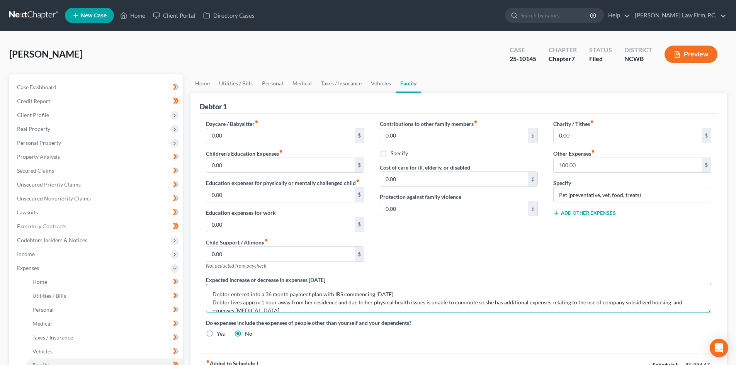
scroll to position [2, 0]
drag, startPoint x: 261, startPoint y: 300, endPoint x: 298, endPoint y: 318, distance: 40.6
click at [261, 300] on textarea "Debtor entered into a 36 month payment plan with IRS commencing [DATE]. Debtor …" at bounding box center [458, 298] width 505 height 29
type textarea "Debtor entered into a 36 month payment plan with IRS commencing [DATE]. [PERSON…"
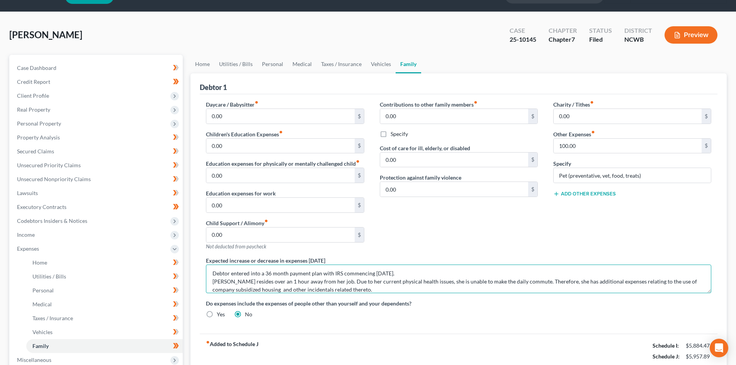
scroll to position [116, 0]
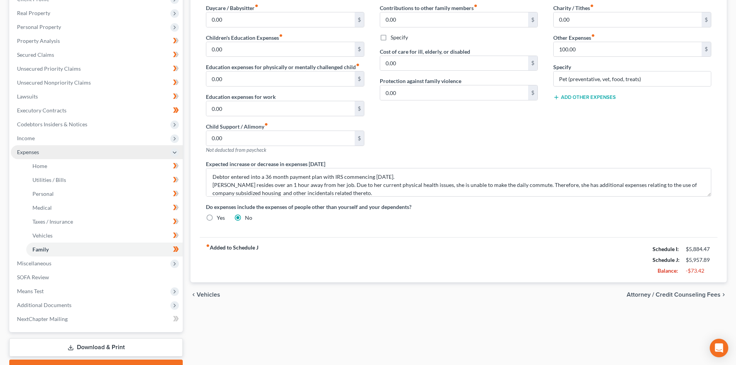
click at [62, 147] on span "Expenses" at bounding box center [97, 152] width 172 height 14
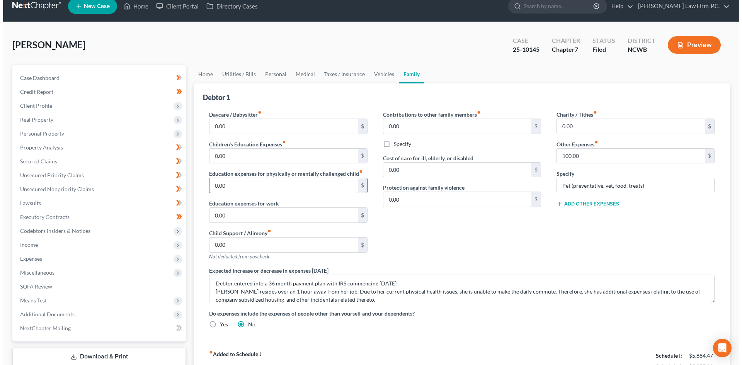
scroll to position [0, 0]
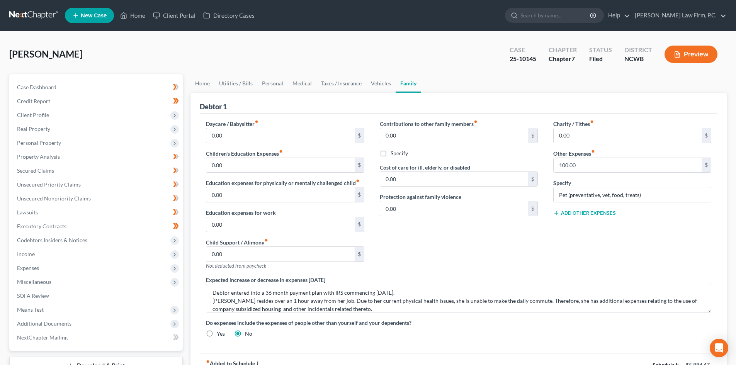
click at [692, 57] on button "Preview" at bounding box center [691, 54] width 53 height 17
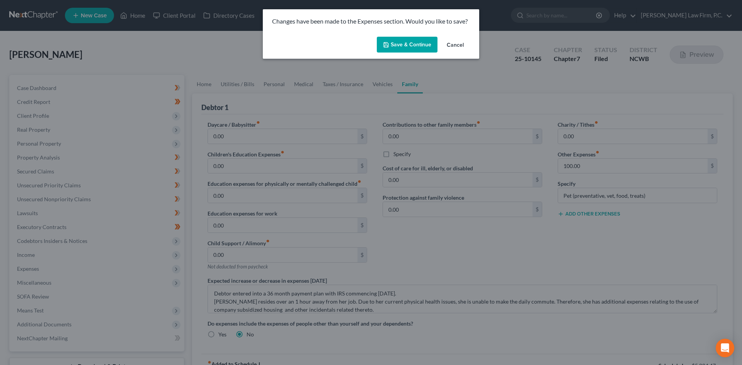
click at [405, 41] on button "Save & Continue" at bounding box center [407, 45] width 61 height 16
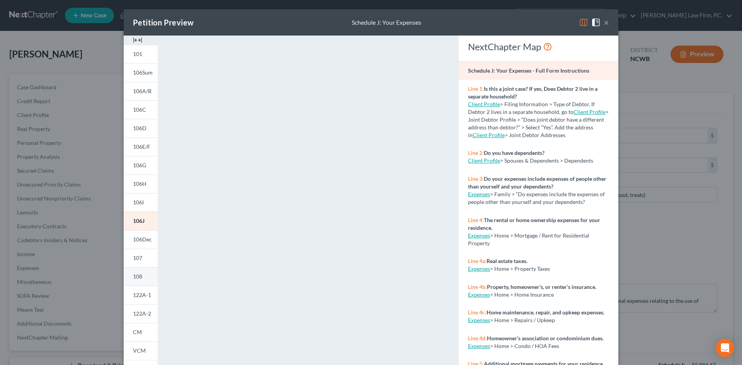
click at [142, 270] on link "108" at bounding box center [141, 276] width 34 height 19
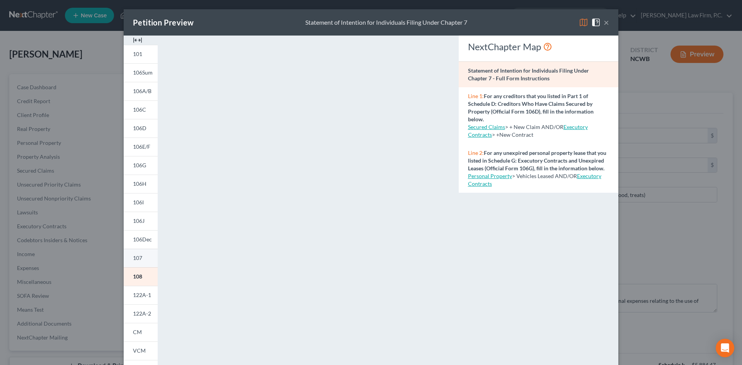
click at [145, 254] on link "107" at bounding box center [141, 258] width 34 height 19
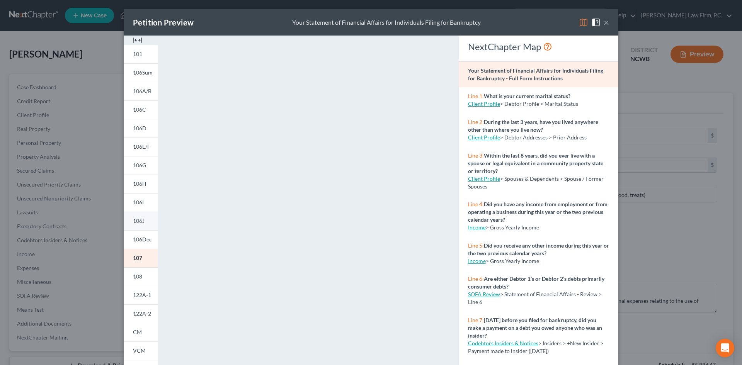
drag, startPoint x: 148, startPoint y: 241, endPoint x: 138, endPoint y: 226, distance: 17.3
click at [148, 240] on span "106Dec" at bounding box center [142, 239] width 19 height 7
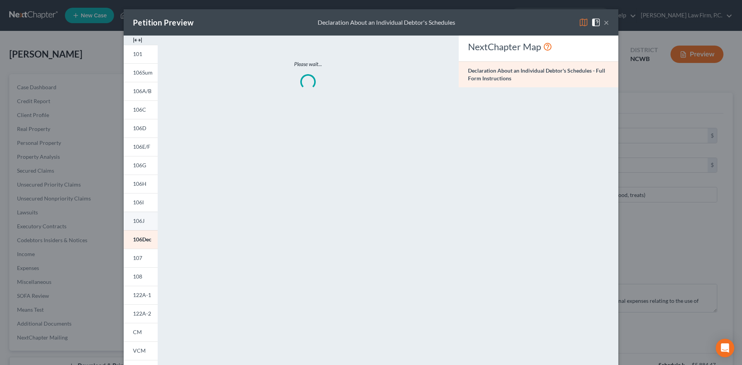
click at [139, 226] on link "106J" at bounding box center [141, 221] width 34 height 19
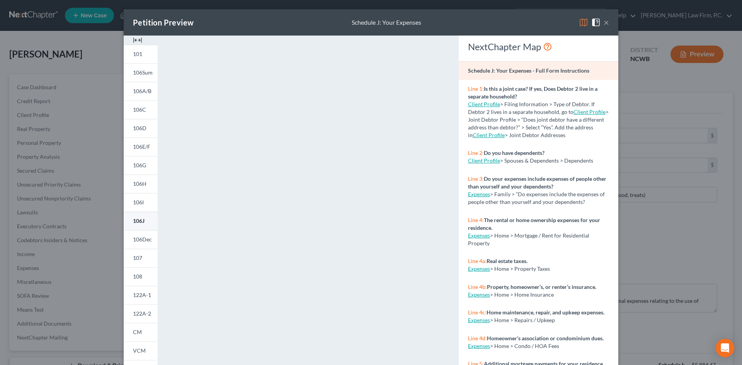
click at [141, 221] on span "106J" at bounding box center [139, 221] width 12 height 7
click at [135, 199] on span "106I" at bounding box center [138, 202] width 11 height 7
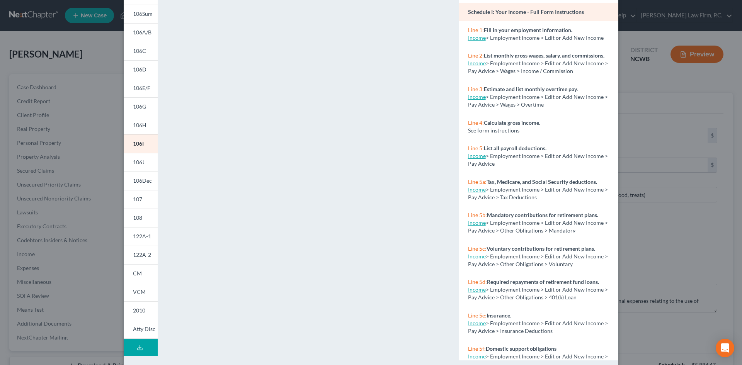
scroll to position [71, 0]
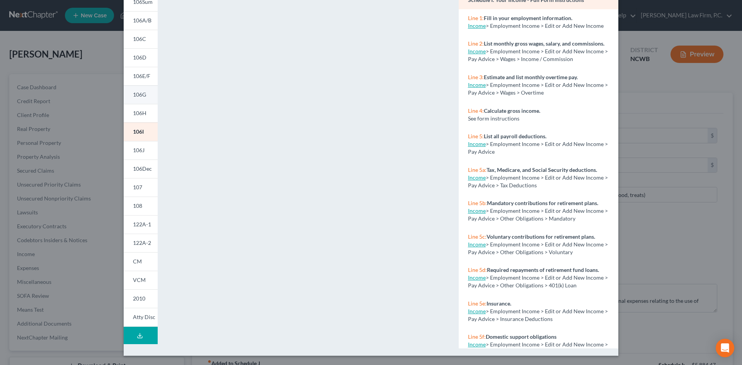
drag, startPoint x: 139, startPoint y: 114, endPoint x: 136, endPoint y: 100, distance: 14.9
click at [139, 114] on span "106H" at bounding box center [140, 113] width 14 height 7
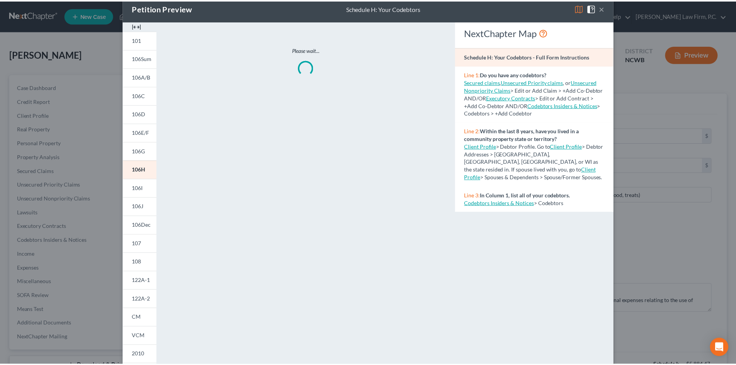
scroll to position [0, 0]
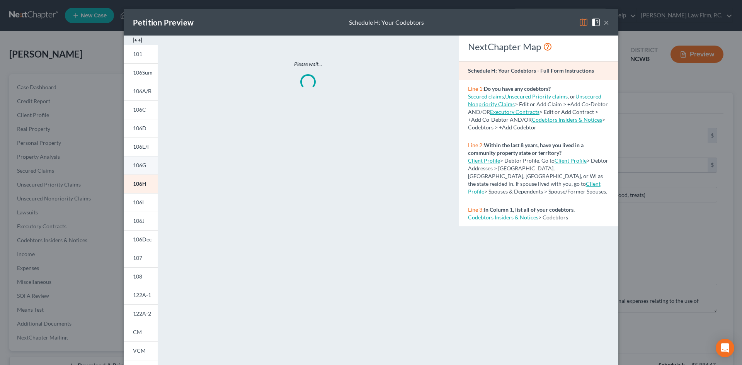
click at [138, 167] on span "106G" at bounding box center [139, 165] width 13 height 7
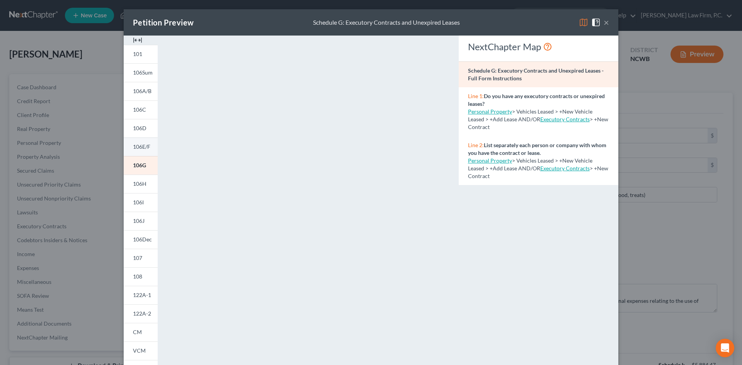
click at [144, 148] on span "106E/F" at bounding box center [141, 146] width 17 height 7
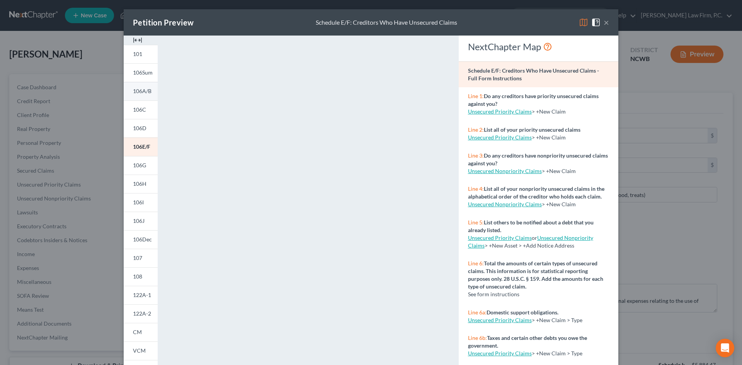
click at [141, 86] on link "106A/B" at bounding box center [141, 91] width 34 height 19
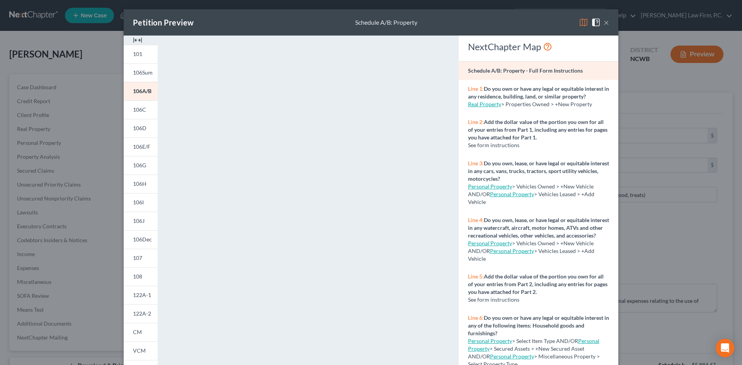
click at [604, 20] on button "×" at bounding box center [606, 22] width 5 height 9
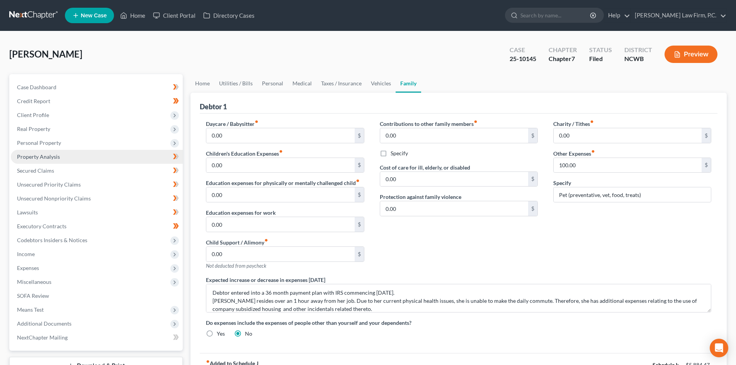
click at [46, 158] on span "Property Analysis" at bounding box center [38, 156] width 43 height 7
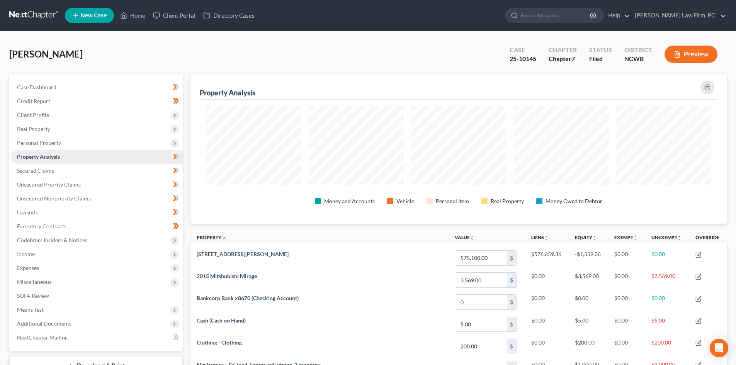
scroll to position [150, 536]
click at [52, 141] on span "Personal Property" at bounding box center [39, 142] width 44 height 7
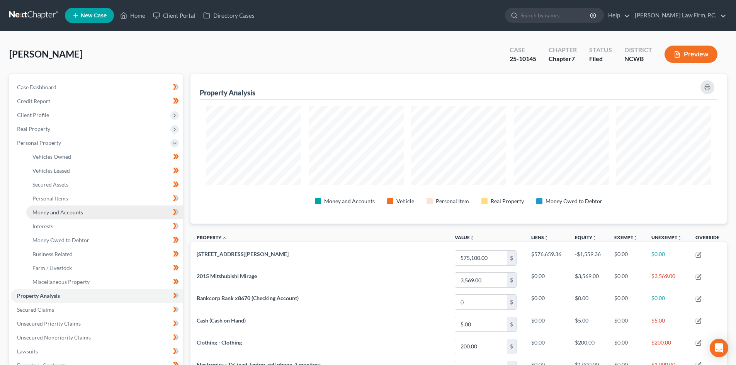
click at [60, 214] on span "Money and Accounts" at bounding box center [57, 212] width 51 height 7
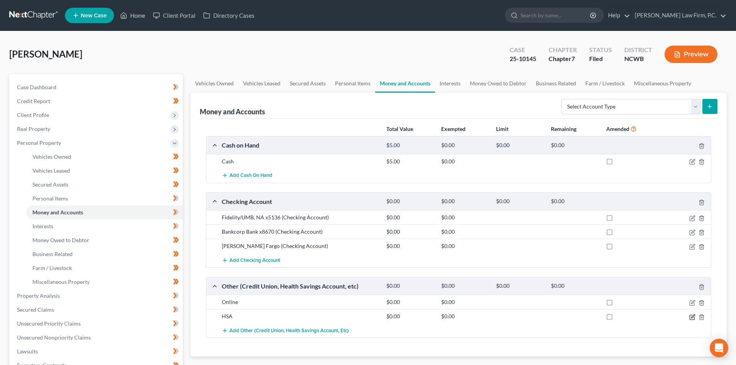
click at [694, 317] on icon "button" at bounding box center [692, 317] width 6 height 6
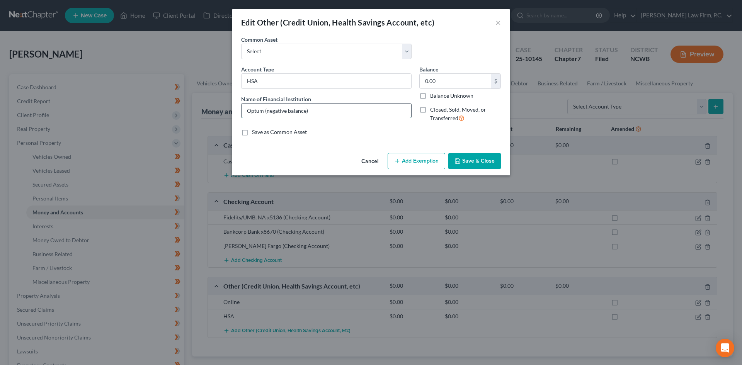
click at [245, 109] on input "Optum (negative balance)" at bounding box center [327, 111] width 170 height 15
type input "HSA with Optum (negative balance)"
click at [483, 160] on button "Save & Close" at bounding box center [474, 161] width 53 height 16
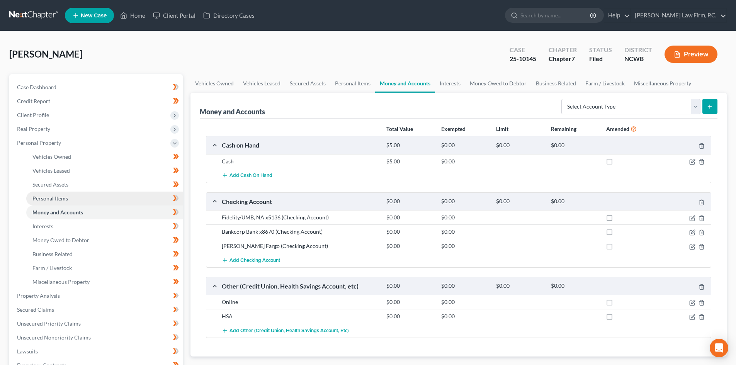
click at [54, 197] on span "Personal Items" at bounding box center [50, 198] width 36 height 7
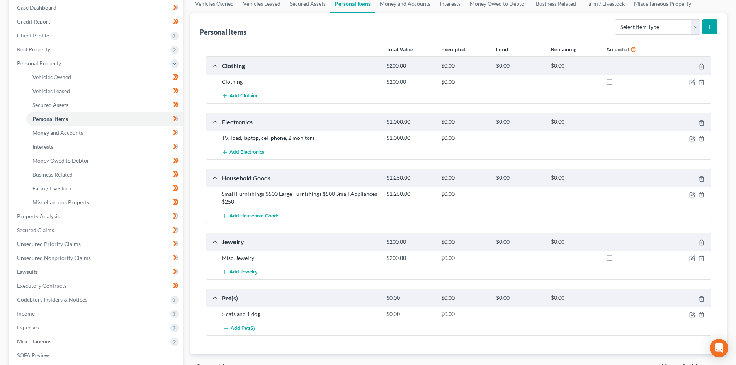
scroll to position [77, 0]
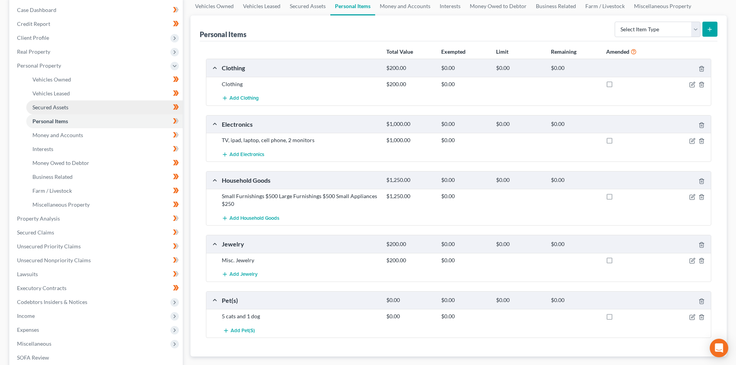
click at [62, 102] on link "Secured Assets" at bounding box center [104, 107] width 156 height 14
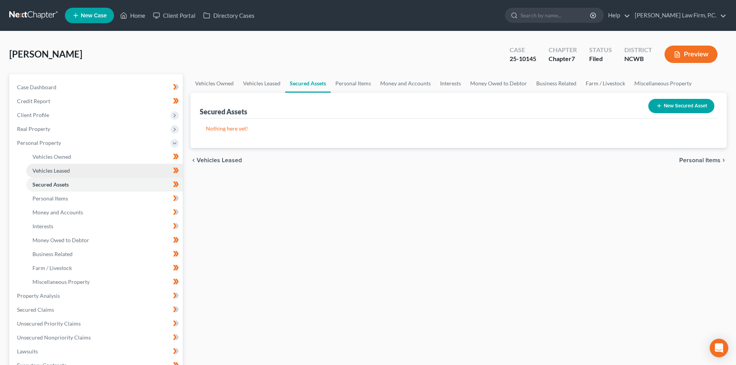
click at [68, 166] on link "Vehicles Leased" at bounding box center [104, 171] width 156 height 14
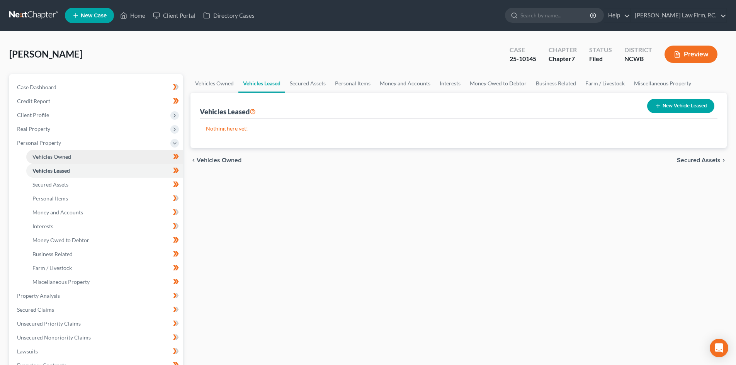
click at [69, 157] on span "Vehicles Owned" at bounding box center [51, 156] width 39 height 7
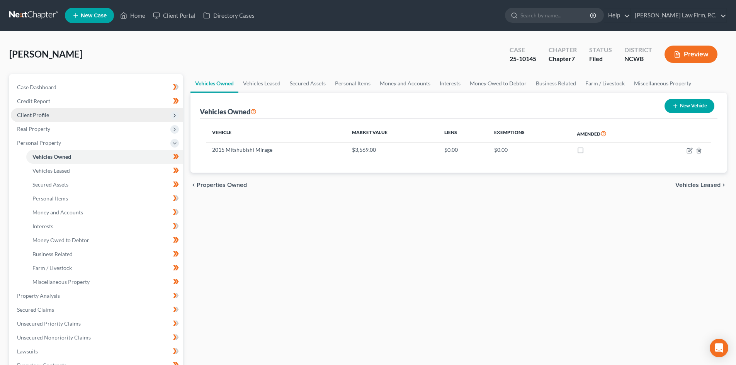
click at [68, 117] on span "Client Profile" at bounding box center [97, 115] width 172 height 14
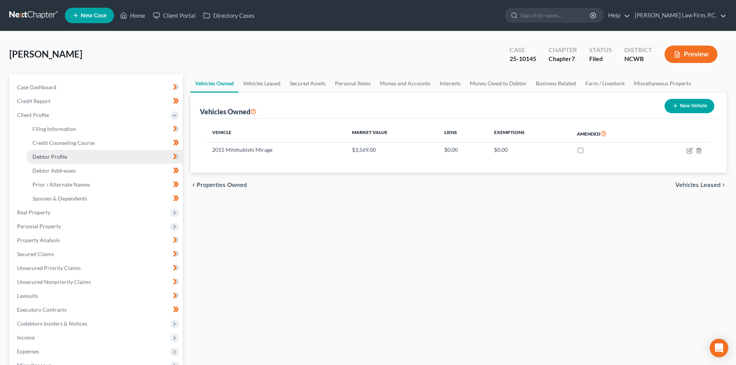
click at [69, 158] on link "Debtor Profile" at bounding box center [104, 157] width 156 height 14
select select "0"
select select "1"
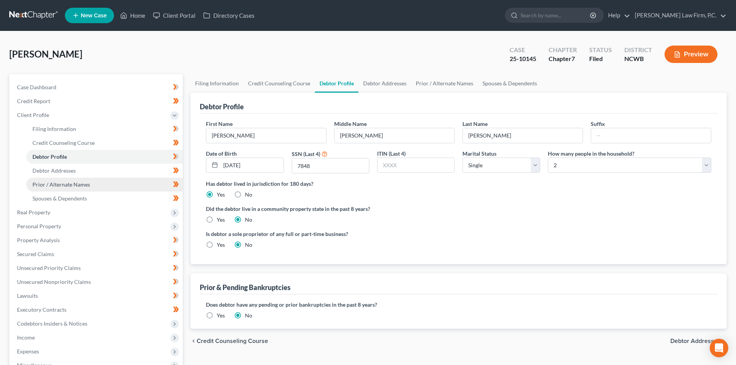
click at [71, 180] on link "Prior / Alternate Names" at bounding box center [104, 185] width 156 height 14
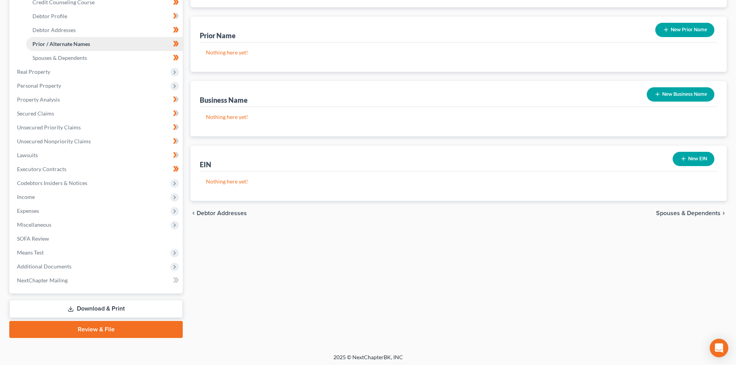
scroll to position [143, 0]
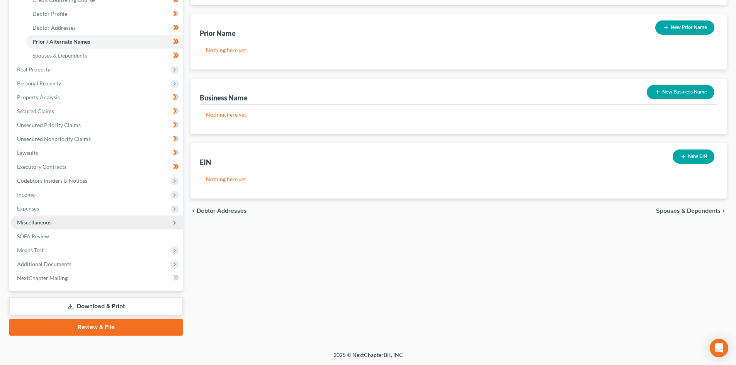
click at [56, 218] on span "Miscellaneous" at bounding box center [97, 223] width 172 height 14
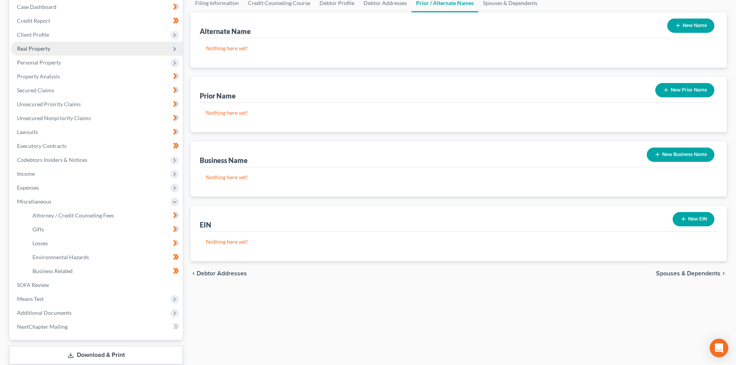
scroll to position [0, 0]
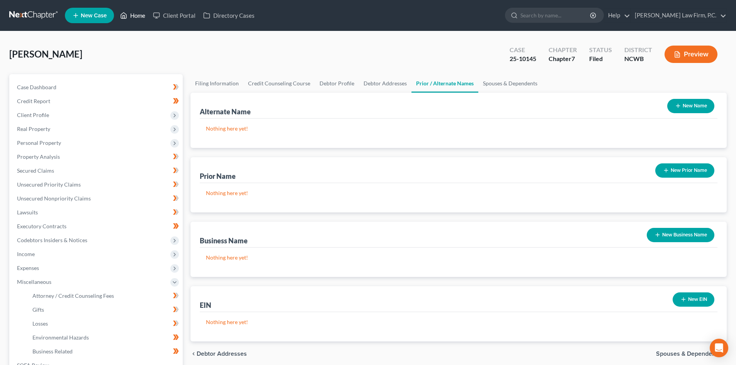
drag, startPoint x: 43, startPoint y: 88, endPoint x: 131, endPoint y: 17, distance: 112.7
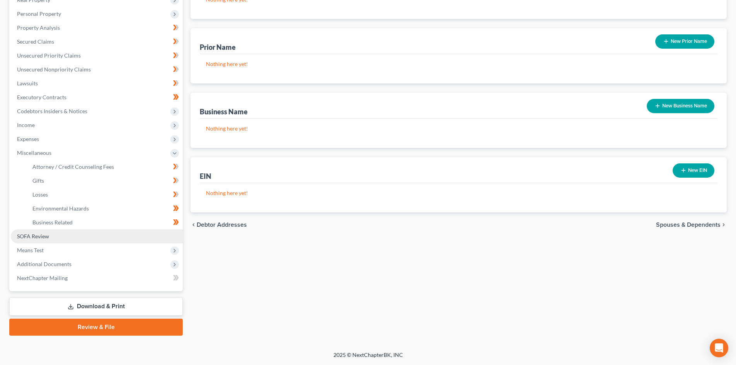
click at [46, 235] on span "SOFA Review" at bounding box center [33, 236] width 32 height 7
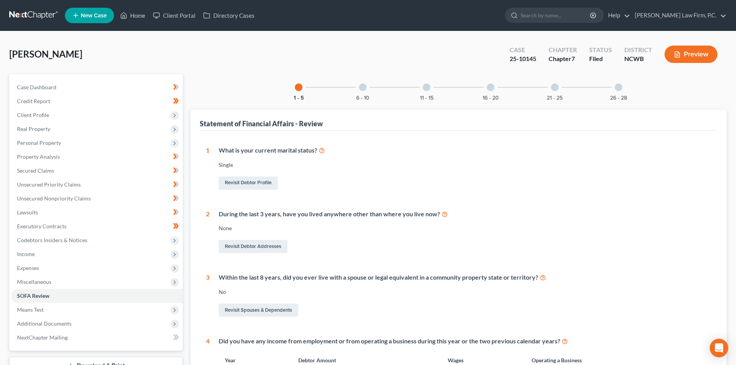
click at [489, 85] on div at bounding box center [491, 87] width 8 height 8
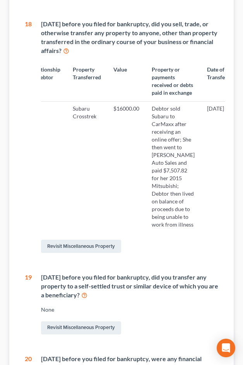
scroll to position [0, 95]
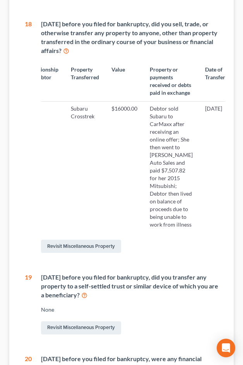
click at [156, 168] on td "Debtor sold Subaru to CarMaxx after receiving an online offer; She then went to…" at bounding box center [170, 166] width 55 height 131
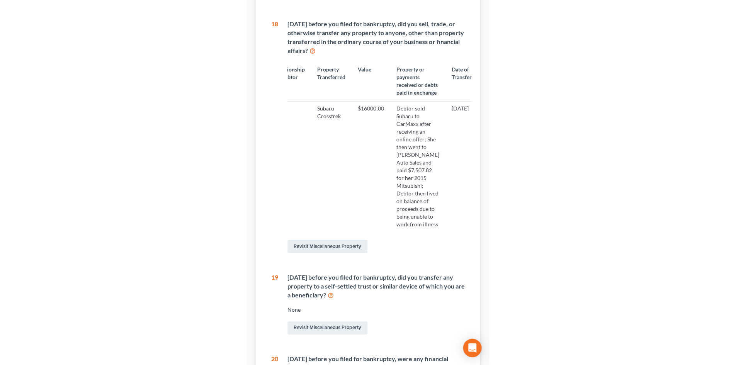
scroll to position [299, 0]
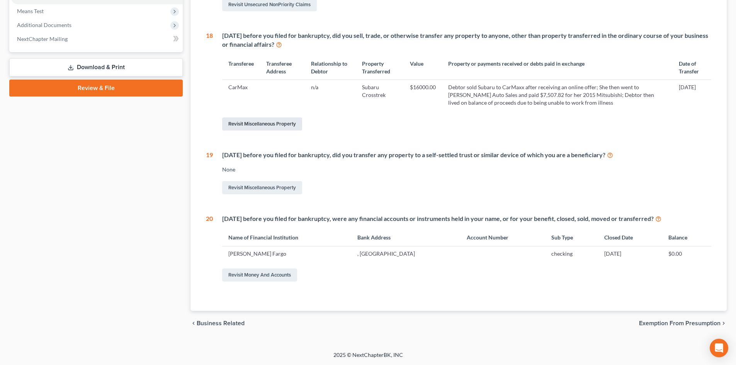
click at [266, 122] on link "Revisit Miscellaneous Property" at bounding box center [262, 123] width 80 height 13
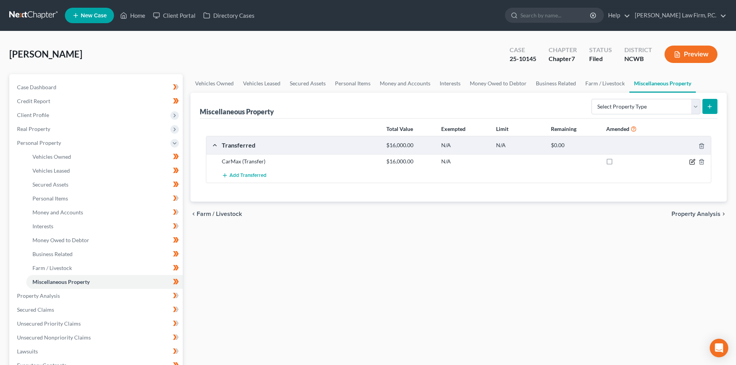
click at [692, 161] on icon "button" at bounding box center [692, 162] width 6 height 6
select select "Ordinary ([DATE])"
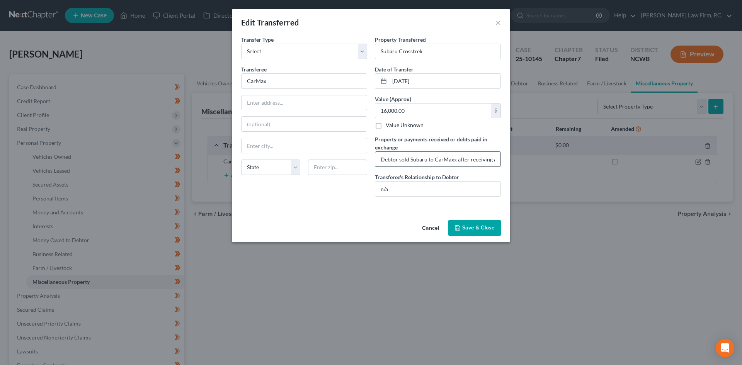
click at [416, 155] on input "Debtor sold Subaru to CarMaxx after receiving an online offer; She then went to…" at bounding box center [437, 159] width 125 height 15
click at [391, 157] on input "$" at bounding box center [437, 159] width 125 height 15
type input "$8,000 cash plus $7507 Mitshubishi; Proceeds spent on medical and other living …"
click at [463, 226] on button "Save & Close" at bounding box center [474, 228] width 53 height 16
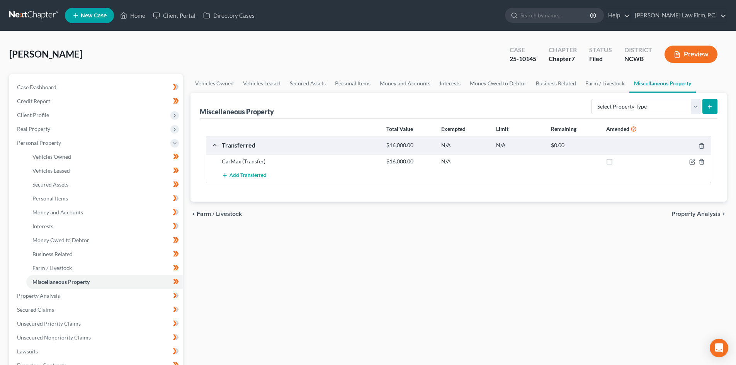
click at [706, 47] on button "Preview" at bounding box center [691, 54] width 53 height 17
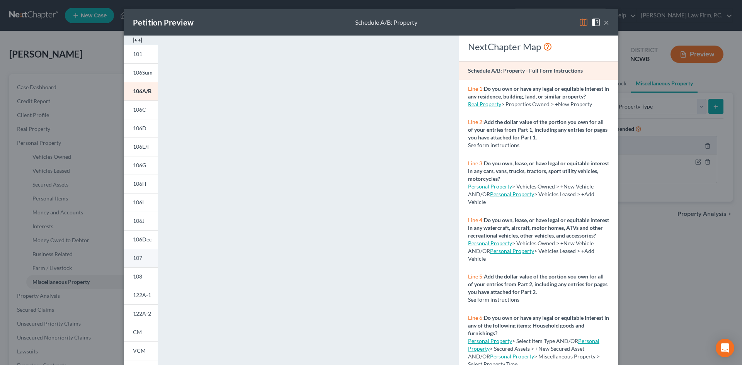
click at [138, 258] on span "107" at bounding box center [137, 258] width 9 height 7
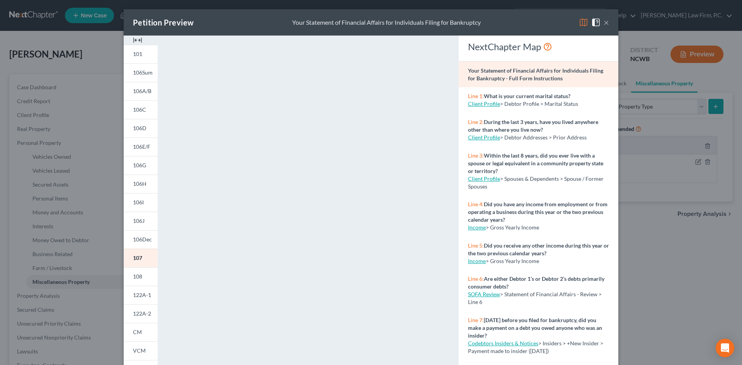
drag, startPoint x: 600, startPoint y: 21, endPoint x: 432, endPoint y: 171, distance: 225.8
click at [602, 21] on div "×" at bounding box center [594, 22] width 30 height 9
click at [604, 20] on button "×" at bounding box center [606, 22] width 5 height 9
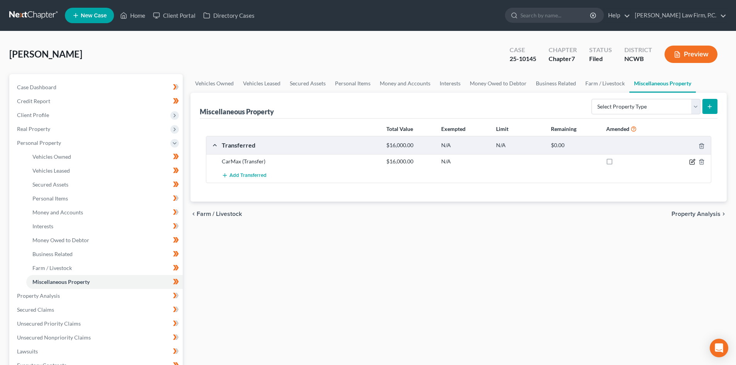
click at [691, 162] on icon "button" at bounding box center [692, 162] width 6 height 6
select select "Ordinary ([DATE])"
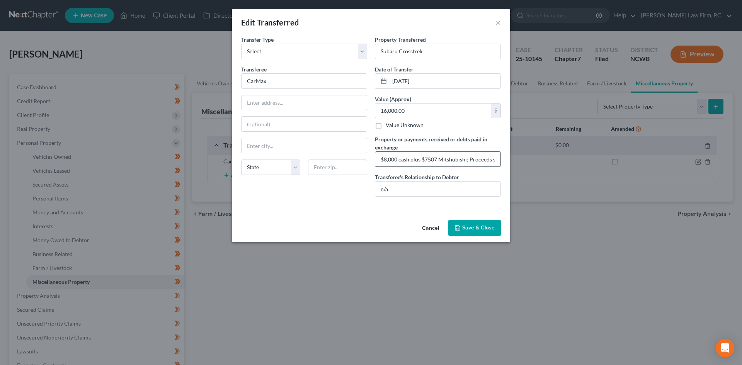
drag, startPoint x: 385, startPoint y: 158, endPoint x: 454, endPoint y: 173, distance: 70.3
click at [386, 158] on input "$8,000 cash plus $7507 Mitshubishi; Proceeds spent on medical and other living …" at bounding box center [437, 159] width 125 height 15
type input "$8,500 cash plus $7507 Mitshubishi; [PERSON_NAME] spent on medical and other li…"
click at [475, 228] on button "Save & Close" at bounding box center [474, 228] width 53 height 16
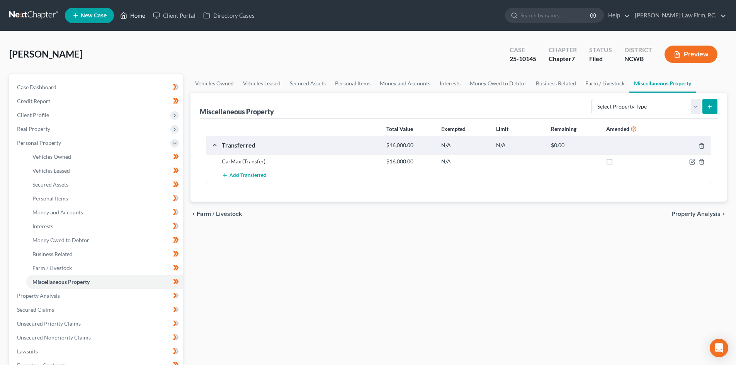
click at [145, 18] on link "Home" at bounding box center [132, 16] width 33 height 14
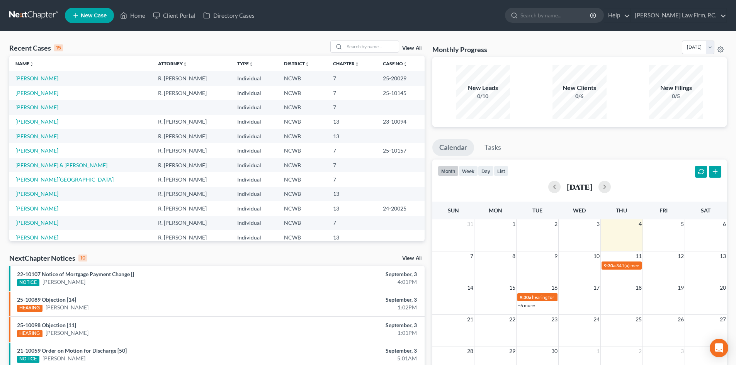
click at [28, 181] on link "[PERSON_NAME][GEOGRAPHIC_DATA]" at bounding box center [64, 179] width 98 height 7
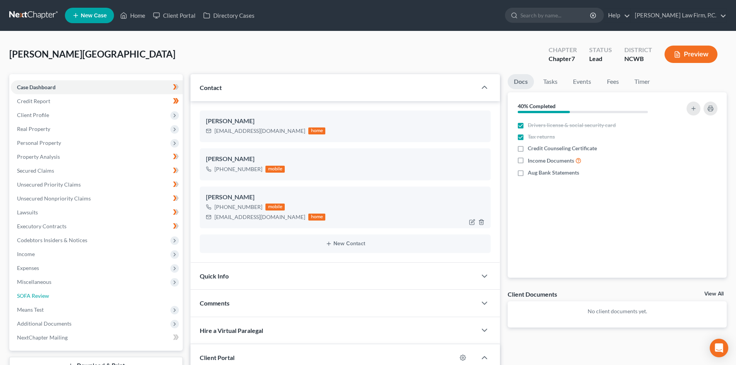
drag, startPoint x: 34, startPoint y: 296, endPoint x: 262, endPoint y: 218, distance: 241.2
click at [34, 296] on span "SOFA Review" at bounding box center [33, 296] width 32 height 7
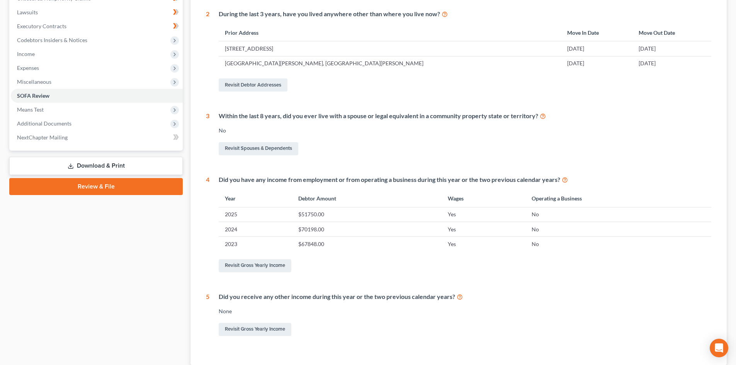
scroll to position [232, 0]
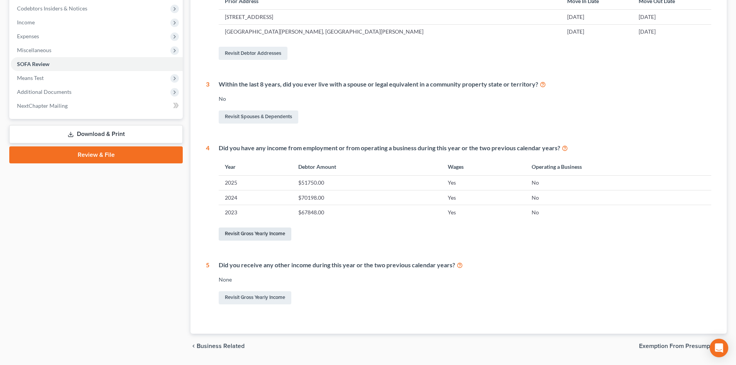
click at [273, 228] on link "Revisit Gross Yearly Income" at bounding box center [255, 234] width 73 height 13
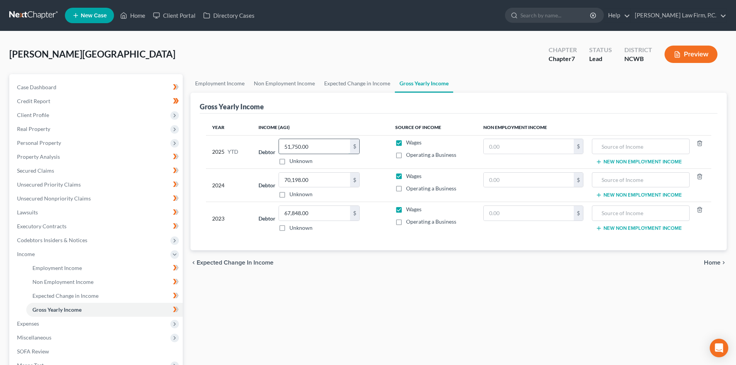
click at [294, 147] on input "51,750.00" at bounding box center [314, 146] width 71 height 15
type input "54,825.00"
click at [119, 266] on link "Employment Income" at bounding box center [104, 268] width 156 height 14
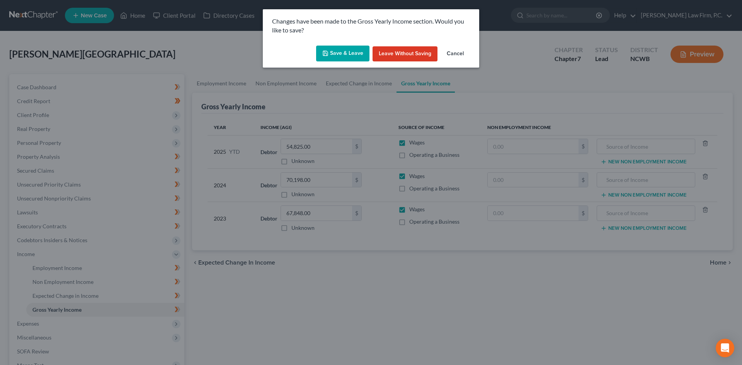
click at [344, 56] on button "Save & Leave" at bounding box center [342, 54] width 53 height 16
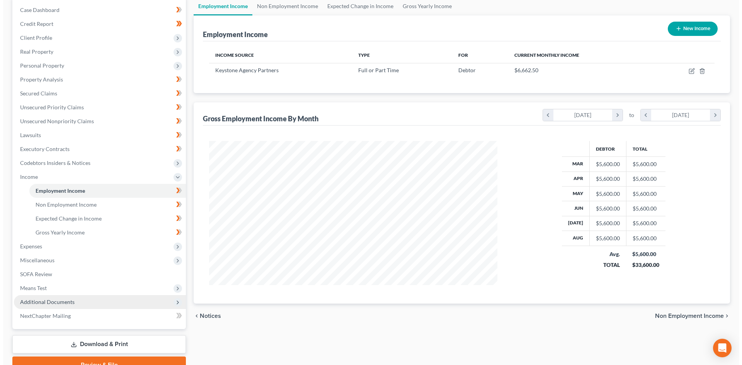
scroll to position [144, 304]
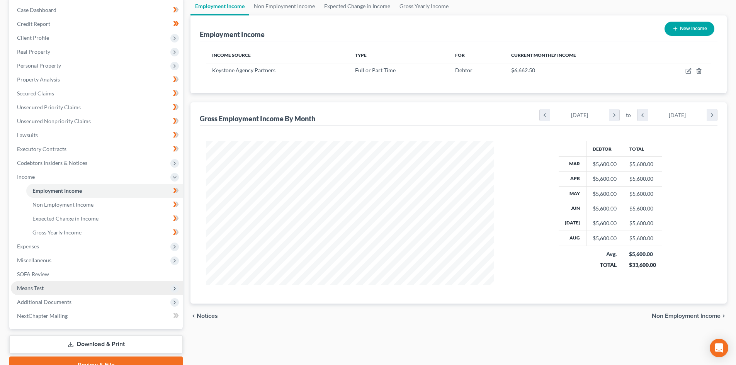
click at [51, 287] on span "Means Test" at bounding box center [97, 288] width 172 height 14
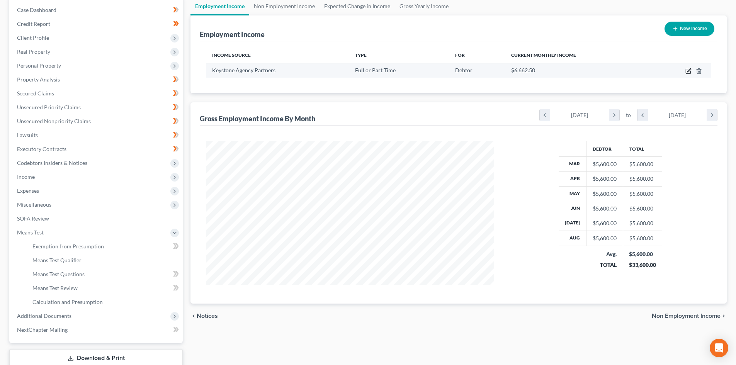
click at [687, 68] on icon "button" at bounding box center [689, 71] width 6 height 6
select select "0"
select select "39"
select select "2"
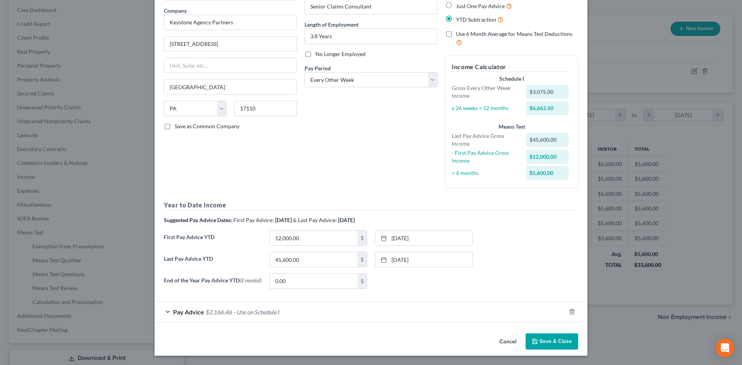
scroll to position [60, 0]
click at [407, 257] on link "[DATE]" at bounding box center [423, 259] width 97 height 15
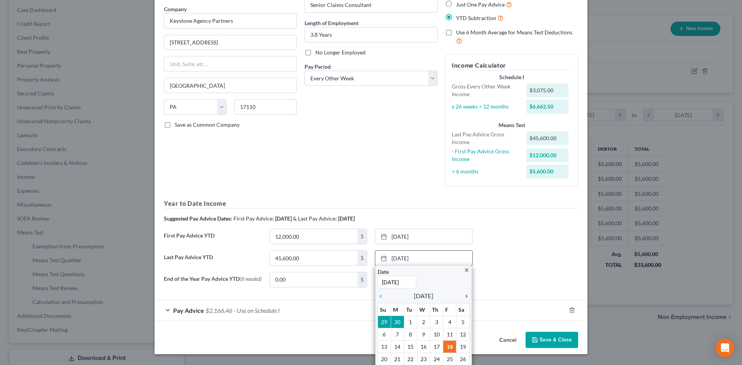
click at [460, 298] on icon "chevron_right" at bounding box center [464, 296] width 10 height 6
type input "[DATE]"
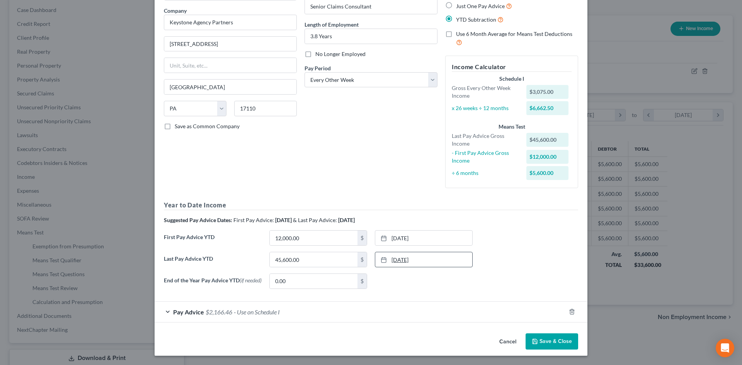
click at [424, 255] on link "[DATE]" at bounding box center [423, 259] width 97 height 15
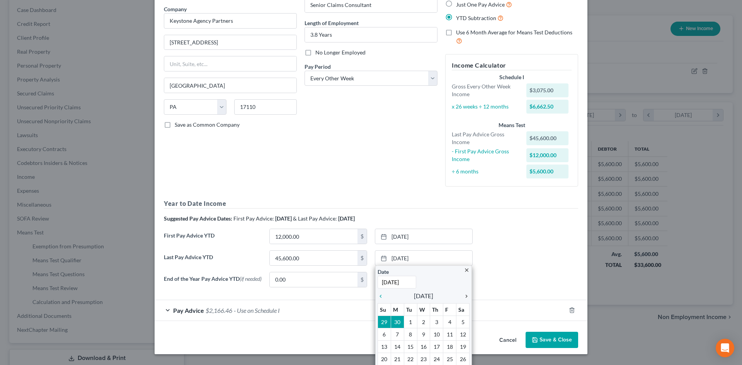
click at [463, 295] on icon "chevron_right" at bounding box center [464, 296] width 10 height 6
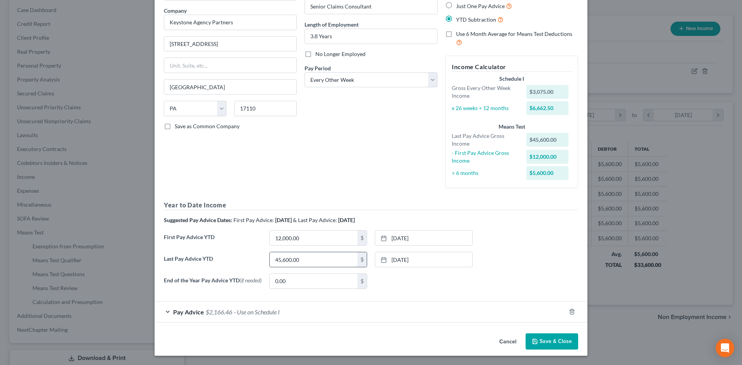
click at [339, 261] on input "45,600.00" at bounding box center [314, 259] width 88 height 15
type input "54,825.00"
click at [418, 237] on link "[DATE]" at bounding box center [423, 238] width 97 height 15
click at [292, 240] on input "12,000.00" at bounding box center [314, 238] width 88 height 15
type input "15,000.00"
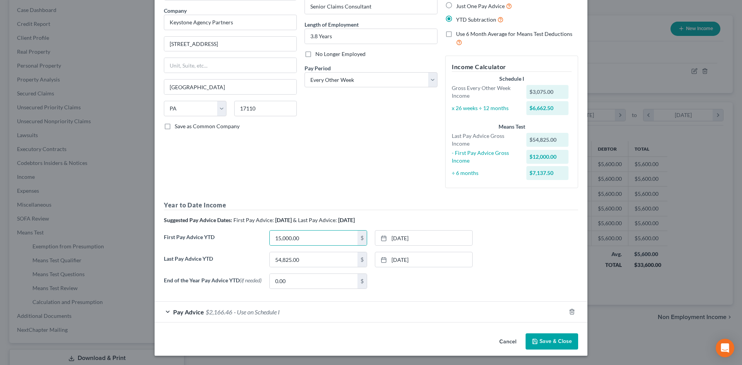
click at [437, 282] on div "None close Date Time chevron_left [DATE] chevron_right Su M Tu W Th F Sa 31 1 2…" at bounding box center [423, 281] width 105 height 15
click at [165, 311] on div "Pay Advice $2,166.46 - Use on Schedule I" at bounding box center [360, 312] width 411 height 20
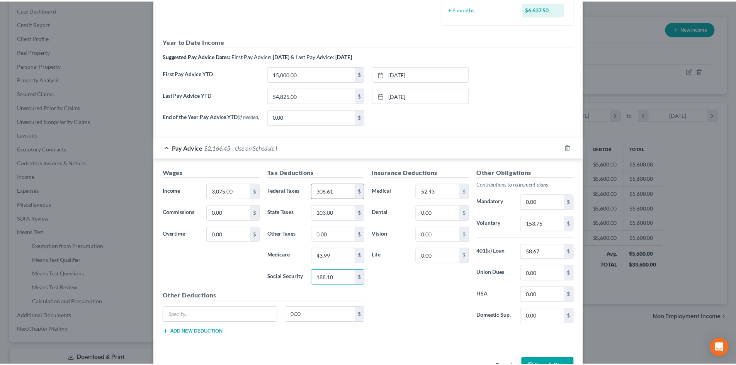
scroll to position [249, 0]
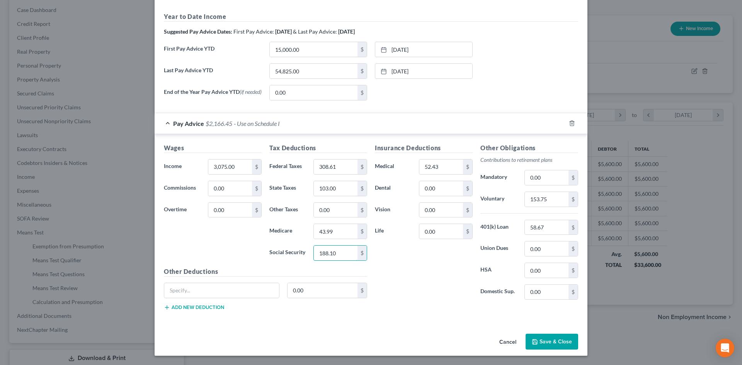
type input "188.10"
click at [551, 337] on button "Save & Close" at bounding box center [552, 342] width 53 height 16
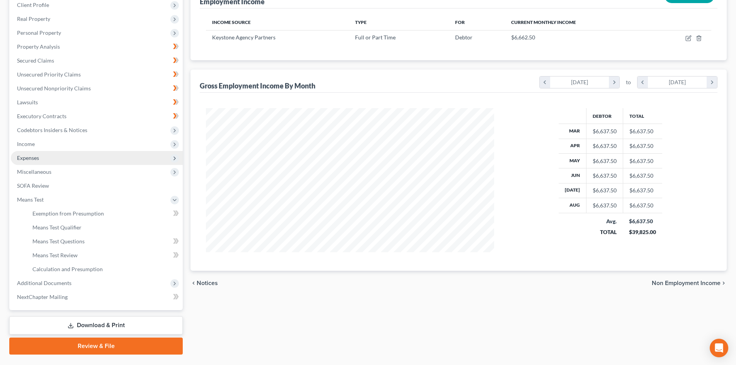
scroll to position [116, 0]
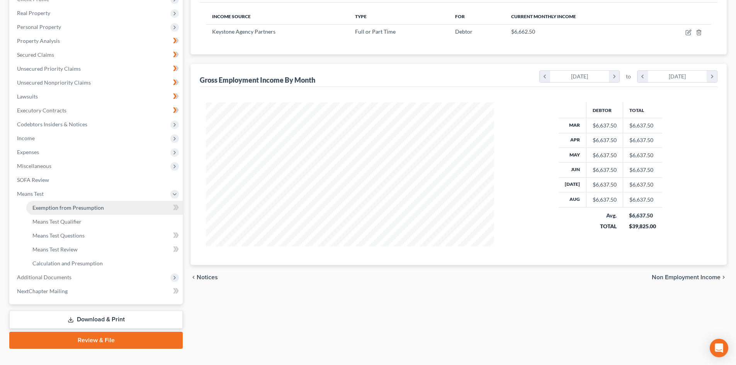
click at [64, 203] on link "Exemption from Presumption" at bounding box center [104, 208] width 156 height 14
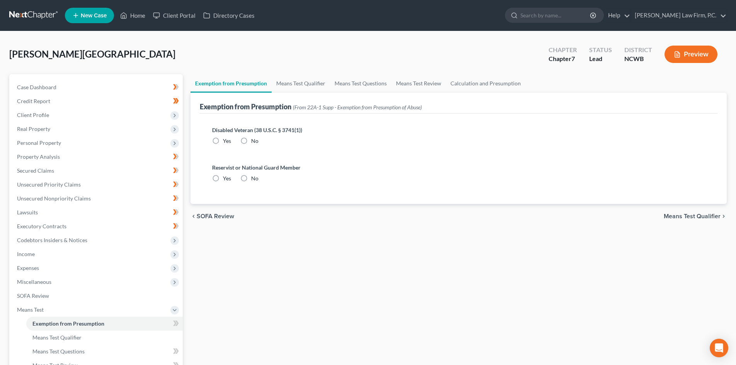
click at [251, 141] on label "No" at bounding box center [254, 141] width 7 height 8
click at [254, 141] on input "No" at bounding box center [256, 139] width 5 height 5
radio input "true"
click at [251, 182] on label "No" at bounding box center [254, 179] width 7 height 8
click at [254, 180] on input "No" at bounding box center [256, 177] width 5 height 5
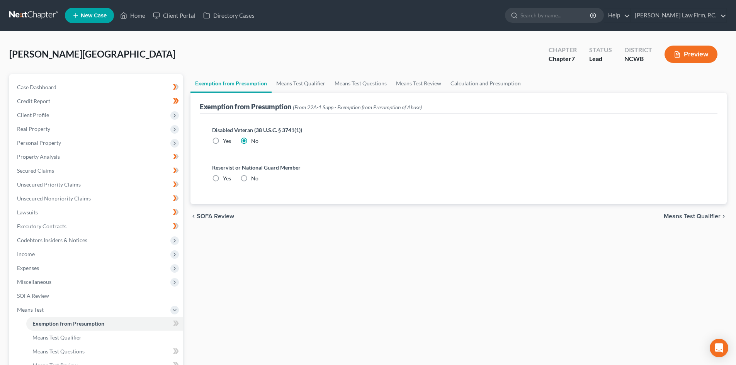
radio input "true"
click at [288, 90] on link "Means Test Qualifier" at bounding box center [301, 83] width 58 height 19
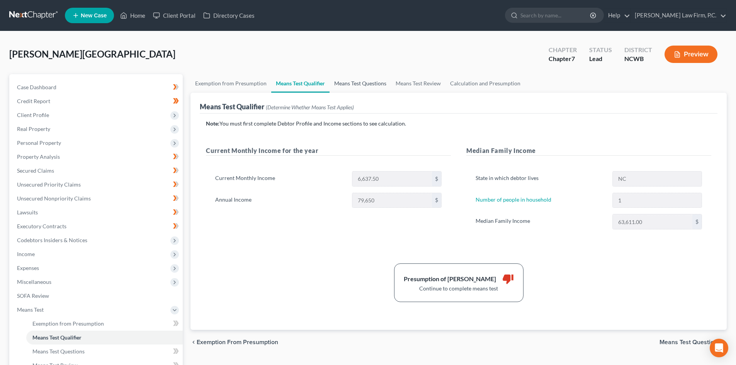
click at [356, 80] on link "Means Test Questions" at bounding box center [360, 83] width 61 height 19
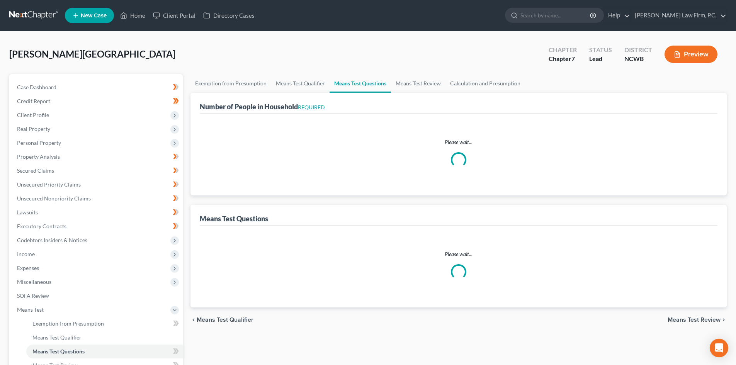
select select "1"
select select "60"
select select "0"
select select "60"
select select "1"
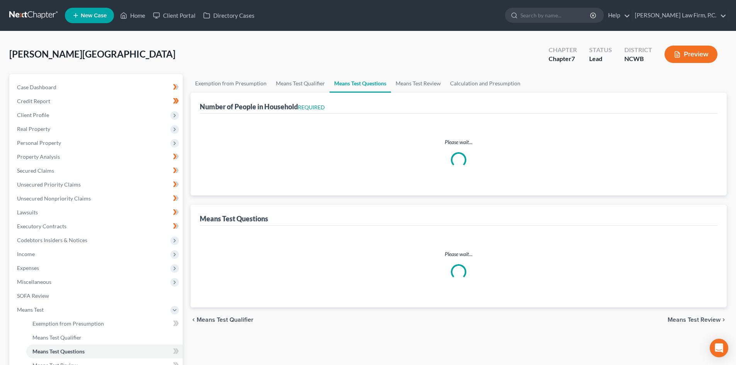
select select "1"
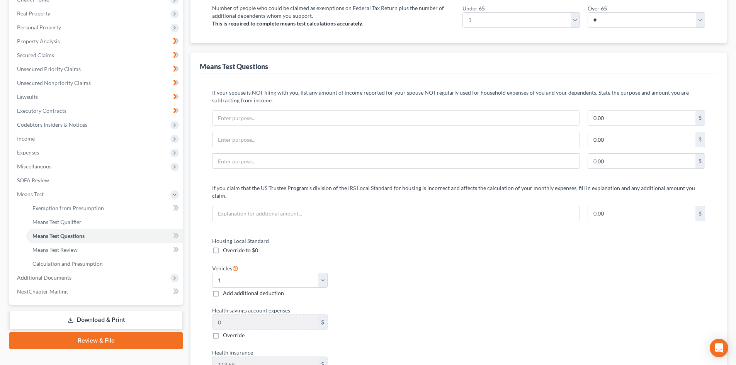
scroll to position [36, 0]
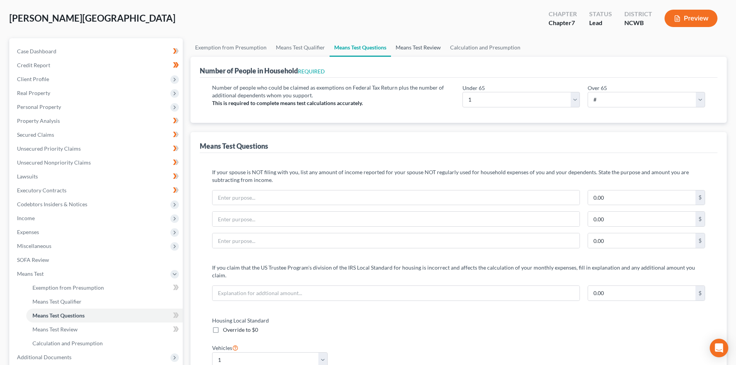
click at [418, 48] on link "Means Test Review" at bounding box center [418, 47] width 54 height 19
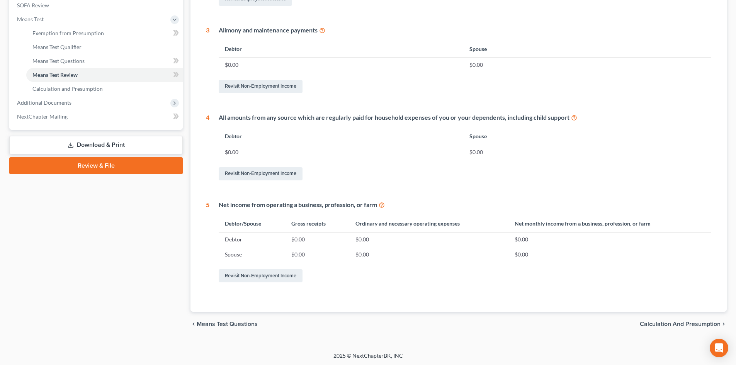
scroll to position [291, 0]
click at [677, 323] on span "Calculation and Presumption" at bounding box center [680, 323] width 81 height 6
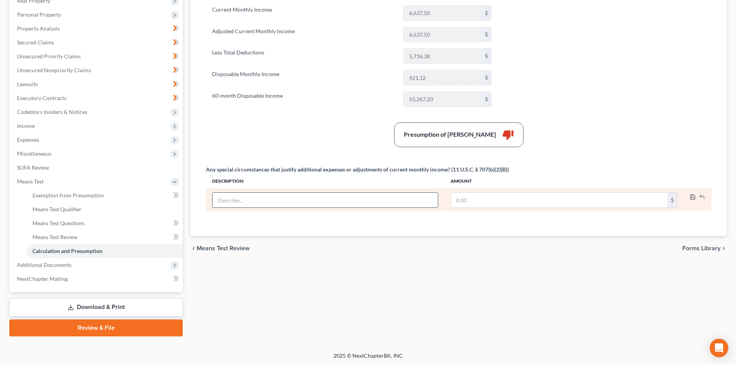
scroll to position [129, 0]
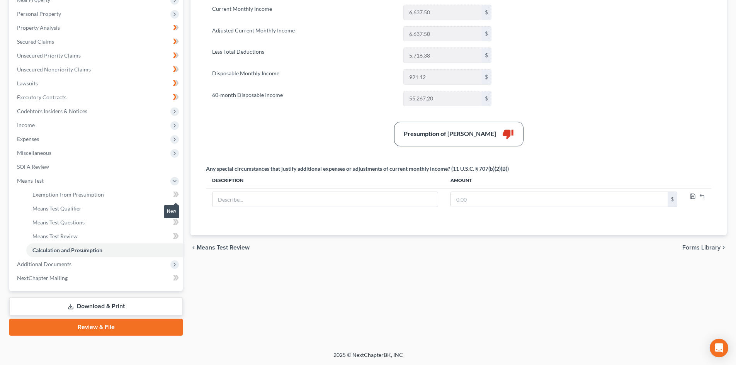
click at [175, 195] on icon at bounding box center [174, 194] width 3 height 5
click at [177, 195] on icon at bounding box center [176, 194] width 3 height 5
click at [179, 194] on span at bounding box center [176, 196] width 14 height 12
click at [174, 195] on icon at bounding box center [176, 195] width 6 height 10
click at [175, 222] on icon at bounding box center [176, 223] width 6 height 10
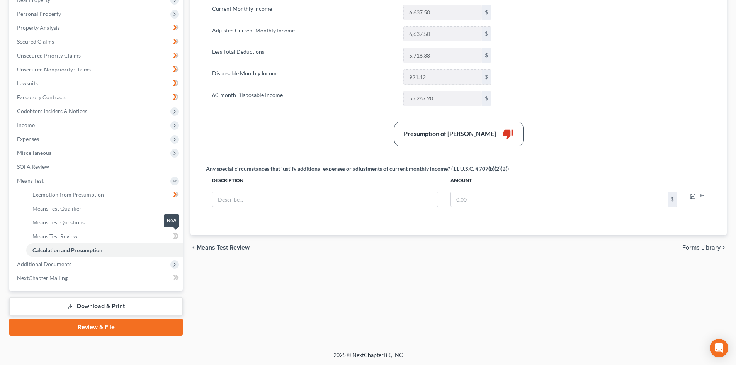
click at [174, 238] on icon at bounding box center [174, 235] width 3 height 5
click at [94, 182] on span "Means Test" at bounding box center [97, 181] width 172 height 14
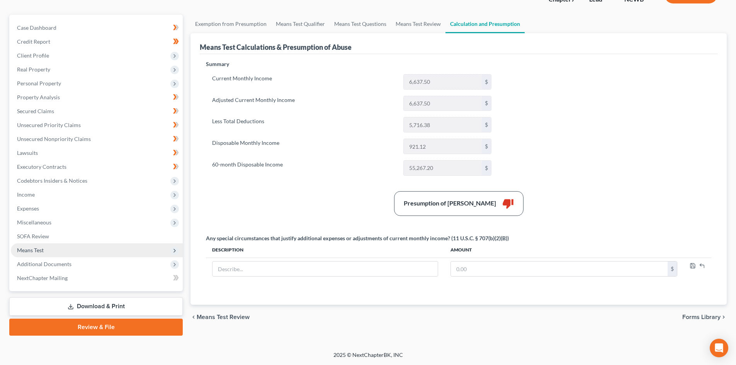
scroll to position [60, 0]
click at [56, 253] on span "Means Test" at bounding box center [97, 250] width 172 height 14
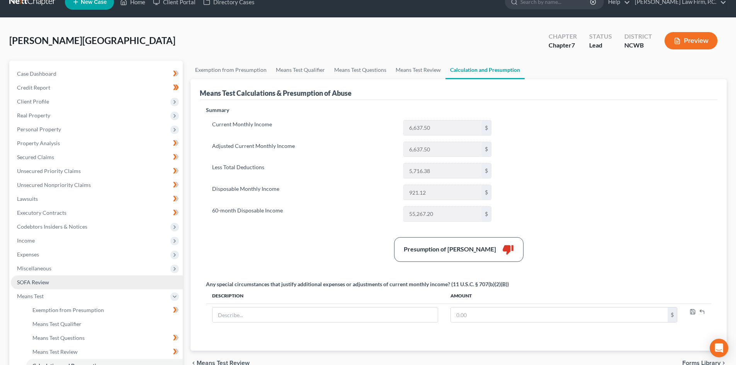
scroll to position [0, 0]
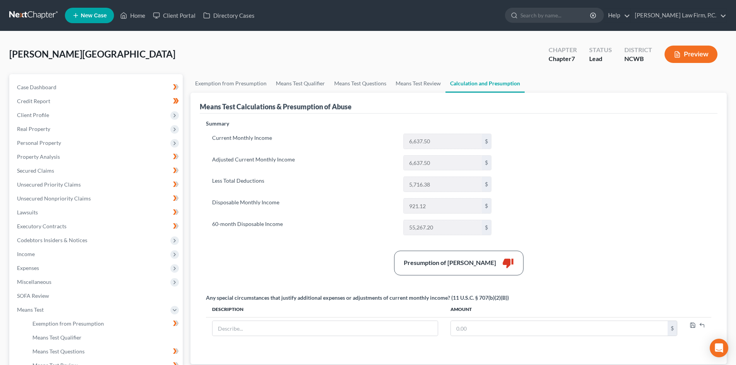
click at [688, 61] on button "Preview" at bounding box center [691, 54] width 53 height 17
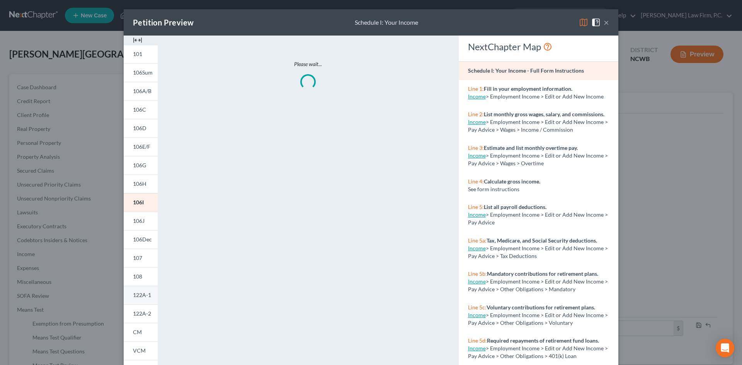
click at [147, 302] on link "122A-1" at bounding box center [141, 295] width 34 height 19
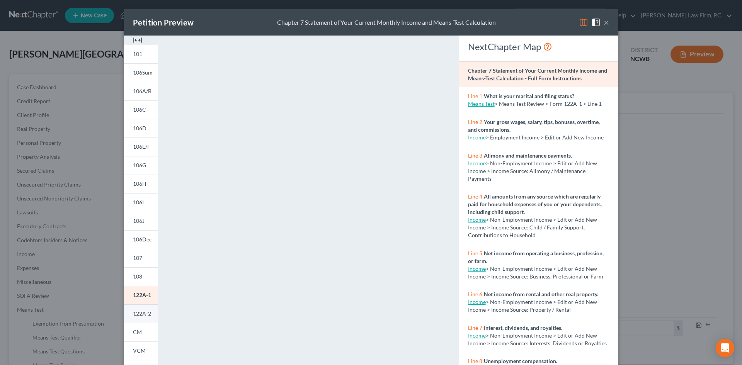
click at [139, 311] on span "122A-2" at bounding box center [142, 313] width 18 height 7
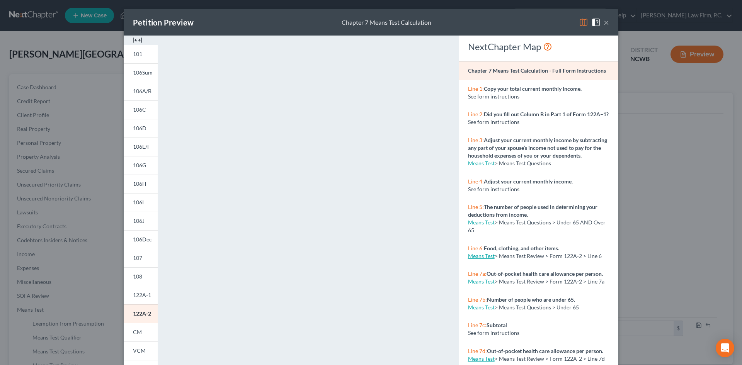
click at [606, 24] on button "×" at bounding box center [606, 22] width 5 height 9
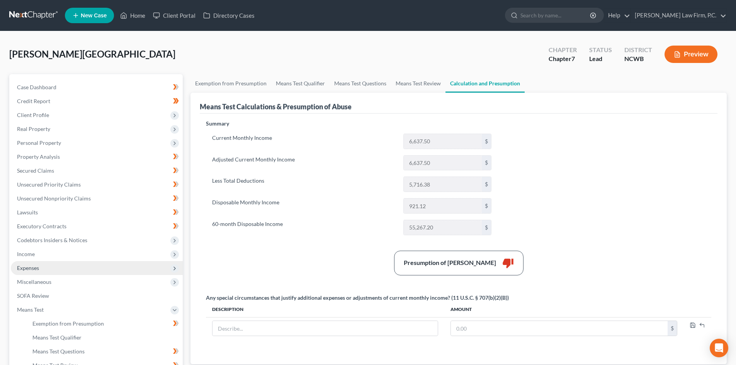
click at [50, 268] on span "Expenses" at bounding box center [97, 268] width 172 height 14
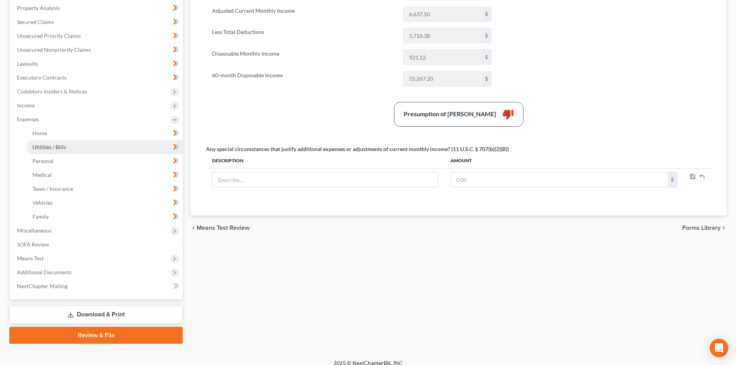
scroll to position [155, 0]
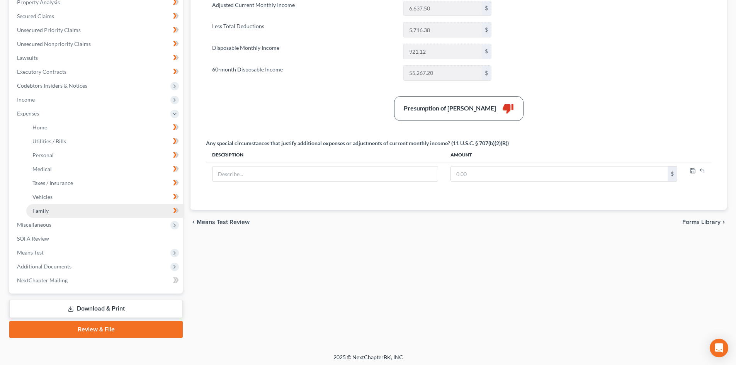
click at [49, 206] on link "Family" at bounding box center [104, 211] width 156 height 14
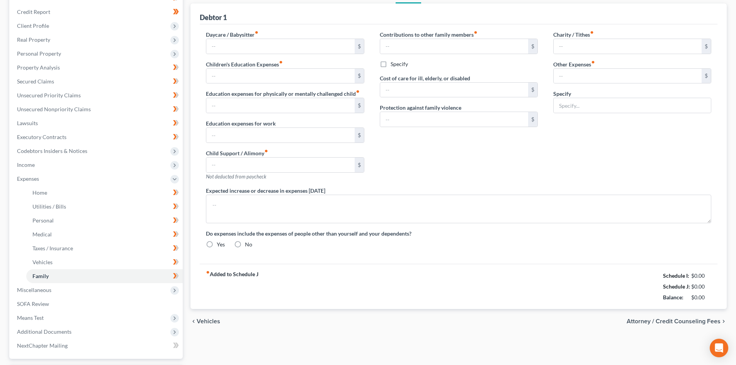
type input "0.00"
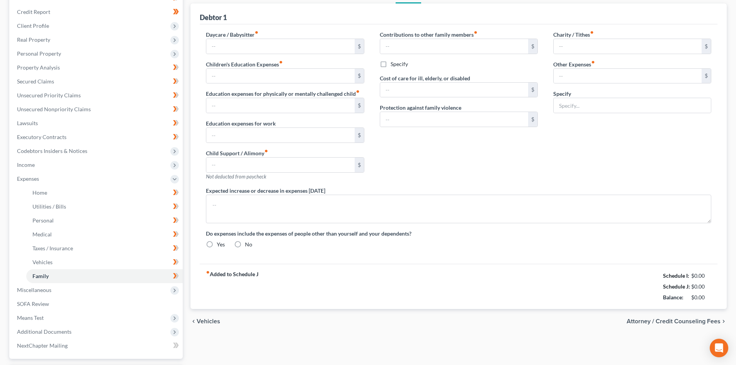
type input "0.00"
type input "186.25"
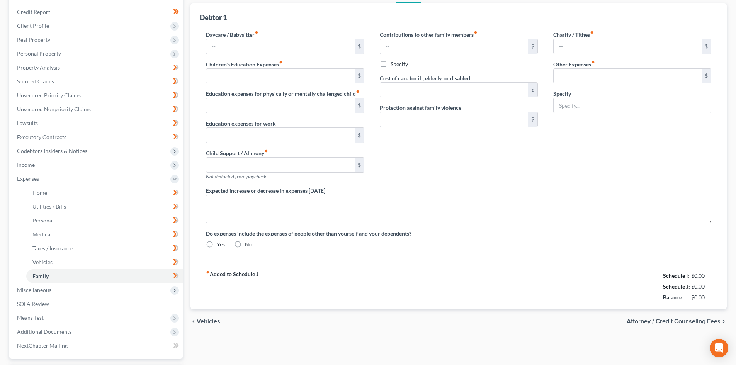
type input "Pet (monthly prescriptions, preventative, grooming, monthly vet, food, treats)"
type textarea "[PERSON_NAME]'s student loan was in forbearance with the SAVE program. She expe…"
radio input "true"
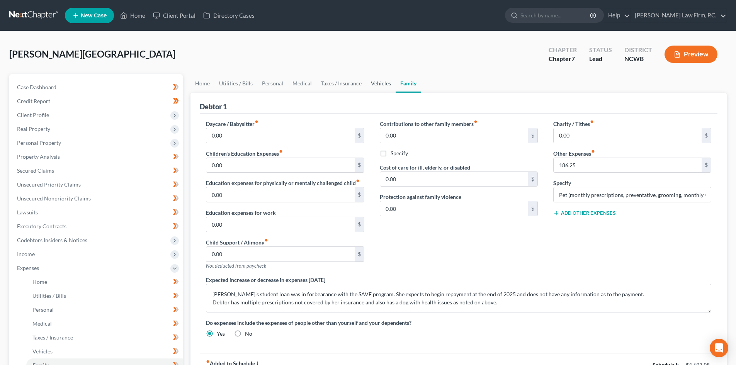
click at [386, 85] on link "Vehicles" at bounding box center [380, 83] width 29 height 19
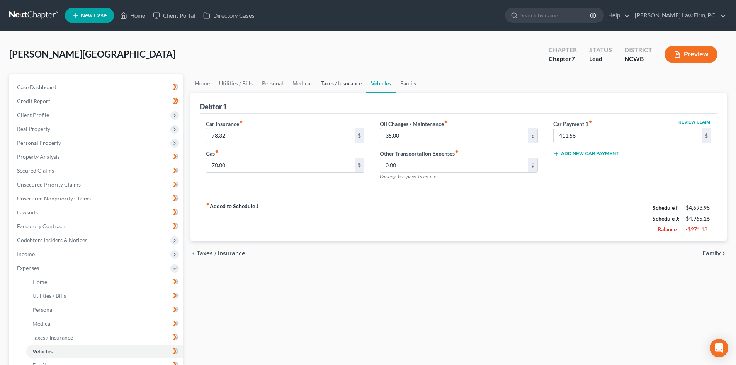
click at [352, 80] on link "Taxes / Insurance" at bounding box center [341, 83] width 50 height 19
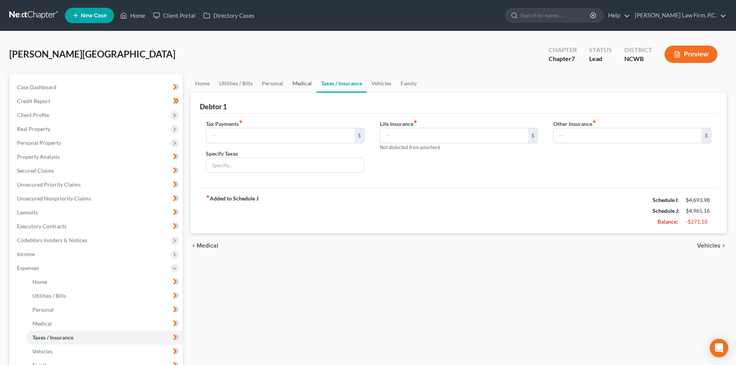
click at [294, 86] on link "Medical" at bounding box center [302, 83] width 29 height 19
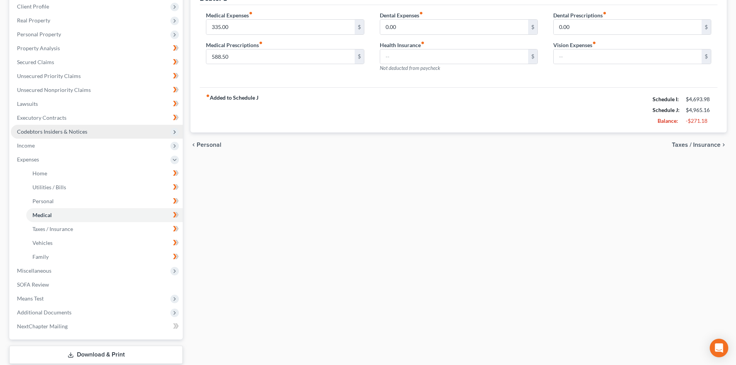
scroll to position [157, 0]
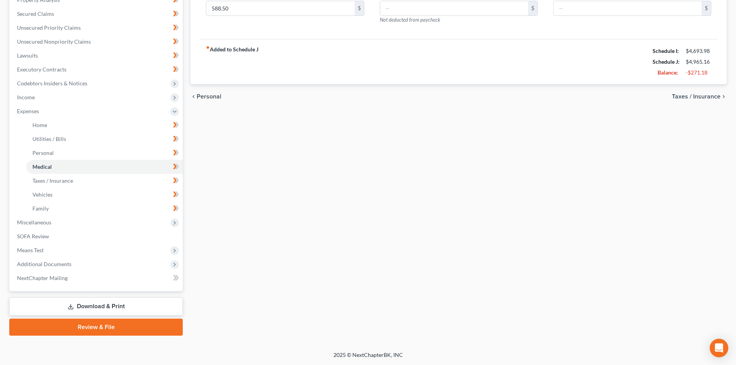
drag, startPoint x: 45, startPoint y: 250, endPoint x: 198, endPoint y: 168, distance: 173.2
click at [45, 250] on span "Means Test" at bounding box center [97, 250] width 172 height 14
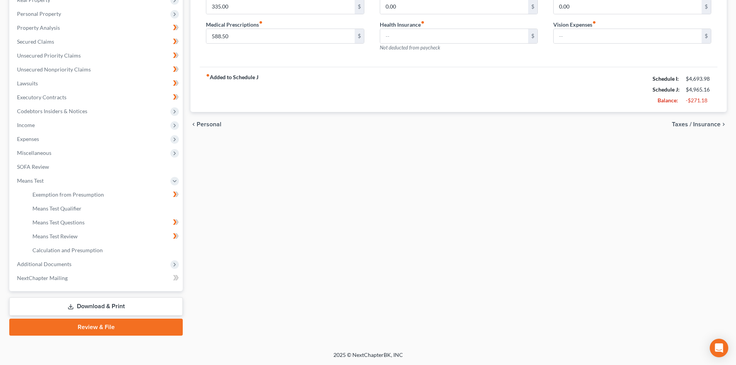
scroll to position [129, 0]
drag, startPoint x: 63, startPoint y: 225, endPoint x: 390, endPoint y: 216, distance: 327.0
click at [63, 225] on span "Means Test Questions" at bounding box center [58, 222] width 52 height 7
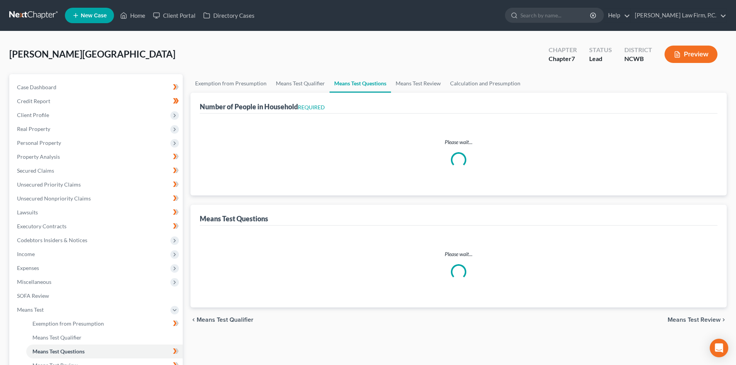
select select "1"
select select "60"
select select "0"
select select "60"
select select "1"
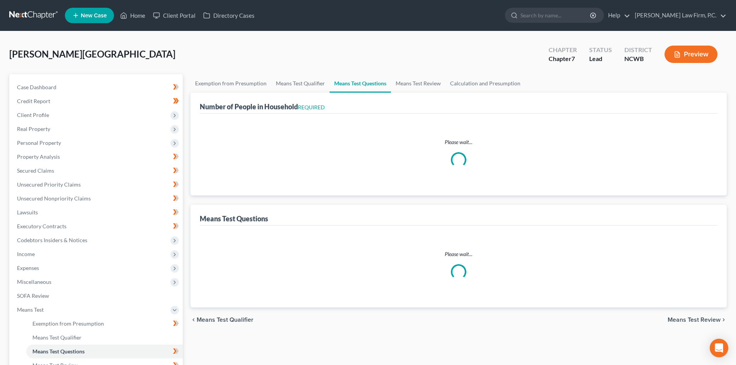
select select "1"
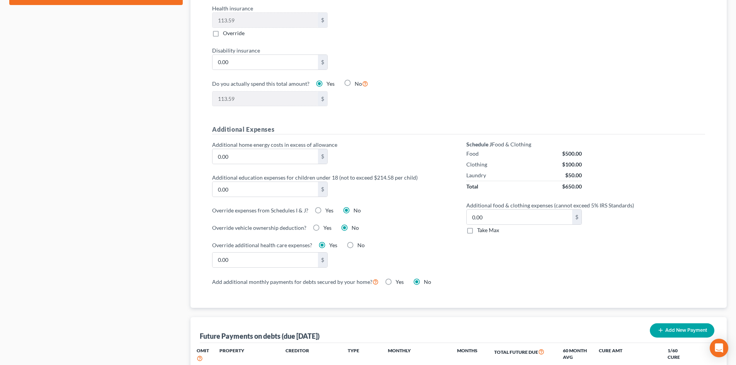
scroll to position [464, 0]
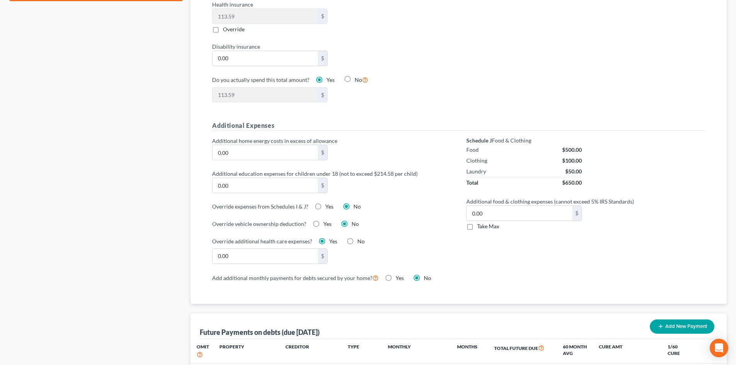
click at [477, 223] on label "Take Max" at bounding box center [488, 227] width 22 height 8
click at [480, 223] on input "Take Max" at bounding box center [482, 225] width 5 height 5
checkbox input "true"
type input "30.00"
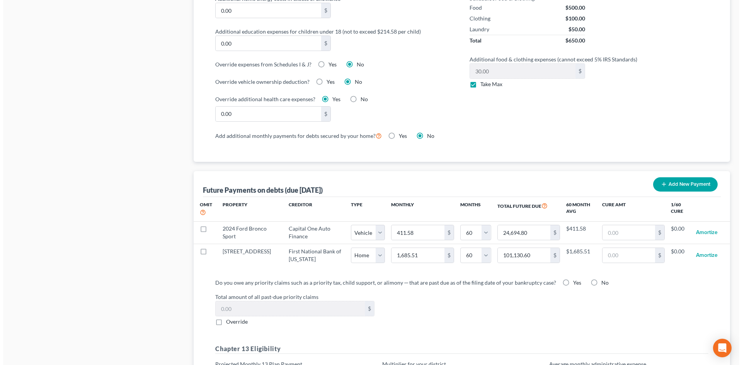
scroll to position [461, 0]
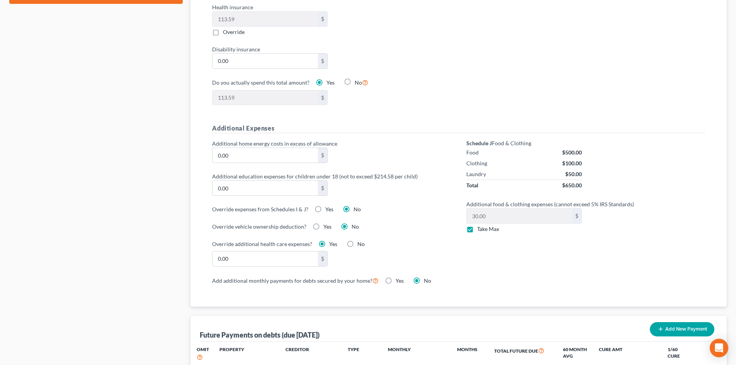
click at [325, 206] on label "Yes" at bounding box center [329, 210] width 8 height 8
click at [328, 206] on input "Yes" at bounding box center [330, 208] width 5 height 5
radio input "true"
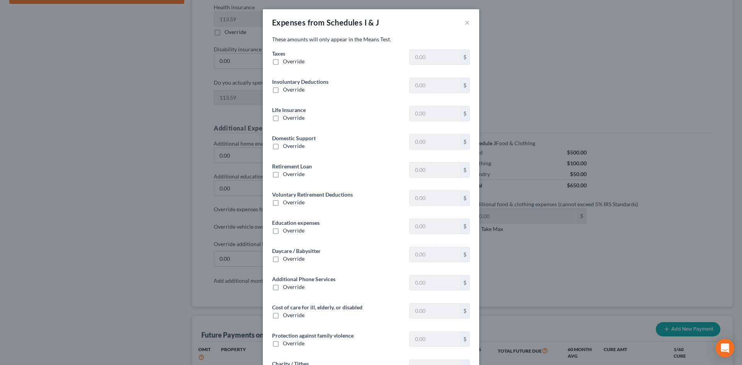
type input "1,312.73"
type input "0"
type input "127.11"
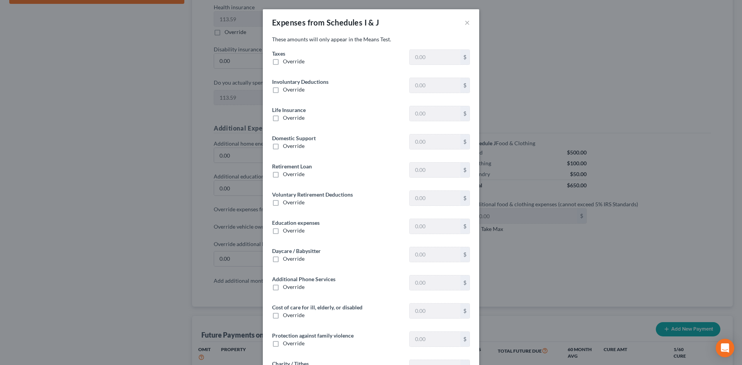
type input "333.12"
type input "0"
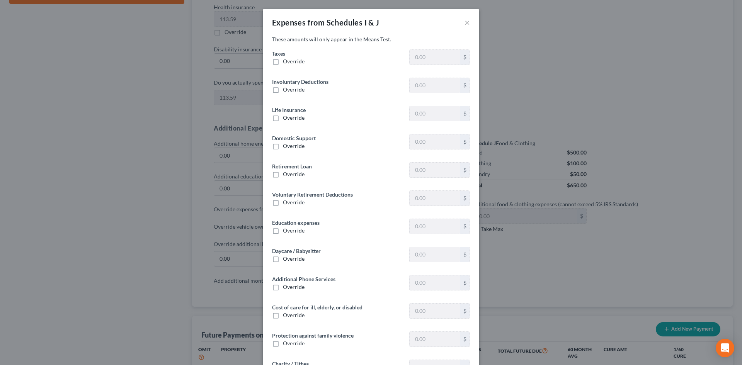
type input "0"
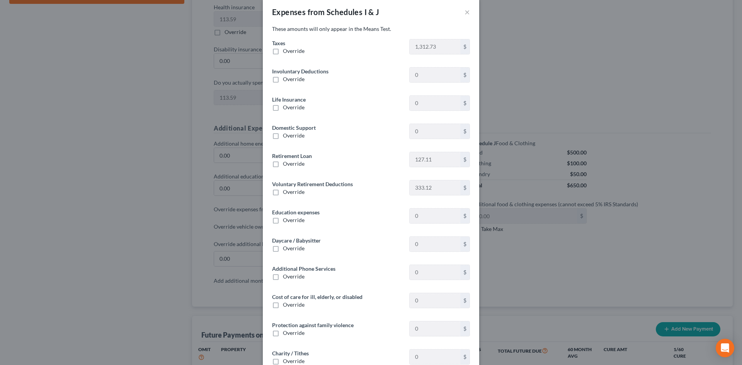
scroll to position [0, 0]
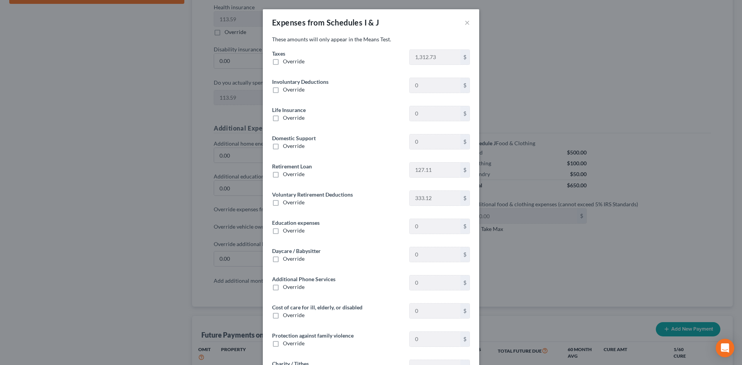
click at [283, 175] on label "Override" at bounding box center [294, 174] width 22 height 8
click at [286, 175] on input "Override" at bounding box center [288, 172] width 5 height 5
click at [283, 175] on label "Override" at bounding box center [294, 174] width 22 height 8
click at [286, 175] on input "Override" at bounding box center [288, 172] width 5 height 5
checkbox input "false"
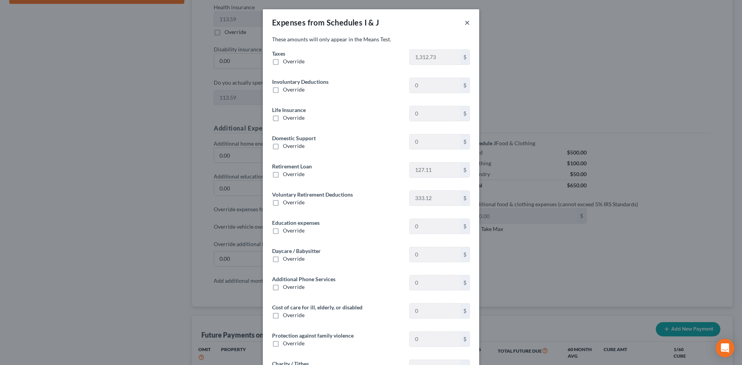
click at [464, 22] on button "×" at bounding box center [466, 22] width 5 height 9
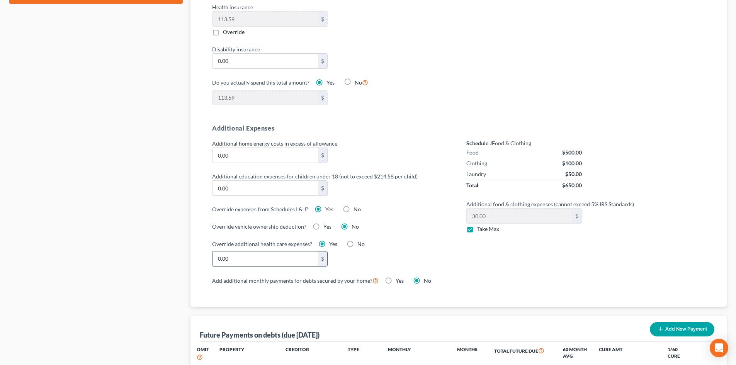
click at [249, 252] on input "0.00" at bounding box center [265, 259] width 105 height 15
click at [489, 259] on div "Schedule J Food & Clothing Food $500.00 Clothing $100.00 Laundry $50.00 Total $…" at bounding box center [586, 207] width 254 height 136
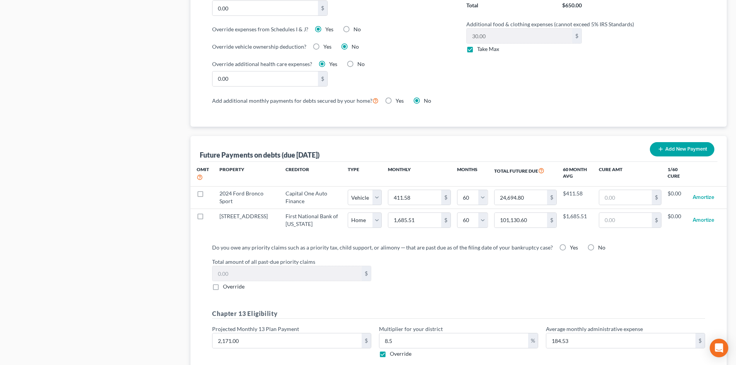
scroll to position [654, 0]
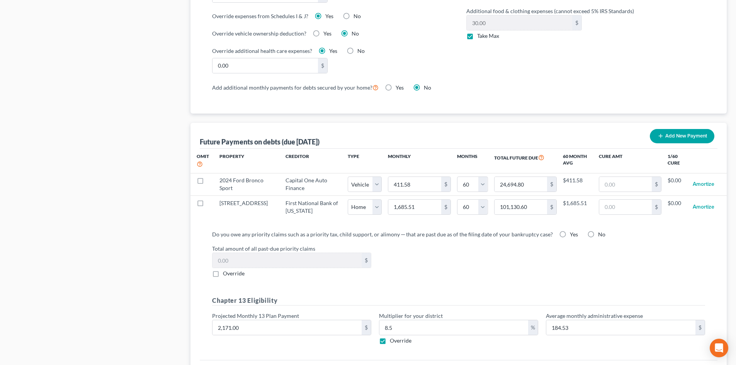
click at [589, 231] on div "No" at bounding box center [596, 235] width 18 height 8
click at [598, 231] on label "No" at bounding box center [601, 235] width 7 height 8
click at [601, 231] on input "No" at bounding box center [603, 233] width 5 height 5
radio input "true"
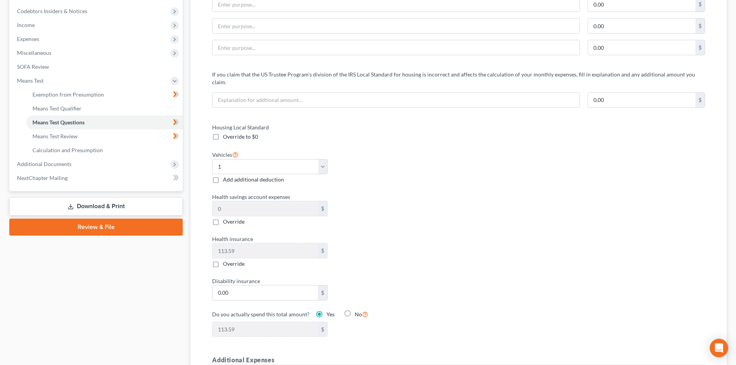
scroll to position [36, 0]
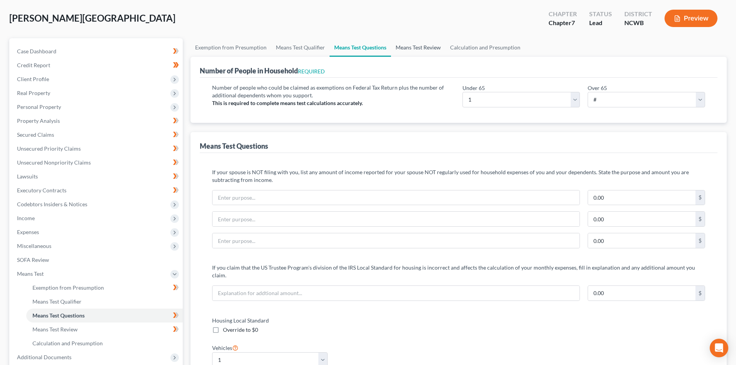
click at [429, 45] on link "Means Test Review" at bounding box center [418, 47] width 54 height 19
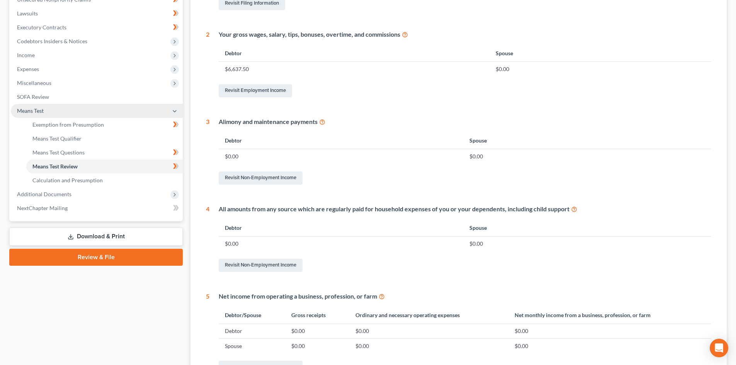
scroll to position [214, 0]
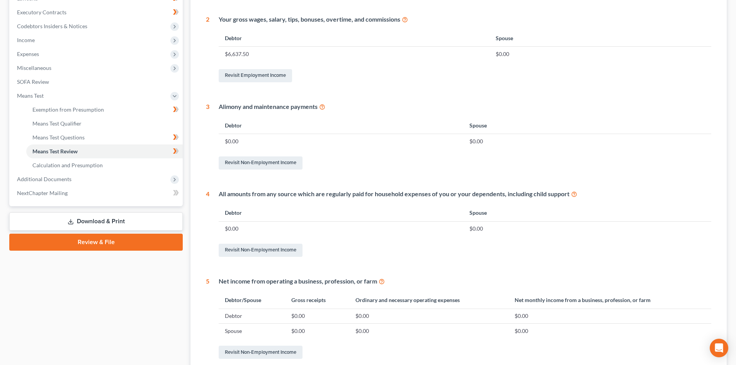
click at [128, 247] on link "Review & File" at bounding box center [96, 242] width 174 height 17
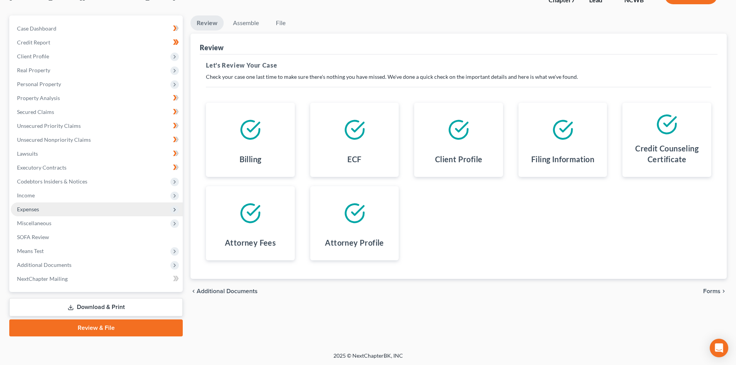
scroll to position [60, 0]
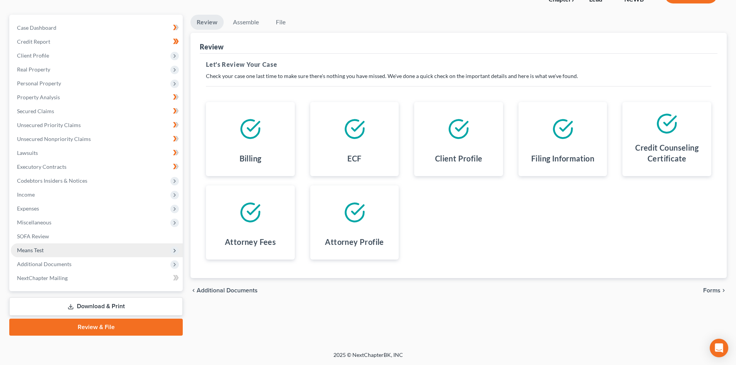
click at [38, 244] on span "Means Test" at bounding box center [97, 250] width 172 height 14
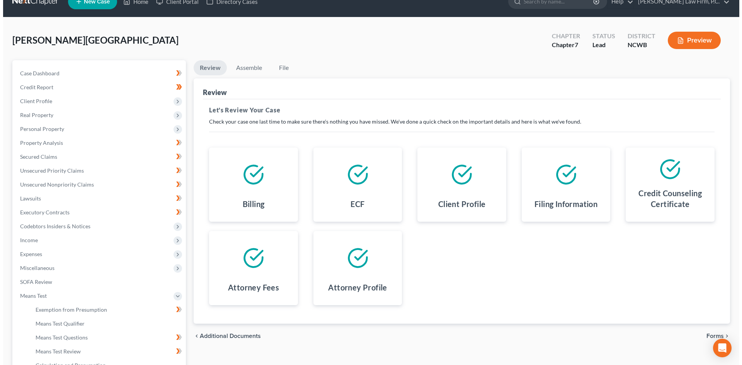
scroll to position [39, 0]
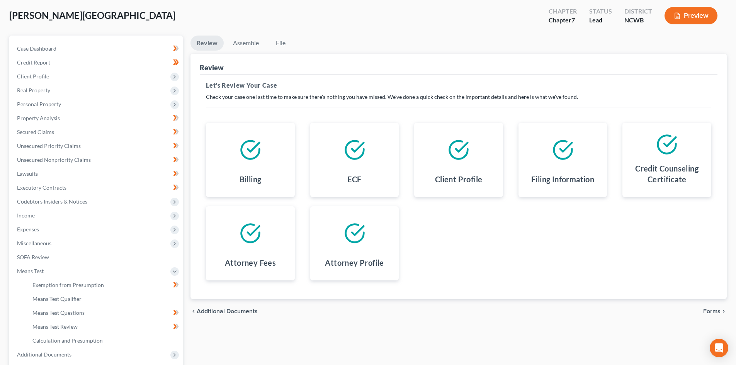
click at [685, 24] on button "Preview" at bounding box center [691, 15] width 53 height 17
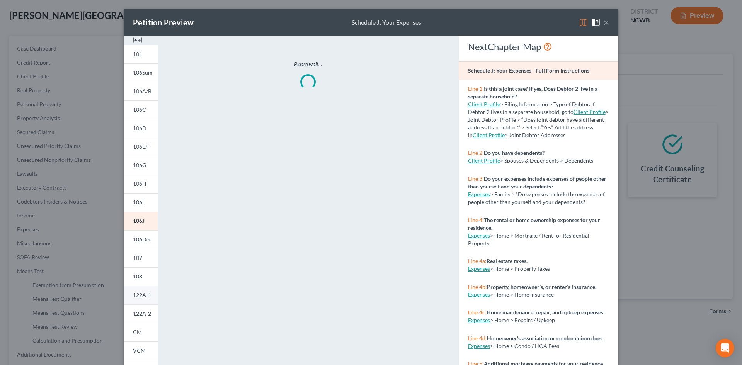
click at [142, 300] on link "122A-1" at bounding box center [141, 295] width 34 height 19
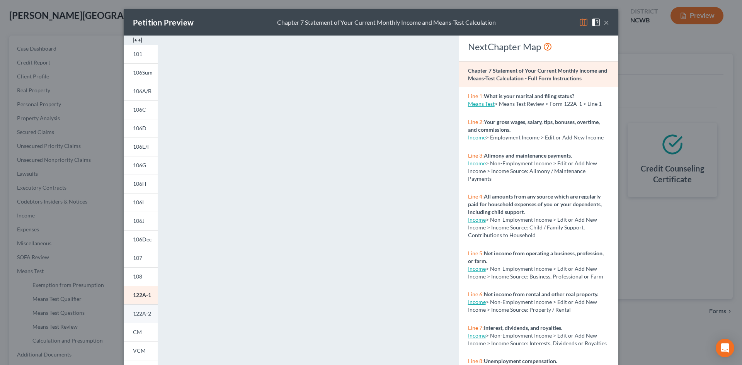
click at [150, 317] on link "122A-2" at bounding box center [141, 313] width 34 height 19
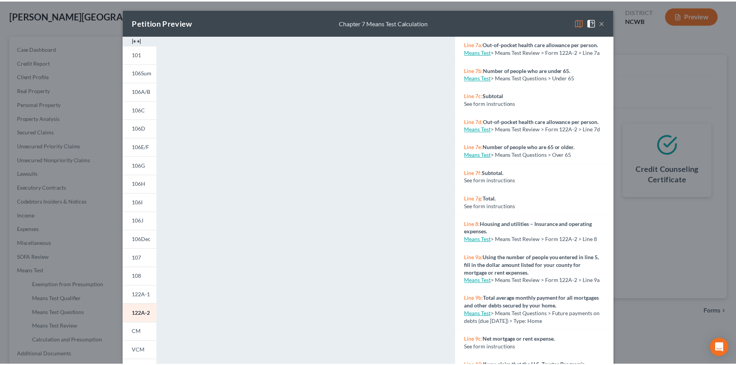
scroll to position [232, 0]
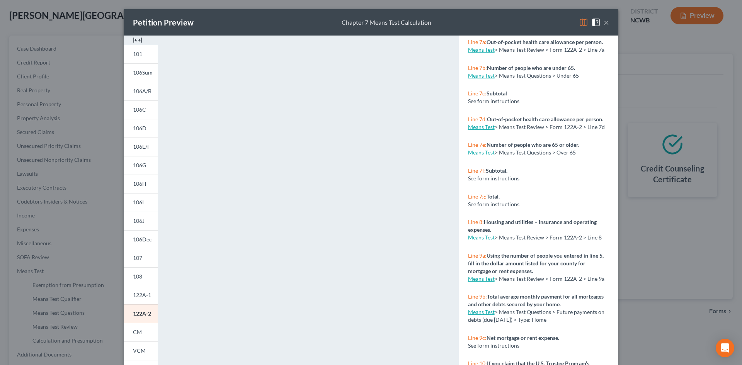
click at [475, 130] on link "Means Test" at bounding box center [481, 127] width 27 height 7
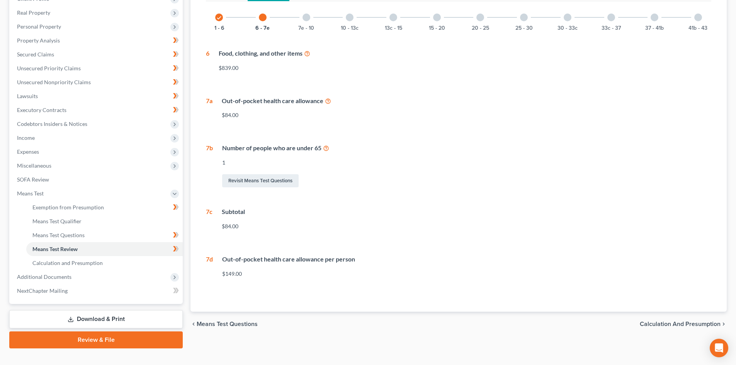
scroll to position [129, 0]
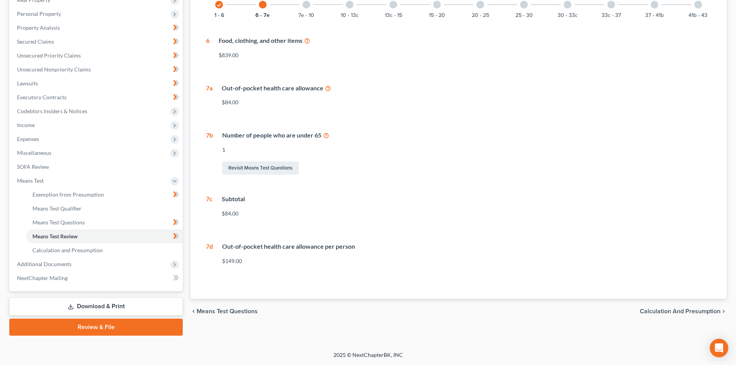
click at [234, 262] on div "$149.00" at bounding box center [466, 261] width 489 height 8
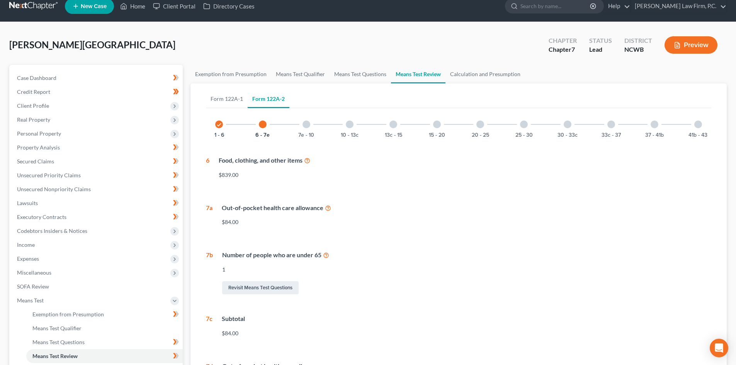
scroll to position [0, 0]
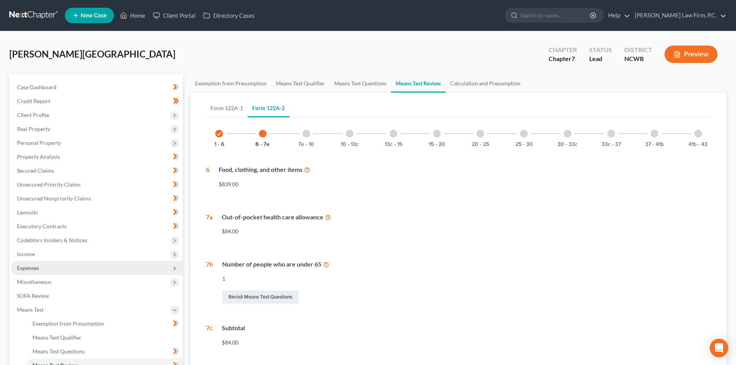
click at [74, 263] on span "Expenses" at bounding box center [97, 268] width 172 height 14
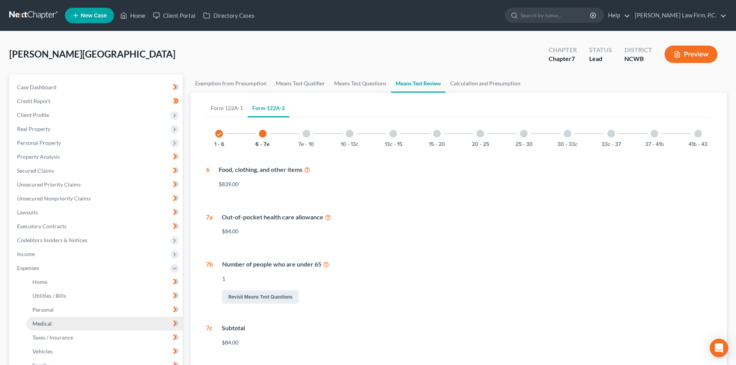
drag, startPoint x: 59, startPoint y: 318, endPoint x: 6, endPoint y: 328, distance: 54.3
click at [59, 318] on link "Medical" at bounding box center [104, 324] width 156 height 14
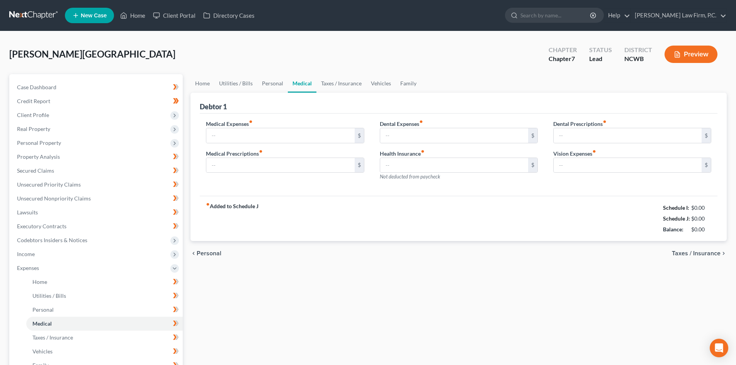
type input "335.00"
type input "588.50"
type input "0.00"
drag, startPoint x: 716, startPoint y: 347, endPoint x: 700, endPoint y: 340, distance: 17.8
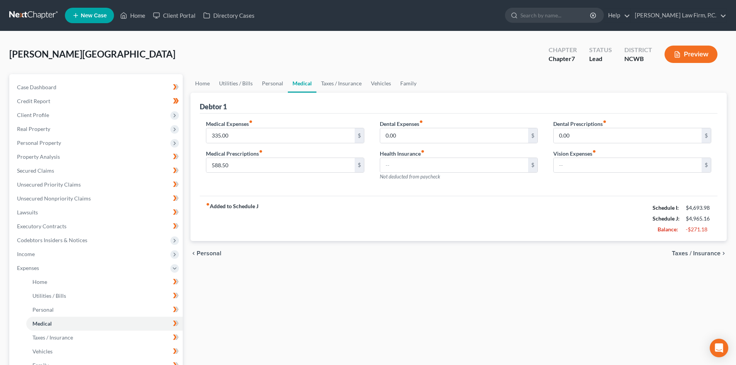
click at [716, 347] on icon "Open Intercom Messenger" at bounding box center [719, 348] width 8 height 9
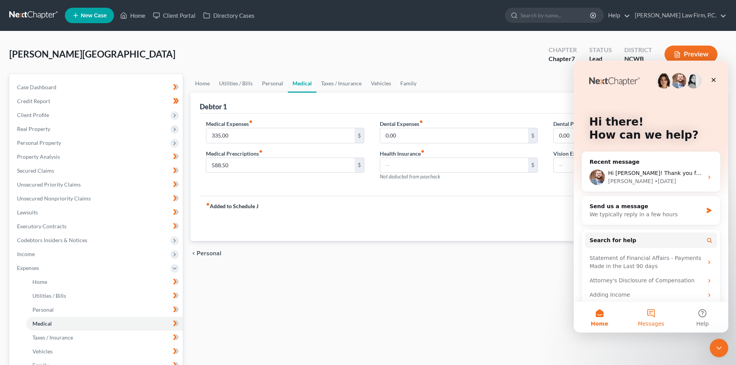
click at [657, 311] on button "Messages" at bounding box center [650, 317] width 51 height 31
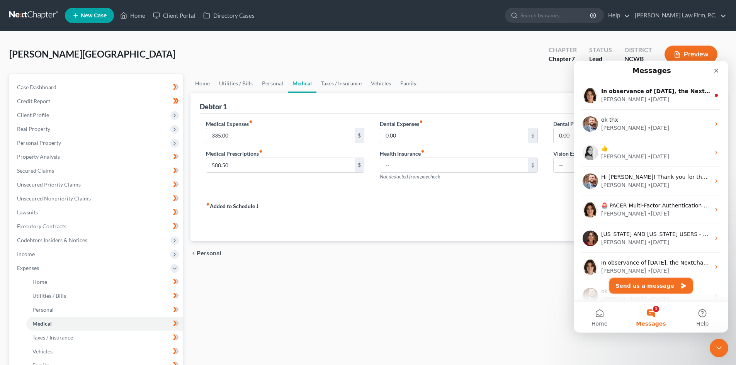
click at [671, 281] on button "Send us a message" at bounding box center [650, 285] width 83 height 15
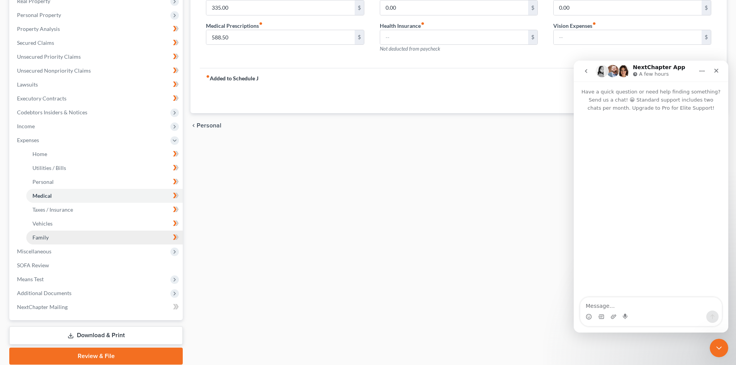
scroll to position [157, 0]
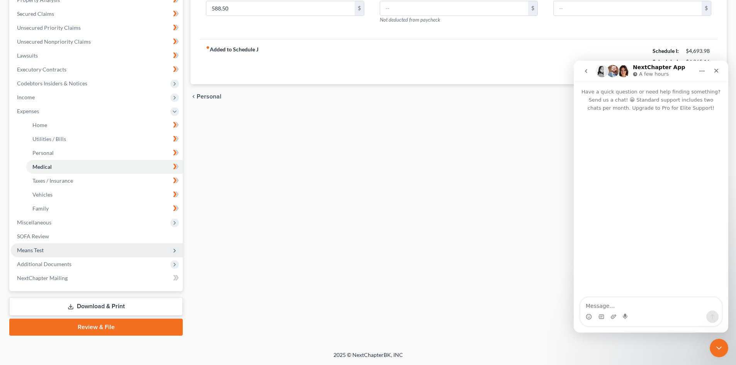
click at [44, 246] on span "Means Test" at bounding box center [97, 250] width 172 height 14
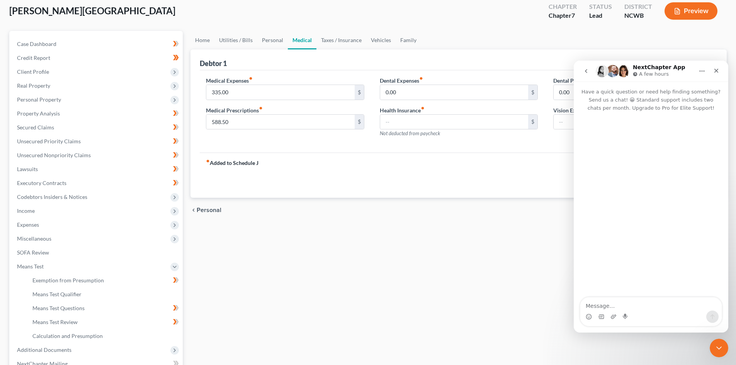
scroll to position [13, 0]
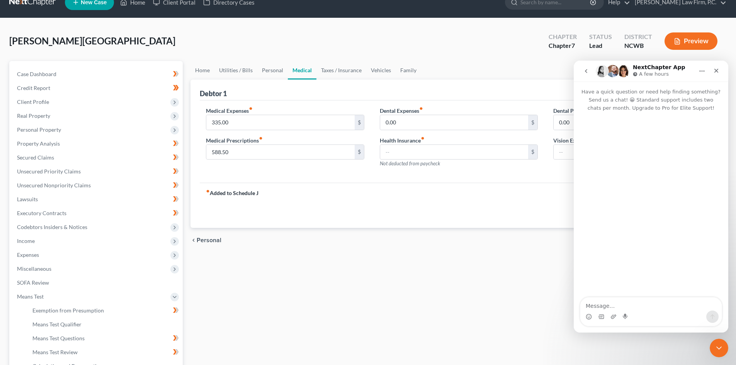
drag, startPoint x: 619, startPoint y: 297, endPoint x: 614, endPoint y: 304, distance: 8.4
click at [617, 301] on div "Have a quick question or need help finding something? Send us a chat! 😀 Standar…" at bounding box center [651, 207] width 155 height 251
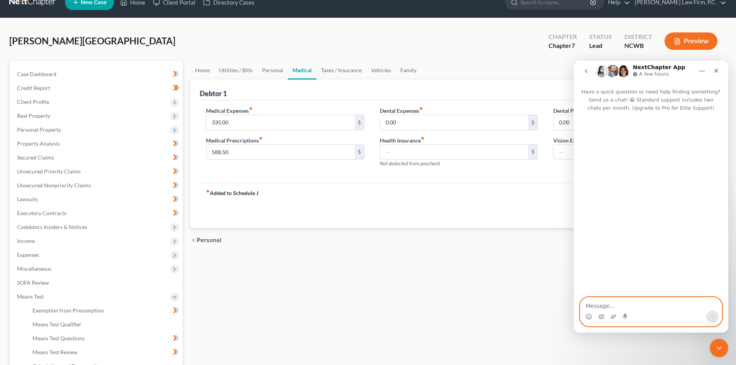
click at [610, 307] on textarea "Message…" at bounding box center [650, 304] width 141 height 13
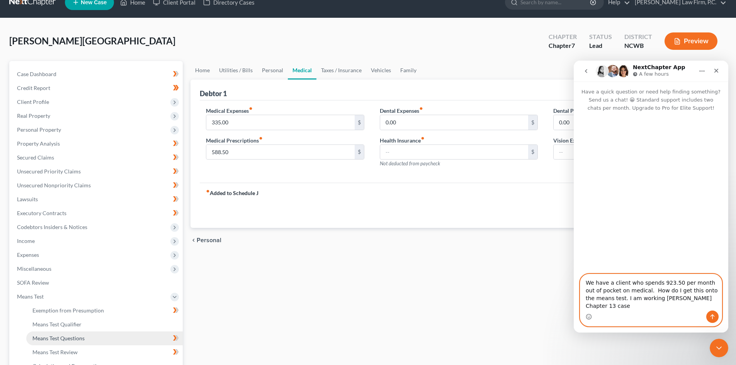
type textarea "We have a client who spends 923.50 per month out of pocket on medical. How do I…"
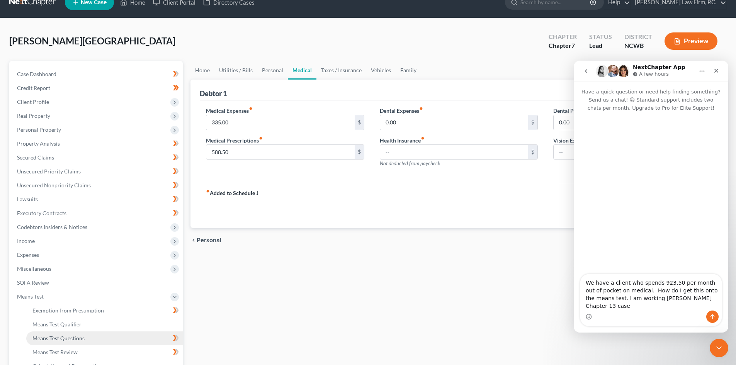
click at [78, 337] on span "Means Test Questions" at bounding box center [58, 338] width 52 height 7
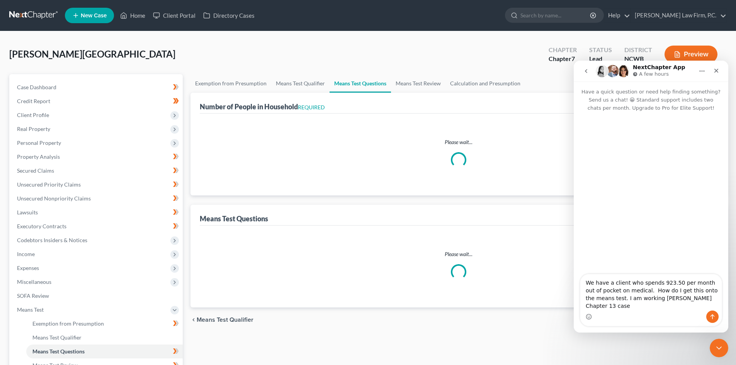
select select "1"
select select "60"
select select "0"
select select "60"
select select "1"
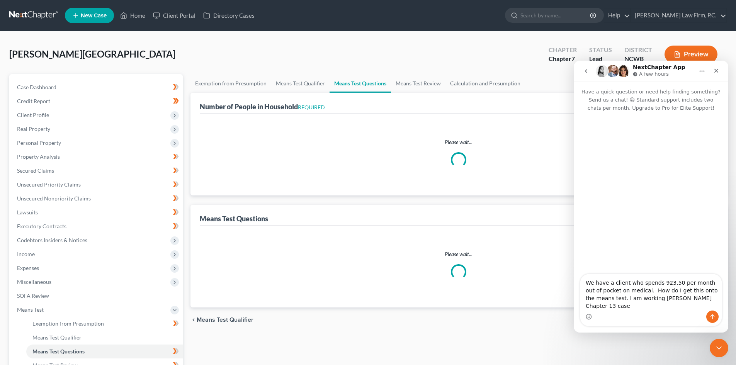
select select "1"
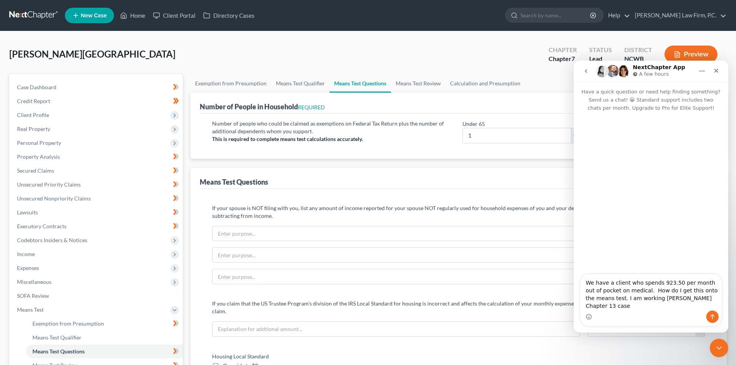
click at [694, 50] on button "Preview" at bounding box center [691, 54] width 53 height 17
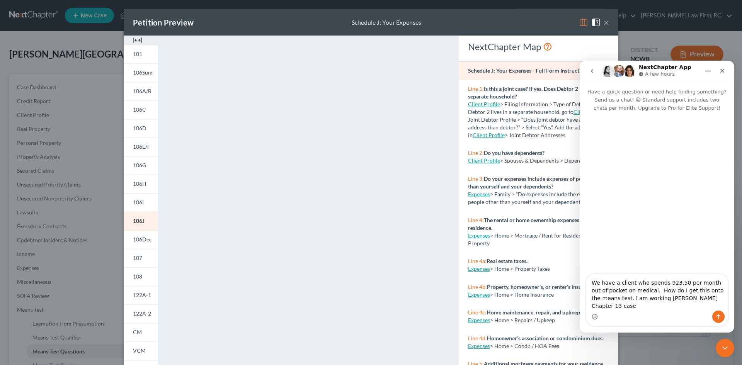
click at [142, 313] on span "122A-2" at bounding box center [142, 313] width 18 height 7
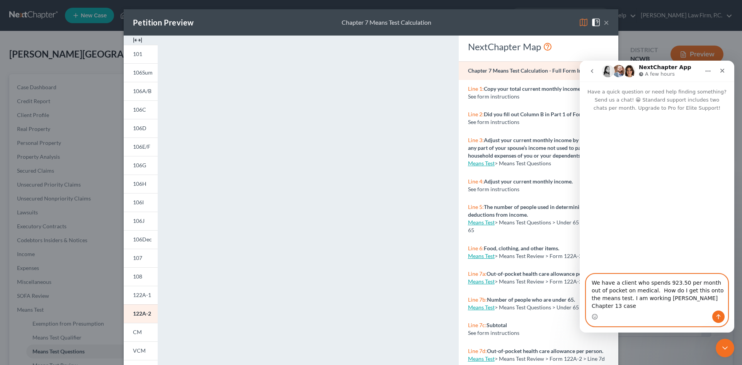
click at [701, 308] on textarea "We have a client who spends 923.50 per month out of pocket on medical. How do I…" at bounding box center [656, 292] width 141 height 36
type textarea "We have a client who spends 923.50 per month out of pocket on medical. How do I…"
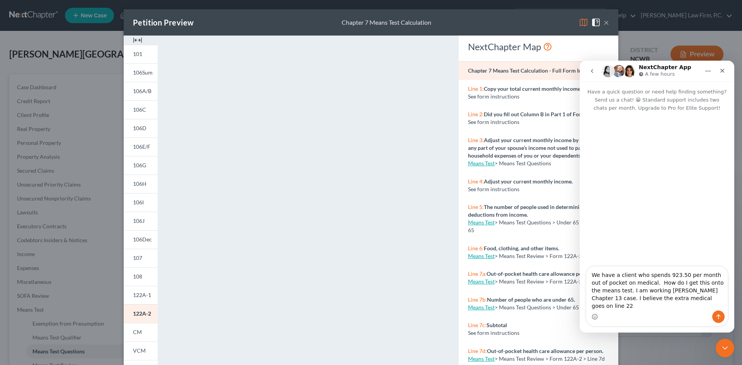
click at [607, 21] on div "Petition Preview Chapter 7 Means Test Calculation ×" at bounding box center [371, 22] width 495 height 26
drag, startPoint x: 604, startPoint y: 23, endPoint x: 427, endPoint y: 138, distance: 211.0
click at [604, 24] on button "×" at bounding box center [606, 22] width 5 height 9
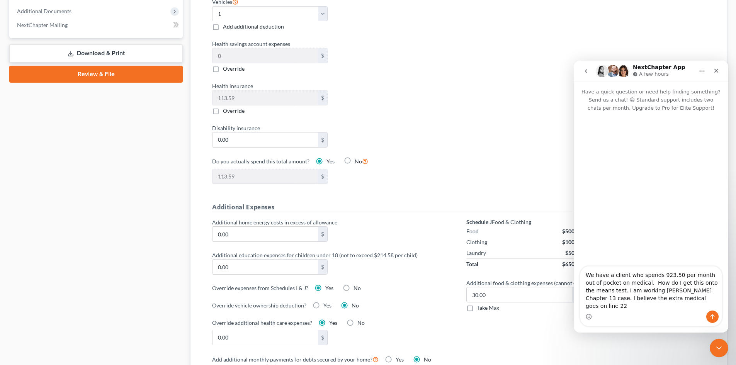
scroll to position [384, 0]
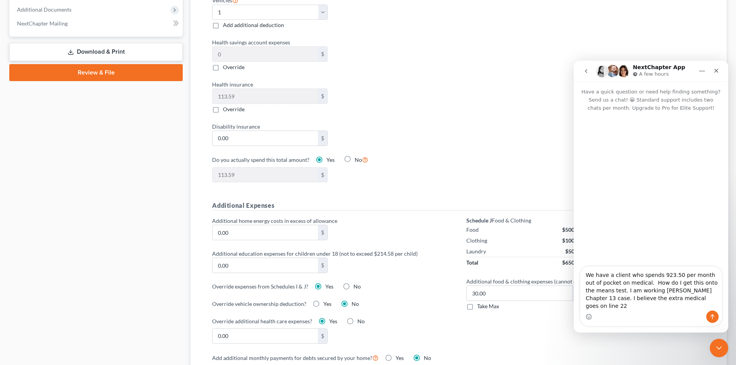
click at [341, 330] on div "0.00 $" at bounding box center [331, 335] width 247 height 15
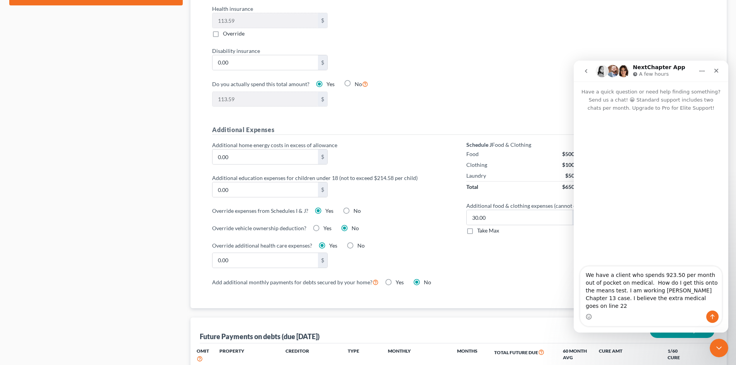
scroll to position [461, 0]
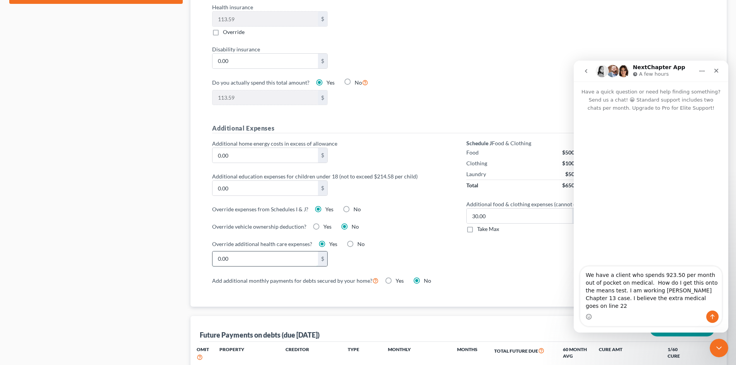
click at [236, 252] on input "0.00" at bounding box center [265, 259] width 105 height 15
click at [357, 240] on label "No" at bounding box center [360, 244] width 7 height 8
click at [361, 240] on input "No" at bounding box center [363, 242] width 5 height 5
radio input "true"
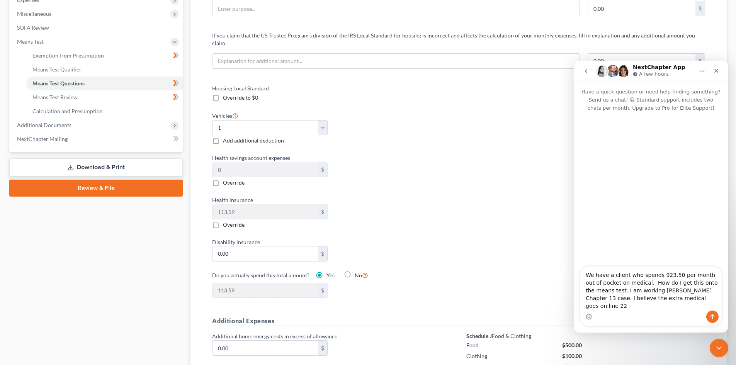
scroll to position [268, 0]
click at [355, 271] on label "No" at bounding box center [362, 275] width 14 height 9
click at [358, 271] on input "No" at bounding box center [360, 273] width 5 height 5
radio input "true"
radio input "false"
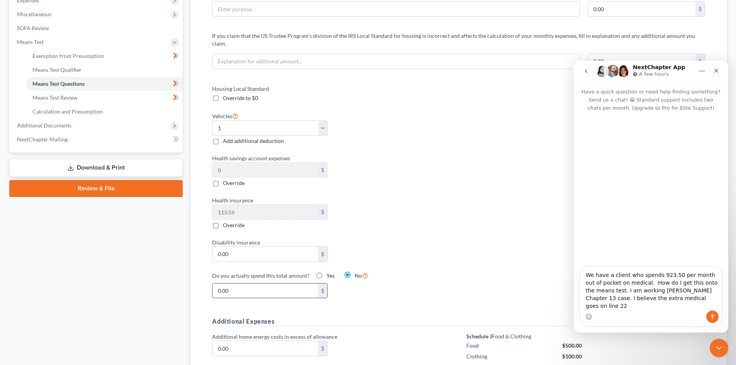
click at [252, 284] on input "0.00" at bounding box center [265, 291] width 105 height 15
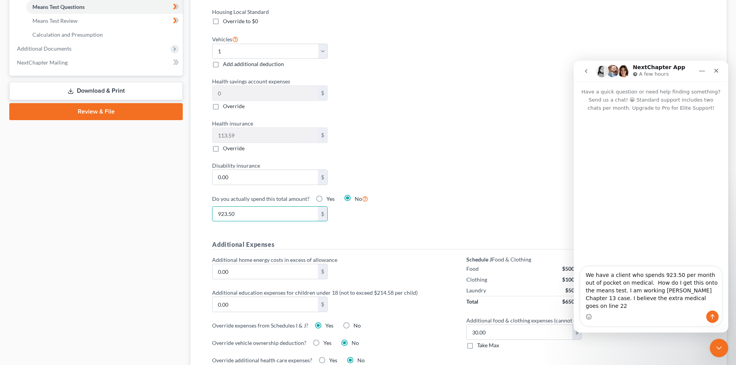
scroll to position [345, 0]
type input "923.50"
drag, startPoint x: 640, startPoint y: 31, endPoint x: 451, endPoint y: 71, distance: 193.8
click at [640, 32] on div "Housing Local Standard Override to $0 Vehicles Select 0 1 2 3 4 5 Add additiona…" at bounding box center [458, 118] width 509 height 223
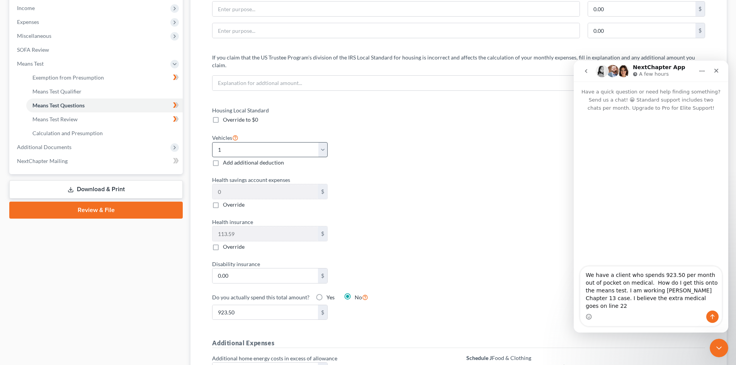
scroll to position [229, 0]
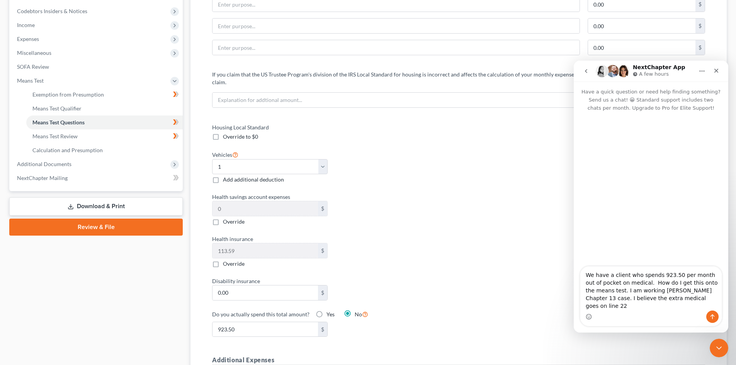
click at [483, 155] on div "Housing Local Standard Override to $0 Vehicles Select 0 1 2 3 4 5 Add additiona…" at bounding box center [458, 234] width 509 height 223
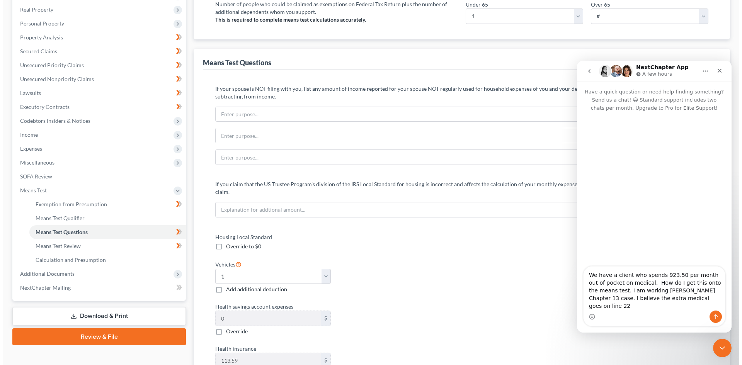
scroll to position [36, 0]
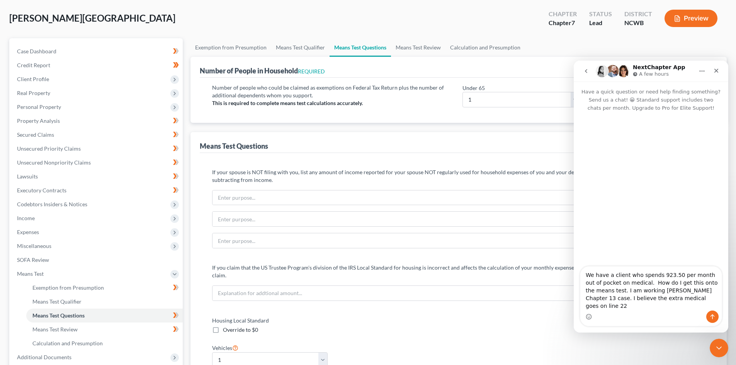
click at [696, 16] on button "Preview" at bounding box center [691, 18] width 53 height 17
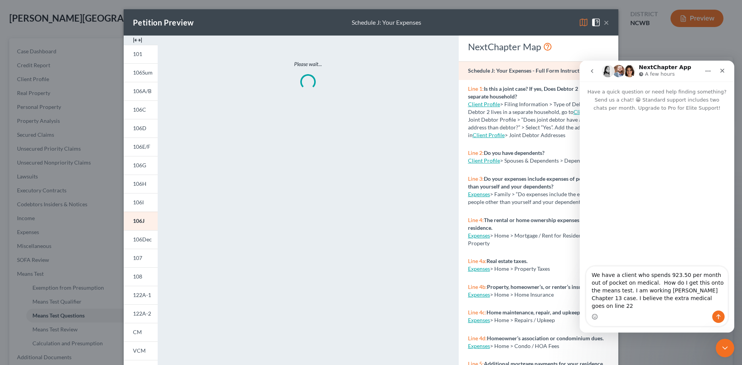
drag, startPoint x: 135, startPoint y: 310, endPoint x: 297, endPoint y: 258, distance: 170.2
click at [135, 310] on span "122A-2" at bounding box center [142, 313] width 18 height 7
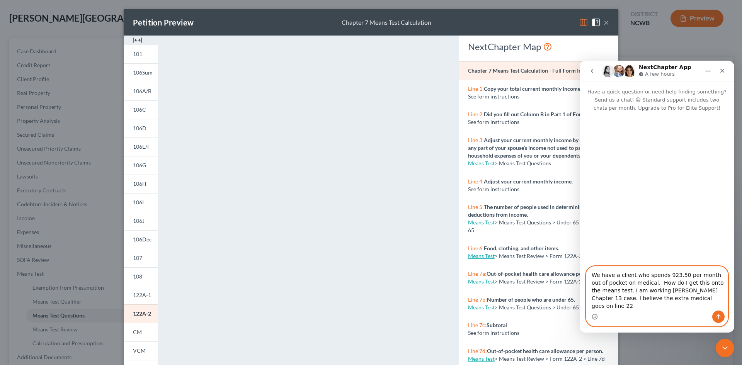
drag, startPoint x: 637, startPoint y: 291, endPoint x: 546, endPoint y: 271, distance: 93.3
click at [580, 271] on html "NextChapter App A few hours Have a quick question or need help finding somethin…" at bounding box center [657, 197] width 155 height 272
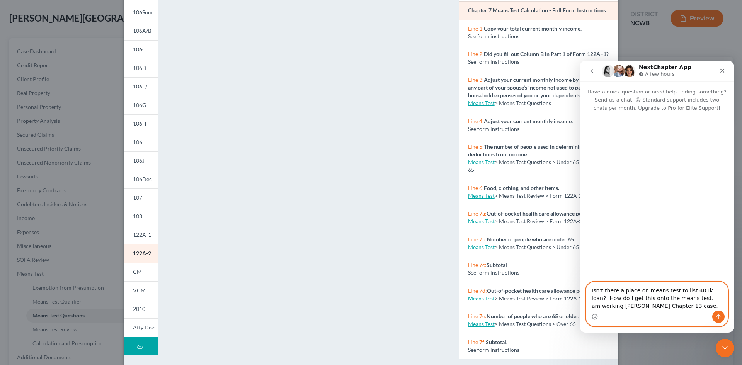
scroll to position [71, 0]
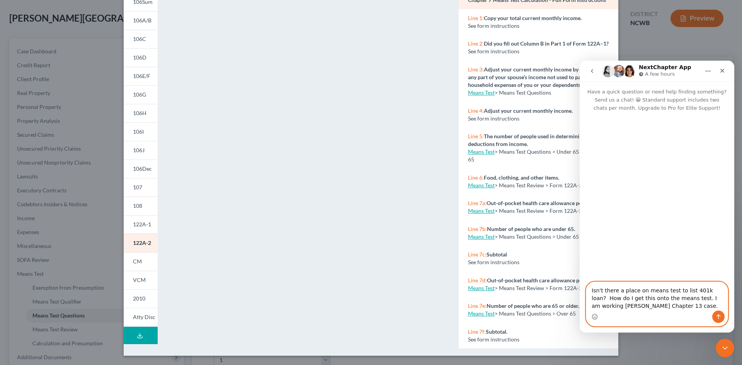
type textarea "Isn't there a place on means test to list 401k loan? How do I get this onto the…"
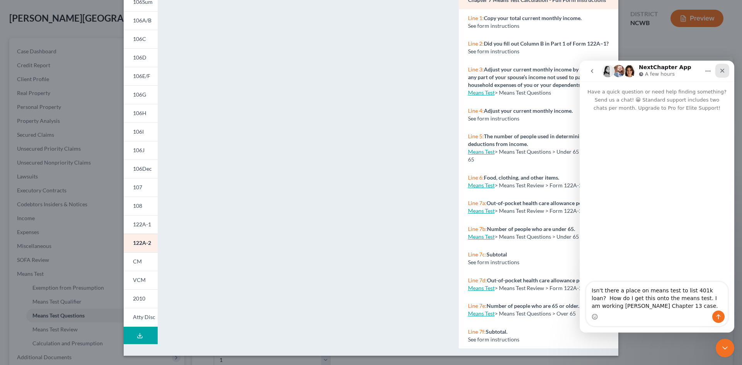
click at [723, 71] on icon "Close" at bounding box center [722, 71] width 6 height 6
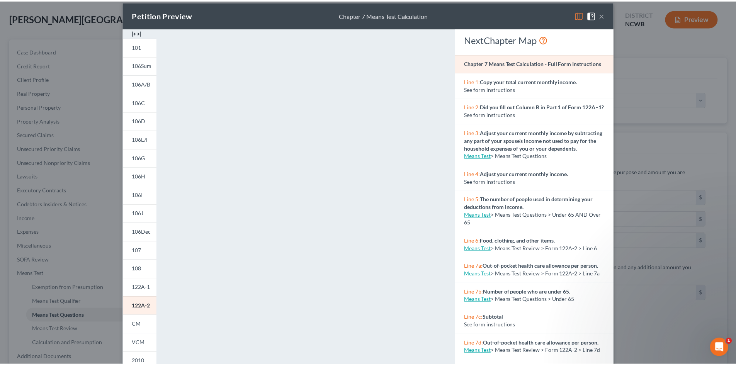
scroll to position [0, 0]
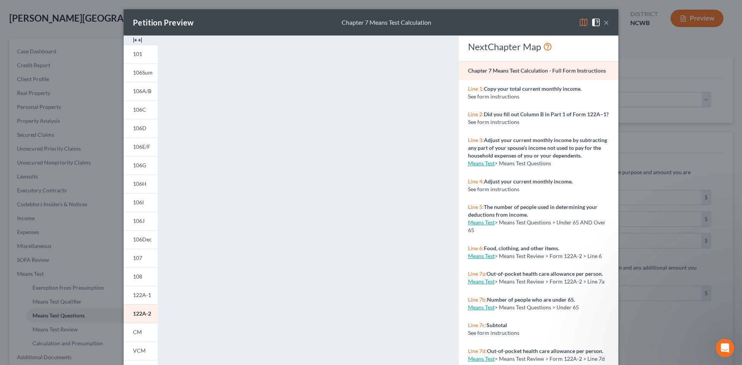
click at [605, 19] on button "×" at bounding box center [606, 22] width 5 height 9
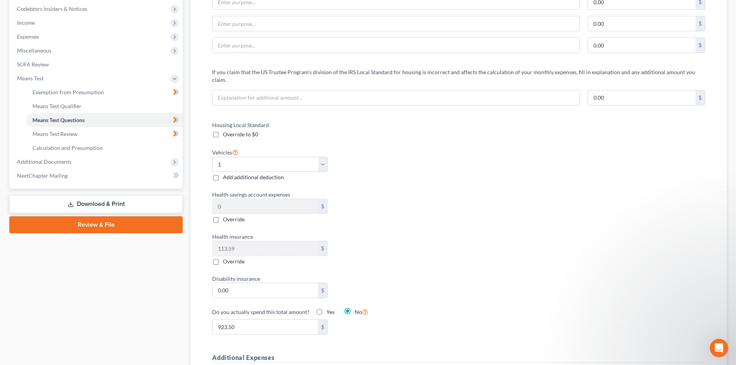
scroll to position [232, 0]
click at [429, 278] on div "Disability insurance 0.00 $" at bounding box center [331, 286] width 247 height 24
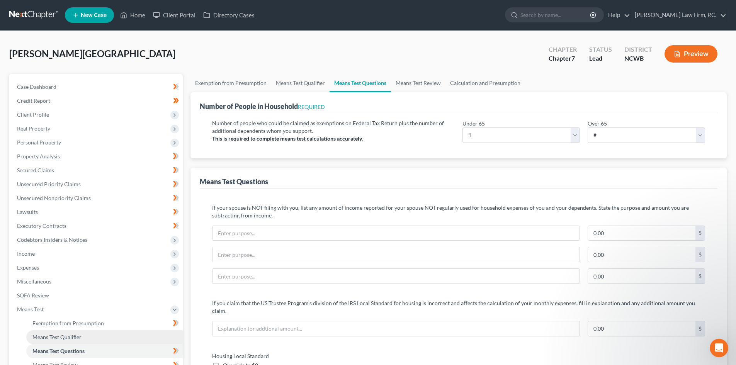
scroll to position [0, 0]
click at [51, 338] on span "Means Test Qualifier" at bounding box center [56, 337] width 49 height 7
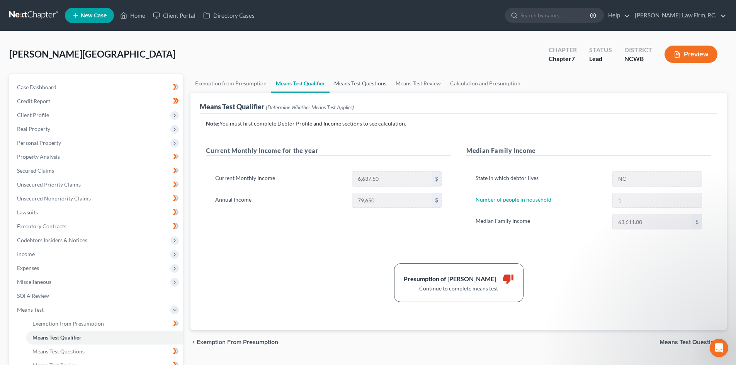
click at [355, 86] on link "Means Test Questions" at bounding box center [360, 83] width 61 height 19
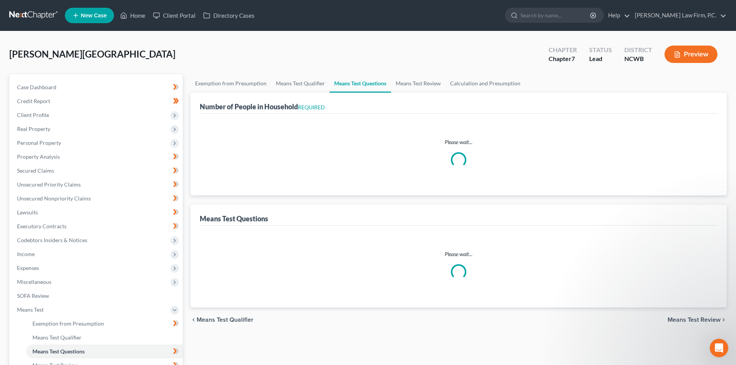
select select "1"
select select "60"
select select "0"
select select "60"
select select "1"
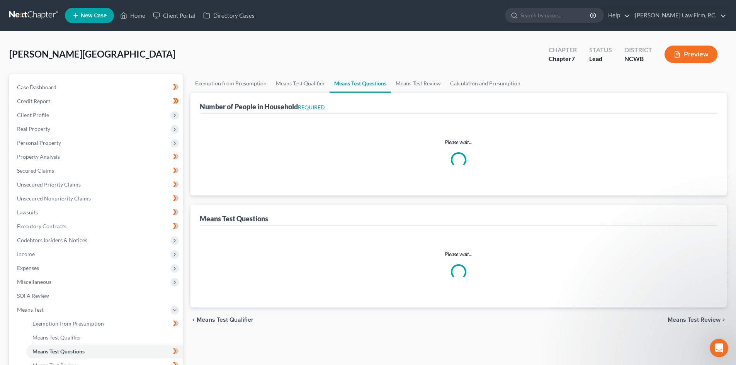
select select "1"
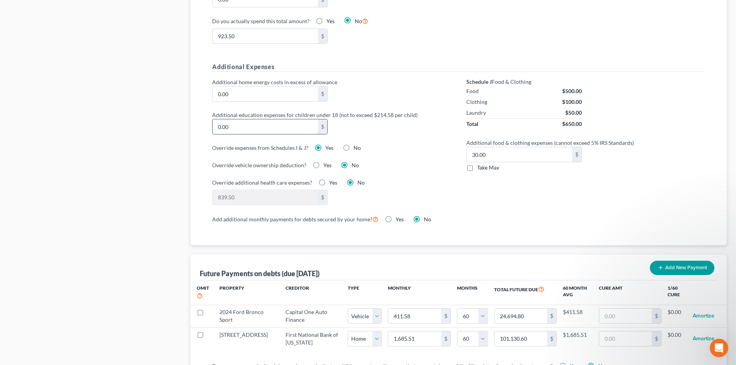
scroll to position [580, 0]
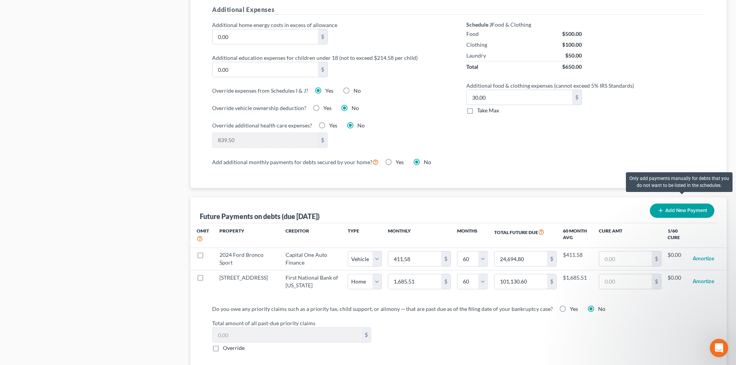
click at [672, 204] on button "Add New Payment" at bounding box center [682, 211] width 65 height 14
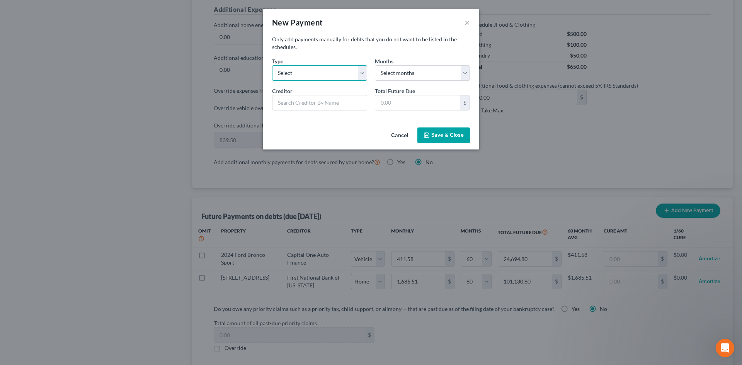
click at [320, 71] on select "Select Home Vehicle Other" at bounding box center [319, 72] width 95 height 15
select select "2"
click at [272, 65] on select "Select Home Vehicle Other" at bounding box center [319, 72] width 95 height 15
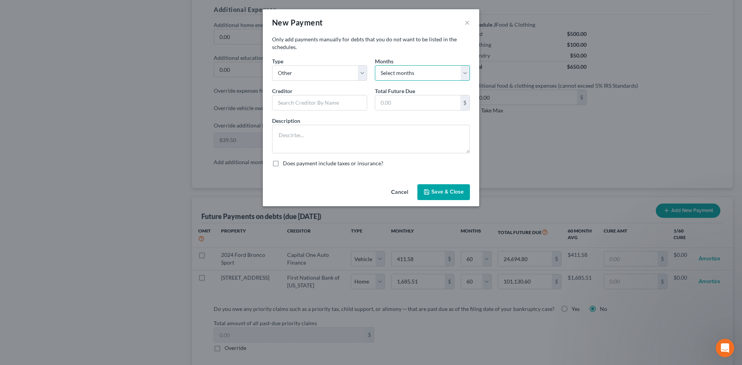
click at [398, 76] on select "Select months 0 1 2 3 4 5 6 7 8 9 10 11 12 13 14 15 16 17 18 19 20 21 22 23 24 …" at bounding box center [422, 72] width 95 height 15
drag, startPoint x: 607, startPoint y: 140, endPoint x: 441, endPoint y: 5, distance: 214.1
click at [607, 140] on div "New Payment × Only add payments manually for debts that you do not want to be l…" at bounding box center [371, 182] width 742 height 365
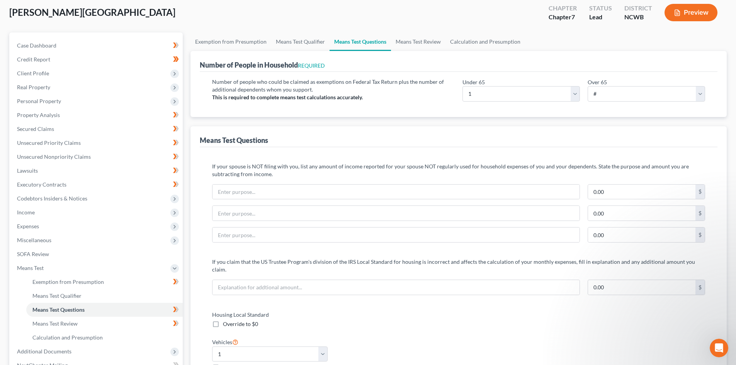
scroll to position [0, 0]
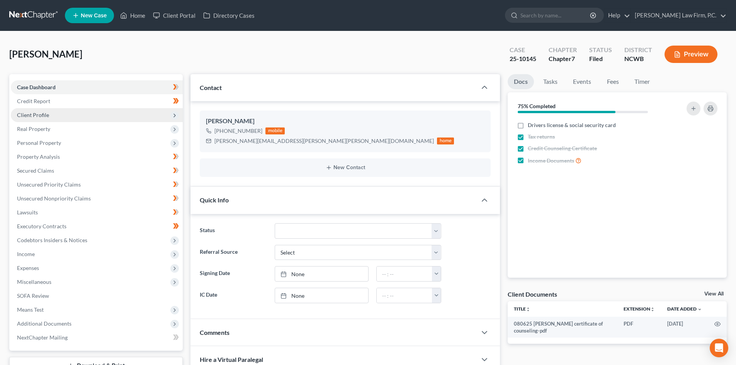
click at [59, 113] on span "Client Profile" at bounding box center [97, 115] width 172 height 14
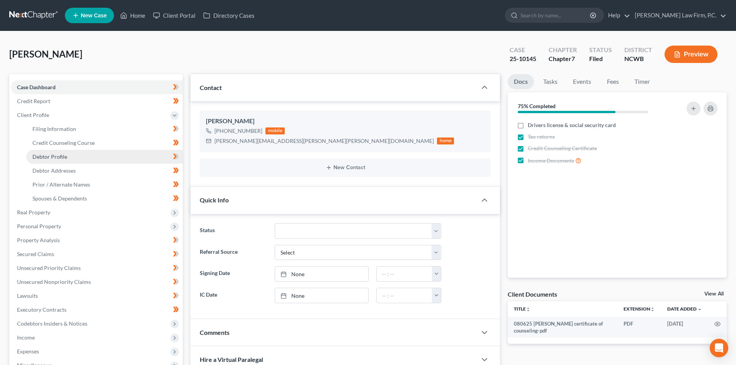
click at [63, 158] on span "Debtor Profile" at bounding box center [49, 156] width 35 height 7
select select "0"
select select "1"
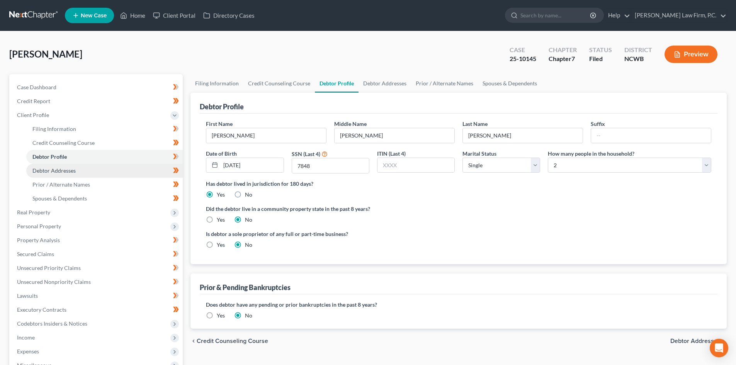
click at [82, 175] on link "Debtor Addresses" at bounding box center [104, 171] width 156 height 14
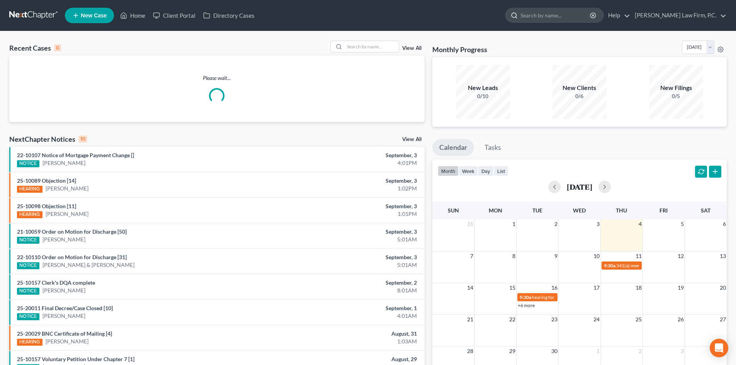
click at [576, 17] on input "search" at bounding box center [556, 15] width 71 height 14
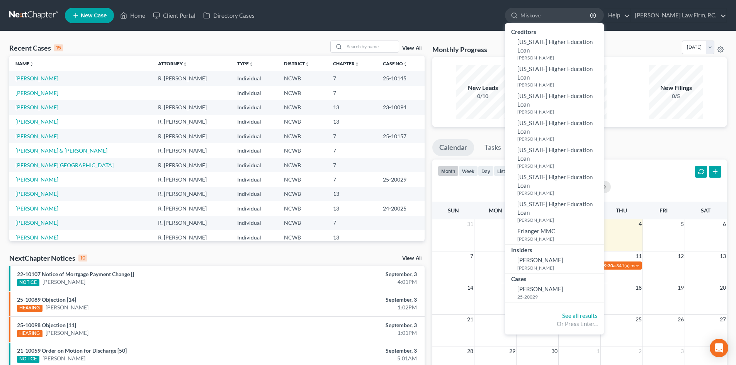
type input "Miskove"
click at [44, 182] on link "[PERSON_NAME]" at bounding box center [36, 179] width 43 height 7
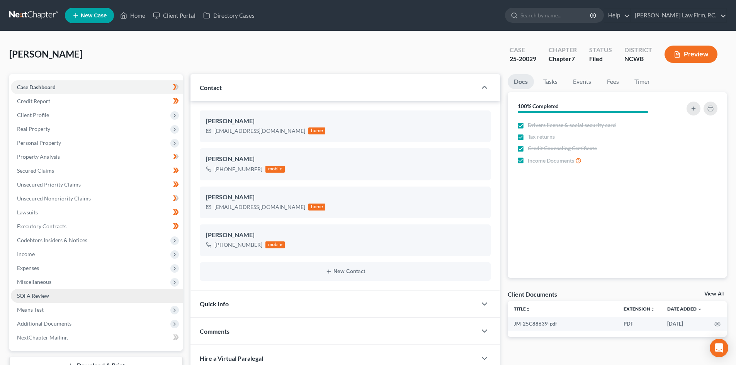
click at [60, 302] on link "SOFA Review" at bounding box center [97, 296] width 172 height 14
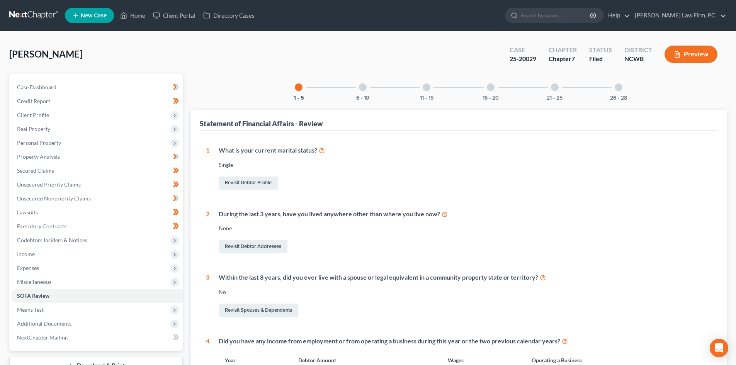
click at [424, 88] on div at bounding box center [427, 87] width 8 height 8
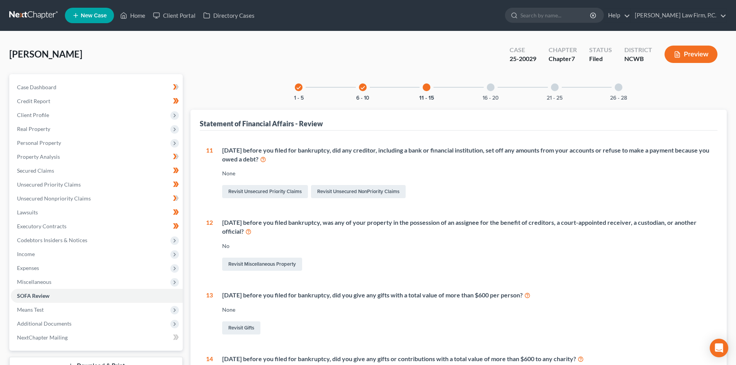
click at [488, 87] on div at bounding box center [491, 87] width 8 height 8
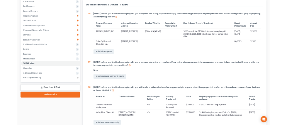
scroll to position [193, 0]
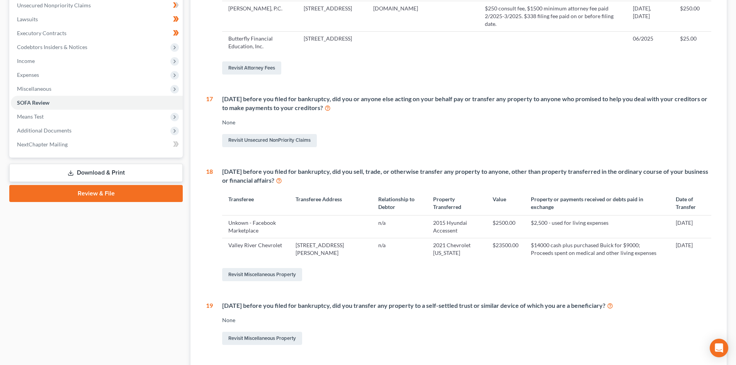
click at [634, 249] on td "$14000 cash plus purchased Buick for $9000; Proceeds spent on medical and other…" at bounding box center [597, 249] width 145 height 22
drag, startPoint x: 624, startPoint y: 254, endPoint x: 524, endPoint y: 244, distance: 100.2
click at [525, 243] on td "$14000 cash plus purchased Buick for $9000; Proceeds spent on medical and other…" at bounding box center [597, 249] width 145 height 22
copy td "$14000 cash plus purchased Buick for $9000; Proceeds spent on medical and other…"
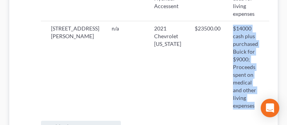
scroll to position [0, 53]
